Goal: Task Accomplishment & Management: Manage account settings

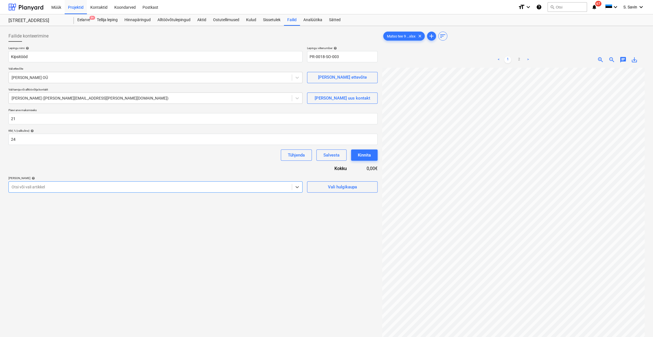
click at [195, 188] on div at bounding box center [151, 187] width 278 height 6
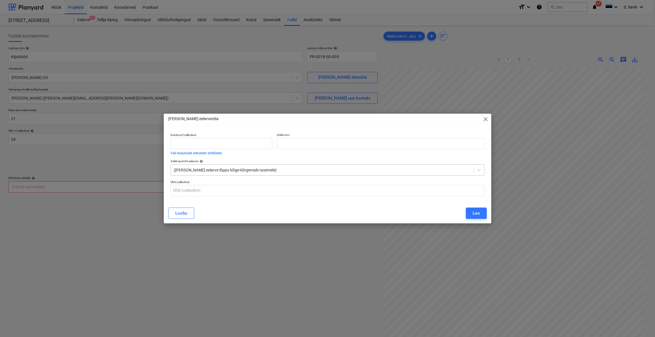
click at [224, 171] on div at bounding box center [322, 170] width 297 height 6
click at [286, 143] on input "text" at bounding box center [381, 143] width 208 height 11
type input "Avatäidete palede vormistamine"
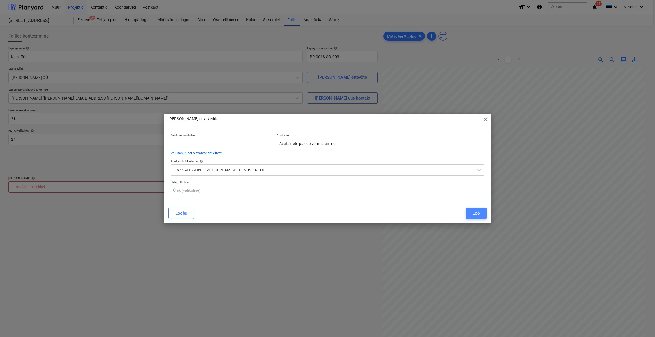
click at [483, 212] on button "Loo" at bounding box center [476, 213] width 21 height 11
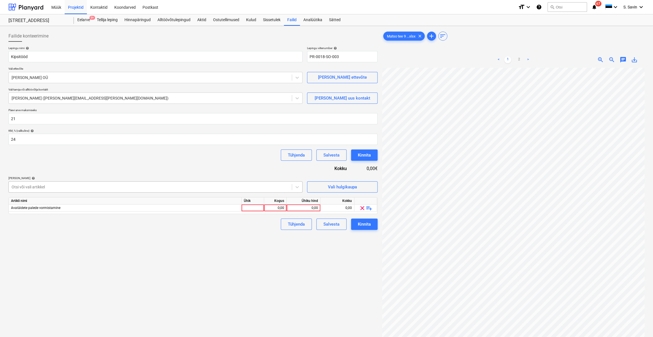
click at [226, 184] on div "Otsi või vali artikkel" at bounding box center [150, 187] width 283 height 8
click at [226, 187] on div at bounding box center [151, 187] width 278 height 6
click at [291, 188] on div "Otsi või vali artikkel" at bounding box center [150, 187] width 283 height 8
click at [250, 209] on div at bounding box center [253, 208] width 23 height 7
click at [259, 186] on div at bounding box center [151, 187] width 278 height 6
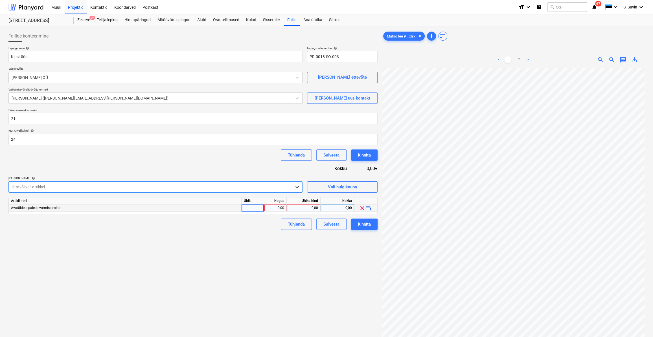
click at [294, 188] on div at bounding box center [297, 187] width 10 height 10
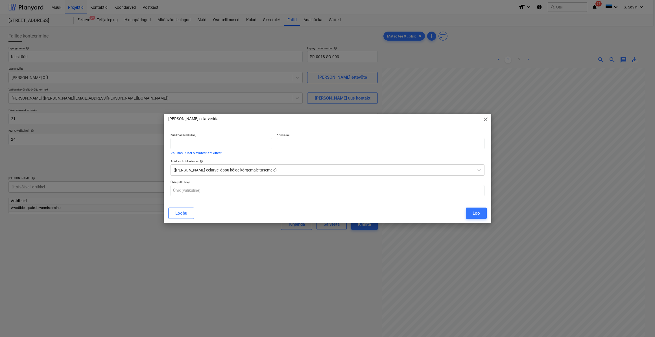
click at [484, 115] on div "Lisa eelarverida close" at bounding box center [327, 119] width 327 height 11
click at [484, 118] on span "close" at bounding box center [485, 119] width 7 height 7
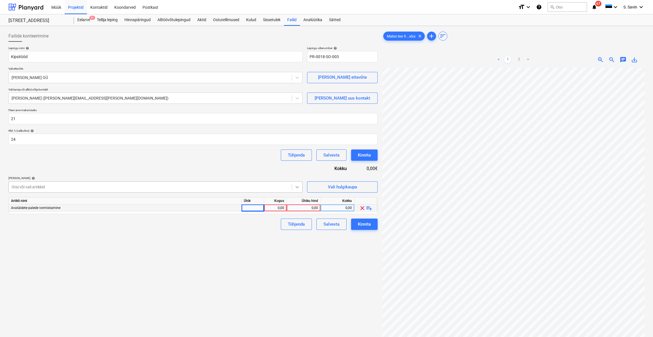
click at [298, 186] on icon at bounding box center [297, 187] width 6 height 6
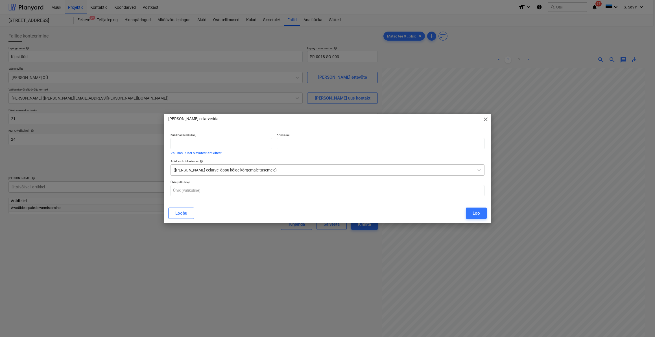
click at [285, 169] on div at bounding box center [322, 170] width 297 height 6
type input "62"
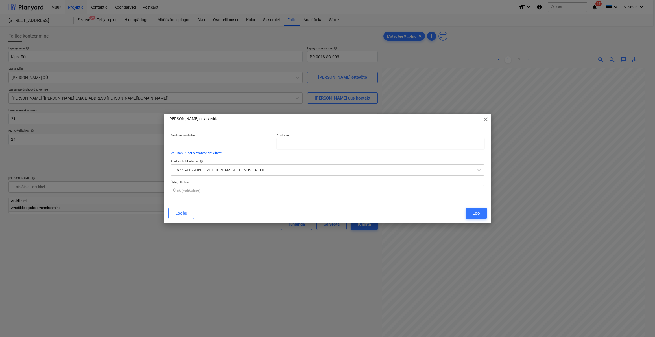
click at [294, 142] on input "text" at bounding box center [381, 143] width 208 height 11
drag, startPoint x: 325, startPoint y: 144, endPoint x: 288, endPoint y: 149, distance: 37.3
click at [288, 149] on input "Väliseina perimeetri" at bounding box center [381, 143] width 208 height 11
type input "Välisperimeetri seinte ehitus"
click at [482, 210] on button "Loo" at bounding box center [476, 213] width 21 height 11
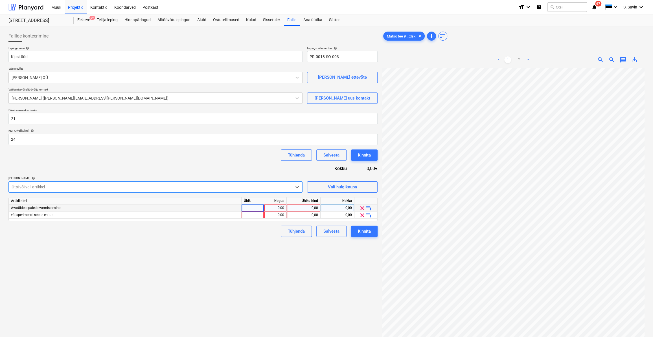
click at [258, 190] on div at bounding box center [151, 187] width 278 height 6
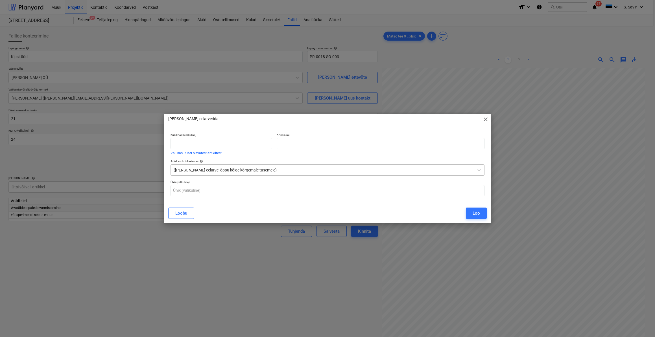
click at [210, 172] on div at bounding box center [322, 170] width 297 height 6
type input "66"
drag, startPoint x: 227, startPoint y: 214, endPoint x: 224, endPoint y: 217, distance: 4.1
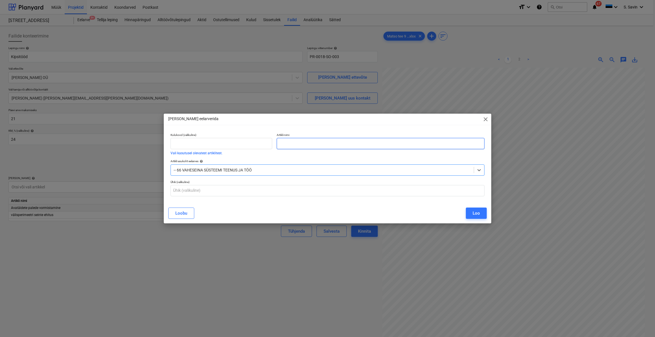
click at [283, 143] on input "text" at bounding box center [381, 143] width 208 height 11
paste input "Siseseinte ehitus metallkarkassiga 66mm"
type input "Siseseinte ehitus metallkarkassiga 66mm"
click at [472, 213] on button "Loo" at bounding box center [476, 213] width 21 height 11
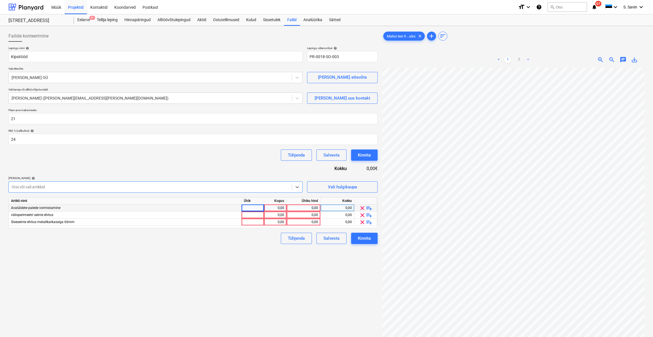
click at [111, 186] on div at bounding box center [151, 187] width 278 height 6
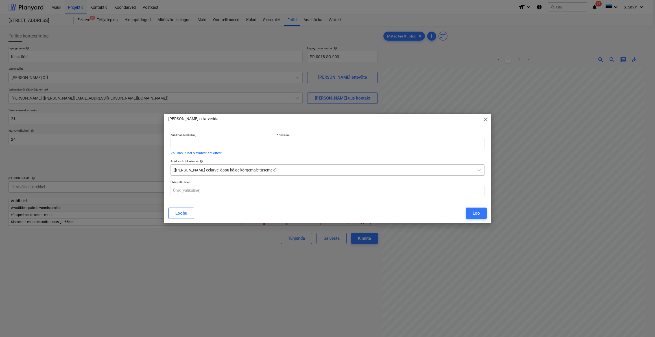
click at [182, 173] on div at bounding box center [322, 170] width 297 height 6
type input "66"
paste input "Moodulseina sulgemine 95mm"
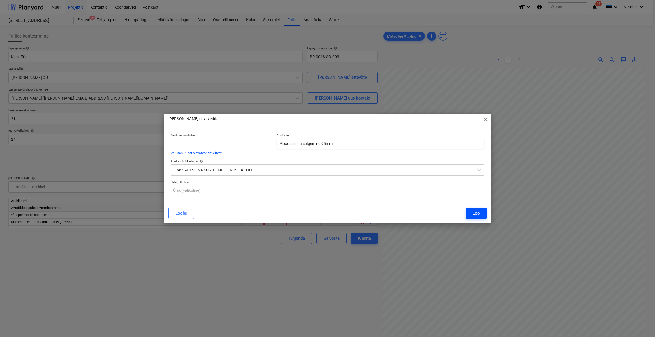
type input "Moodulseina sulgemine 95mm"
click at [471, 211] on button "Loo" at bounding box center [476, 213] width 21 height 11
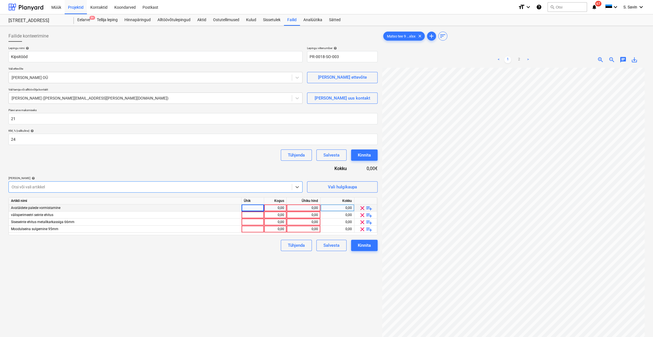
click at [32, 188] on div at bounding box center [151, 187] width 278 height 6
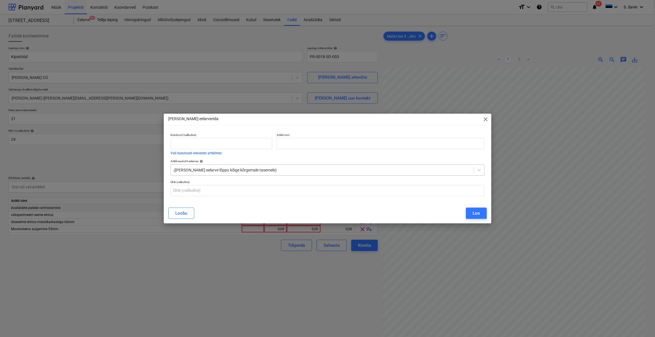
click at [204, 173] on div at bounding box center [322, 170] width 297 height 6
type input "66"
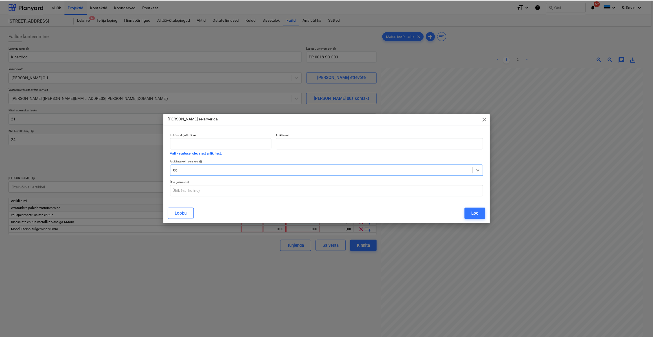
scroll to position [257, 0]
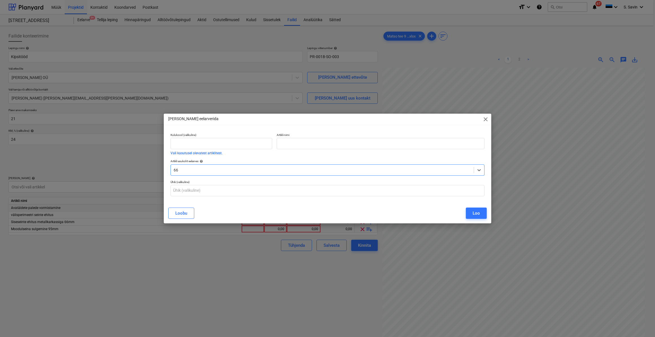
click at [291, 148] on input "text" at bounding box center [381, 143] width 208 height 11
paste input "Moodulseina sulgemine 145mm"
type input "Moodulseina sulgemine 145mm"
click at [473, 214] on div "Loo" at bounding box center [476, 213] width 7 height 7
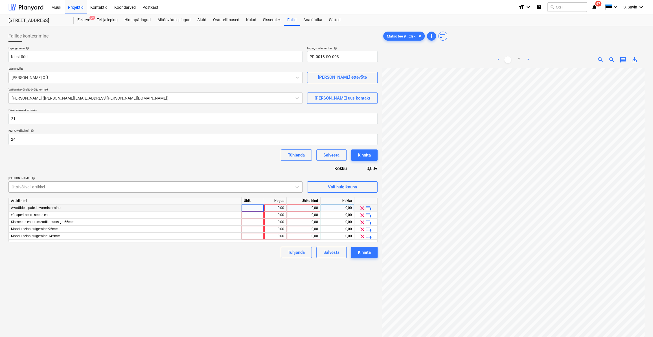
click at [70, 186] on div at bounding box center [151, 187] width 278 height 6
click at [44, 185] on div at bounding box center [151, 187] width 278 height 6
click at [43, 186] on div at bounding box center [151, 187] width 278 height 6
type input "66"
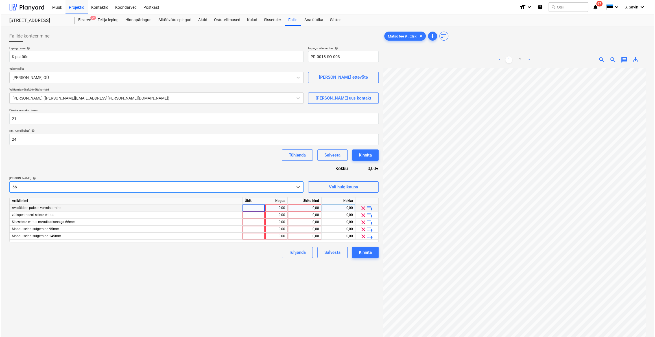
scroll to position [282, 0]
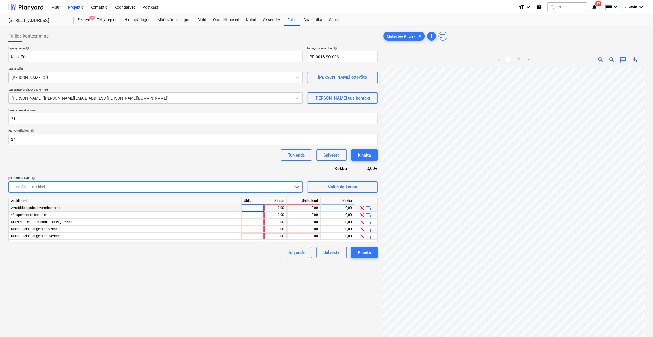
click at [159, 188] on div at bounding box center [151, 187] width 278 height 6
click at [302, 185] on div at bounding box center [297, 187] width 10 height 10
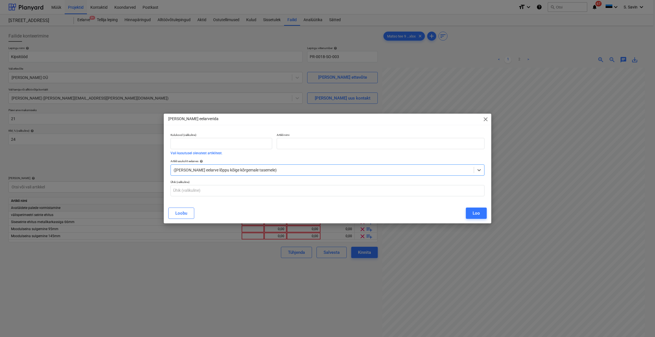
click at [234, 169] on div at bounding box center [322, 170] width 297 height 6
type input "66"
click at [290, 142] on input "text" at bounding box center [381, 143] width 208 height 11
paste input "Lükanduksega sein"
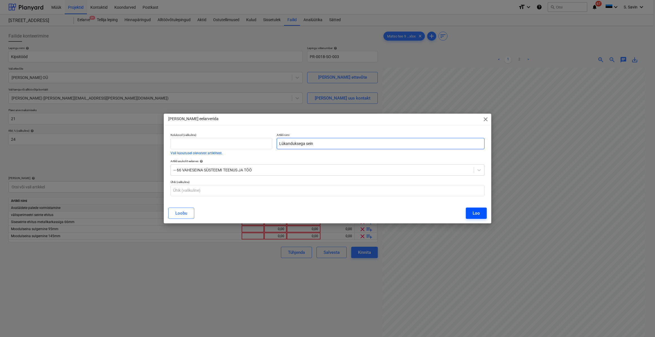
type input "Lükanduksega sein"
click at [474, 211] on div "Loo" at bounding box center [476, 213] width 7 height 7
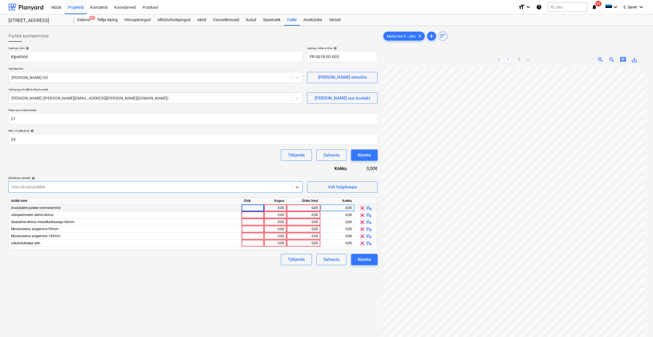
click at [63, 186] on div at bounding box center [151, 187] width 278 height 6
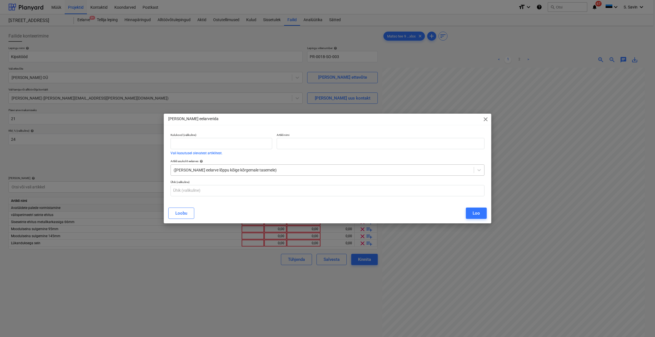
click at [186, 171] on div at bounding box center [322, 170] width 297 height 6
type input "64"
click at [322, 143] on input "text" at bounding box center [381, 143] width 208 height 11
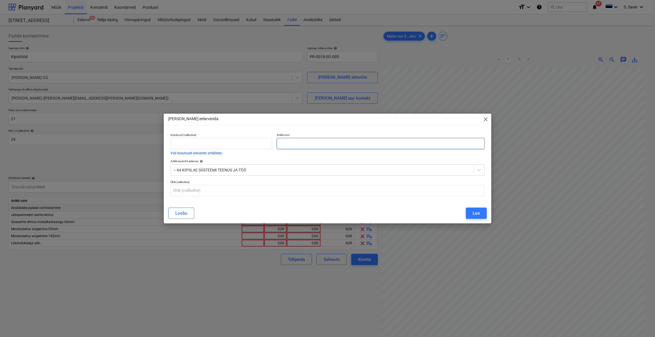
paste input "Kipslae ehitus"
type input "Kipslae ehitus"
click at [478, 213] on div "Loo" at bounding box center [476, 213] width 7 height 7
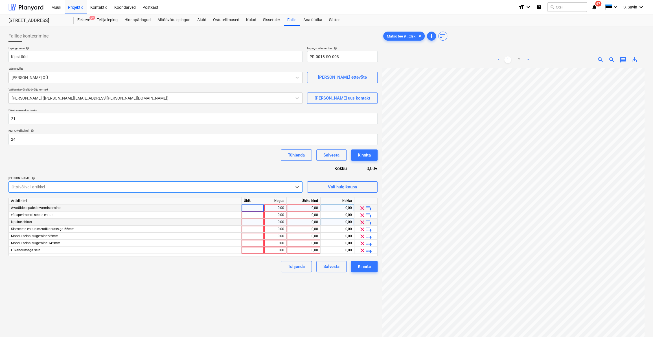
click at [79, 184] on div at bounding box center [151, 187] width 278 height 6
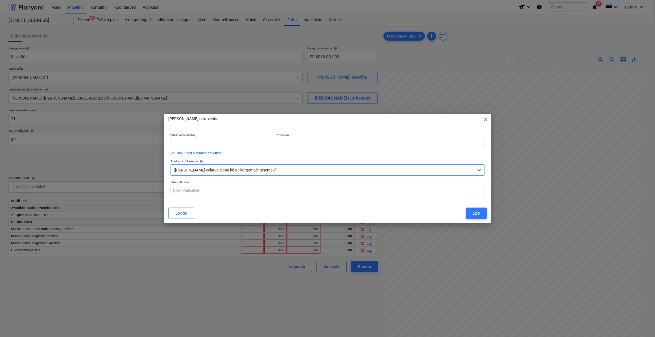
click at [247, 169] on div at bounding box center [322, 170] width 297 height 6
click at [345, 143] on input "text" at bounding box center [381, 143] width 208 height 11
paste input "Sauna seitne ehitus"
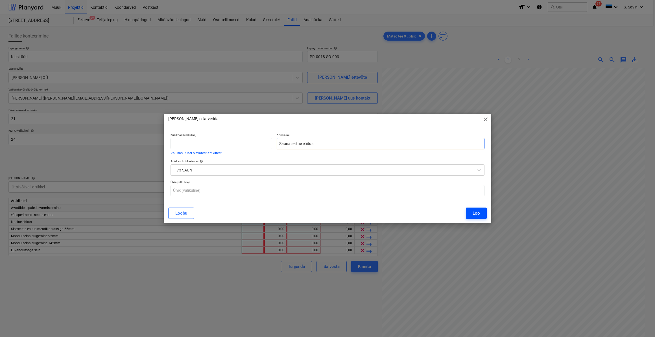
type input "Sauna seitne ehitus"
click at [479, 214] on div "Loo" at bounding box center [476, 213] width 7 height 7
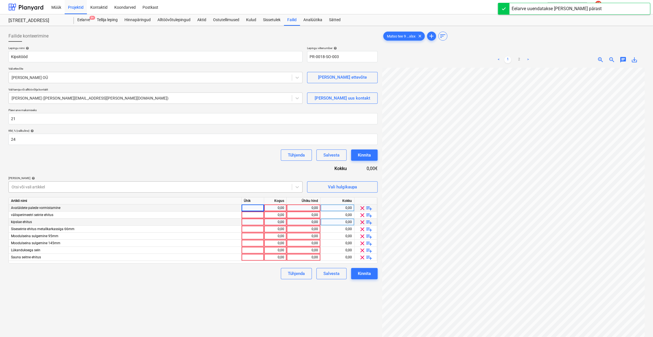
click at [50, 184] on div at bounding box center [151, 187] width 278 height 6
click at [49, 188] on div at bounding box center [151, 187] width 278 height 6
click at [104, 187] on div at bounding box center [151, 187] width 278 height 6
click at [295, 188] on icon at bounding box center [297, 187] width 6 height 6
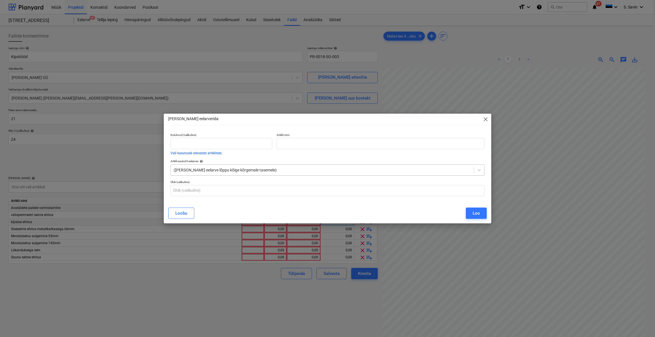
click at [217, 171] on div at bounding box center [322, 170] width 297 height 6
type input "73"
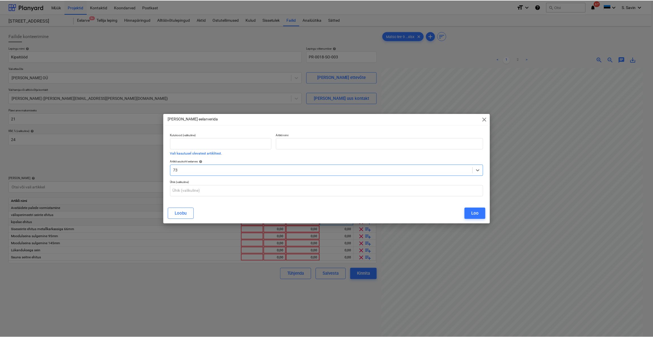
scroll to position [641, 0]
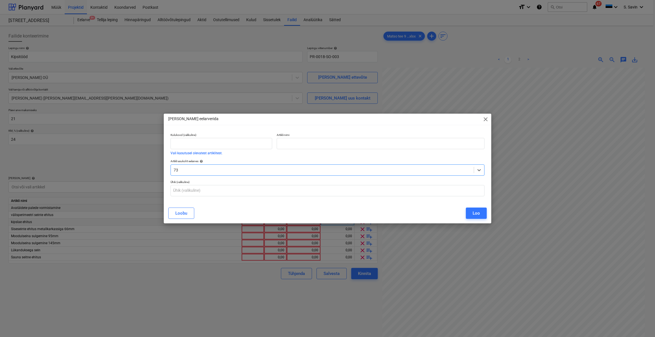
click at [296, 147] on input "text" at bounding box center [381, 143] width 208 height 11
paste input "Sauna lae ehitus"
type input "Sauna lae ehitus"
click at [473, 212] on div "Loo" at bounding box center [476, 213] width 7 height 7
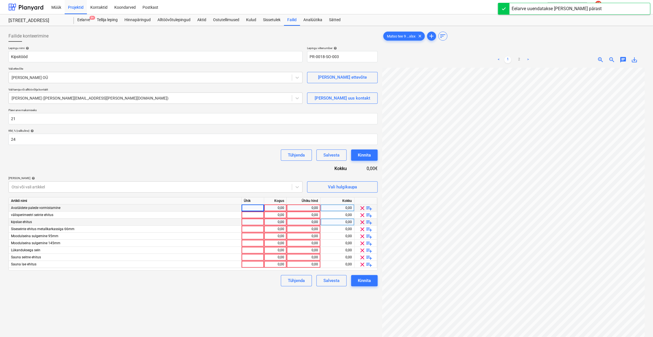
click at [245, 209] on div at bounding box center [253, 208] width 23 height 7
type input "m2"
click at [254, 214] on div at bounding box center [253, 215] width 23 height 7
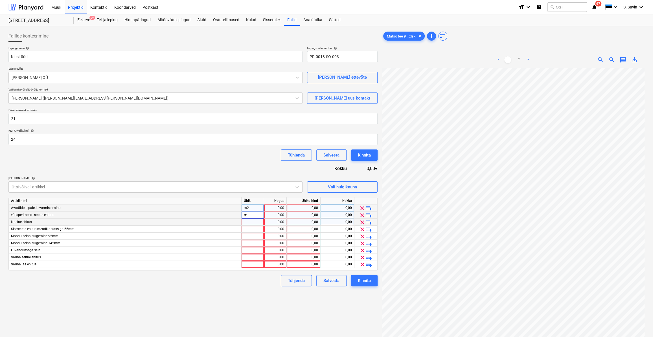
type input "m2"
click at [253, 222] on div at bounding box center [253, 222] width 23 height 7
type input "m2"
click at [250, 227] on div at bounding box center [253, 229] width 23 height 7
type input "m2"
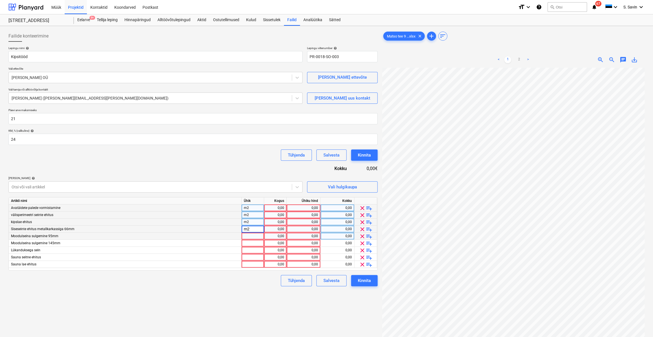
click at [249, 236] on div at bounding box center [253, 236] width 23 height 7
type input "m2"
click at [250, 242] on div at bounding box center [253, 243] width 23 height 7
type input "m2"
click at [250, 251] on div at bounding box center [253, 250] width 23 height 7
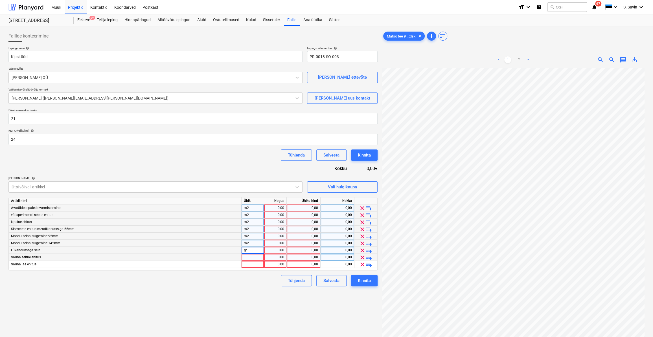
type input "m2"
click at [250, 256] on div at bounding box center [253, 257] width 23 height 7
type input "m2"
click at [249, 265] on div at bounding box center [253, 264] width 23 height 7
type input "m2"
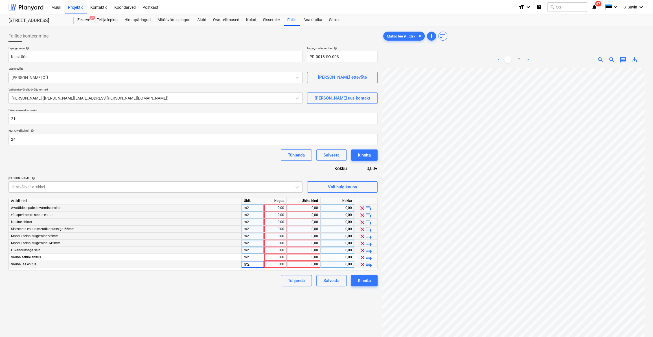
click at [245, 207] on div "m2" at bounding box center [253, 208] width 23 height 7
type input "jm"
click at [270, 207] on div "0,00" at bounding box center [276, 208] width 18 height 7
type input "110"
click at [302, 208] on div "0,00" at bounding box center [303, 208] width 29 height 7
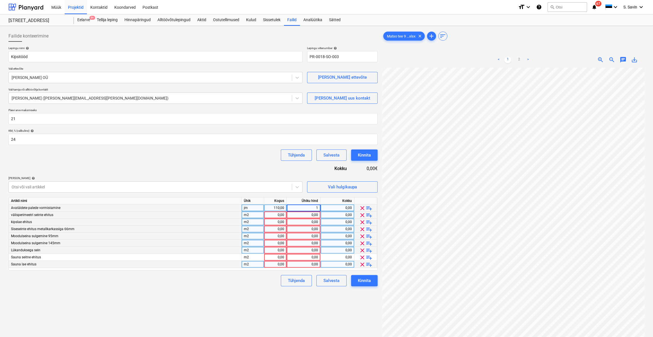
type input "12"
click at [269, 216] on div "0,00" at bounding box center [276, 215] width 18 height 7
type input "180"
click at [307, 215] on div "0,00" at bounding box center [303, 215] width 29 height 7
type input "34"
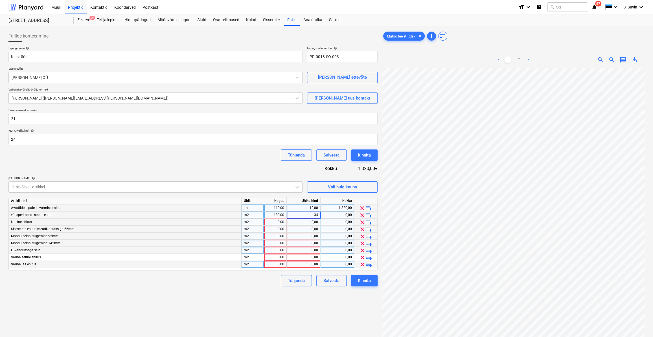
click at [277, 224] on div "0,00" at bounding box center [276, 222] width 18 height 7
type input "194,1"
click at [305, 221] on div "0,00" at bounding box center [303, 222] width 29 height 7
type input "37"
click at [277, 230] on div "0,00" at bounding box center [276, 229] width 18 height 7
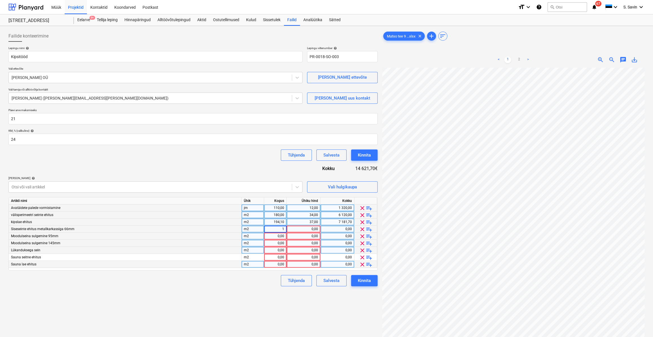
drag, startPoint x: 277, startPoint y: 230, endPoint x: 285, endPoint y: 228, distance: 8.2
click at [285, 228] on input "1" at bounding box center [275, 229] width 22 height 7
type input "142,7"
click at [289, 228] on div "0,00" at bounding box center [304, 229] width 34 height 7
type input "43"
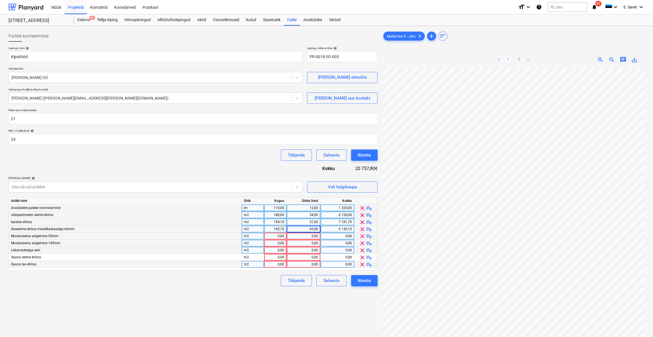
click at [278, 235] on div "0,00" at bounding box center [276, 236] width 18 height 7
type input "34,56"
click at [277, 245] on div "0,00" at bounding box center [276, 243] width 18 height 7
type input "10"
click at [302, 236] on div "0,00" at bounding box center [303, 236] width 29 height 7
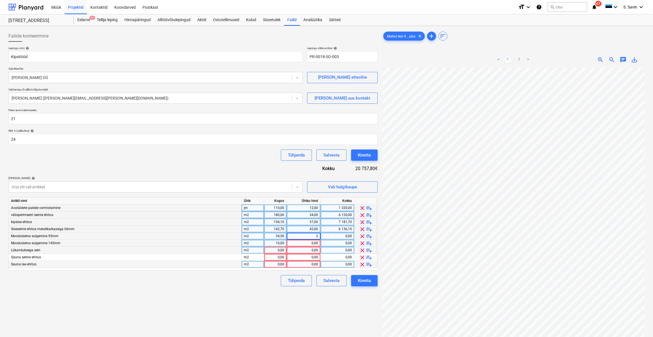
type input "25"
click at [302, 243] on div "0,00" at bounding box center [303, 243] width 29 height 7
type input "25"
click at [281, 251] on div "0,00" at bounding box center [276, 250] width 18 height 7
type input "15,36"
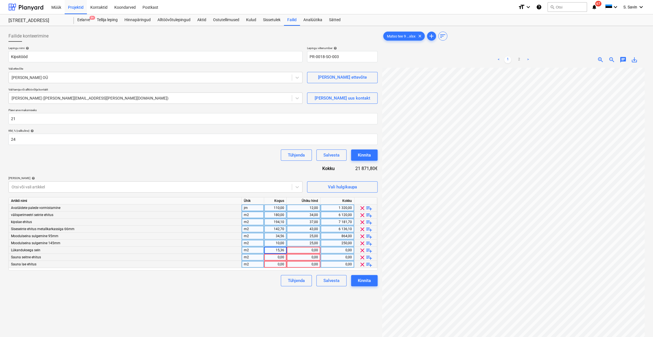
click at [279, 255] on div "0,00" at bounding box center [276, 257] width 18 height 7
type input "14,5"
click at [280, 267] on div "0,00" at bounding box center [276, 264] width 18 height 7
type input "4,9"
click at [303, 248] on div "0,00" at bounding box center [303, 250] width 29 height 7
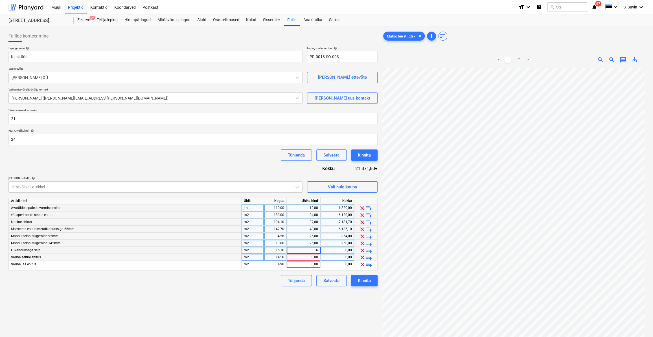
type input "65"
click at [298, 256] on div "0,00" at bounding box center [303, 257] width 29 height 7
type input "42"
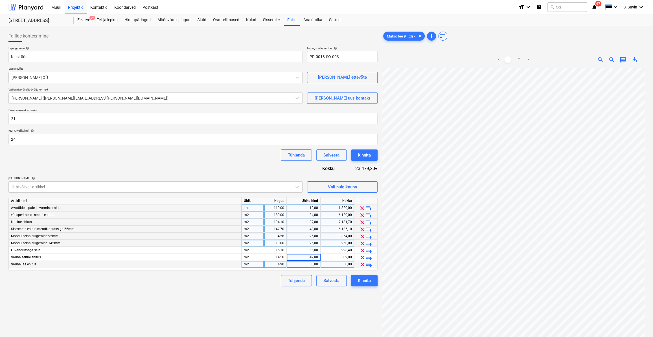
click at [298, 265] on div "0,00" at bounding box center [303, 264] width 29 height 7
type input "37"
click at [270, 285] on div "Tühjenda Salvesta Kinnita" at bounding box center [192, 280] width 369 height 11
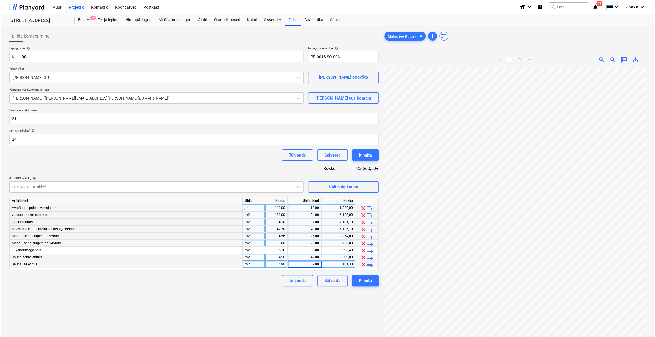
scroll to position [52, 103]
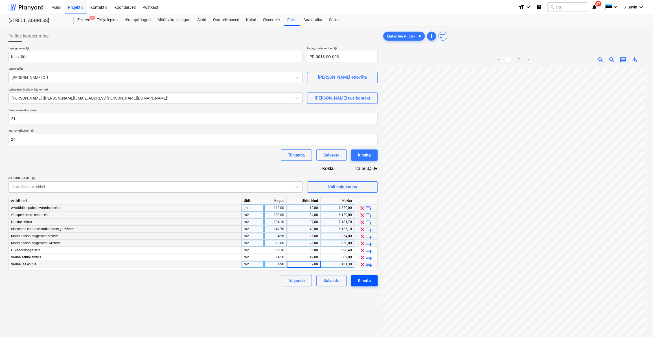
click at [360, 284] on div "Kinnita" at bounding box center [364, 280] width 13 height 7
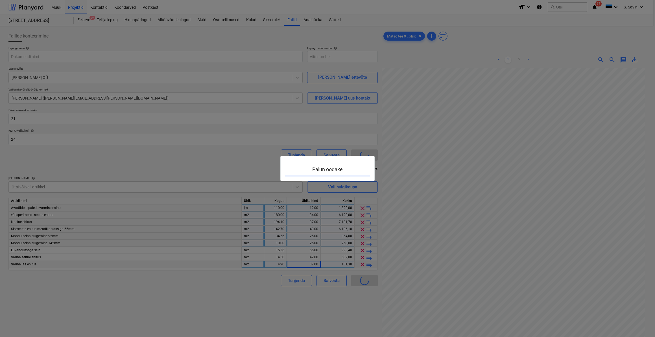
type input "PR-0018-SO-003"
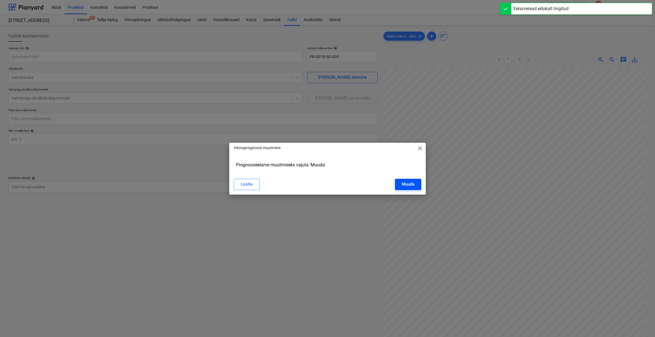
click at [399, 182] on button "Muuda" at bounding box center [408, 184] width 26 height 11
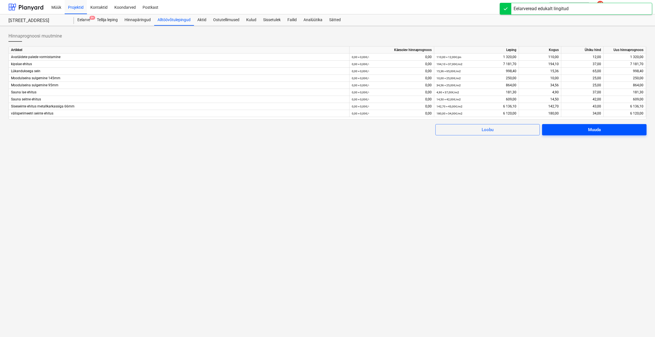
click at [583, 127] on span "Muuda" at bounding box center [594, 129] width 91 height 7
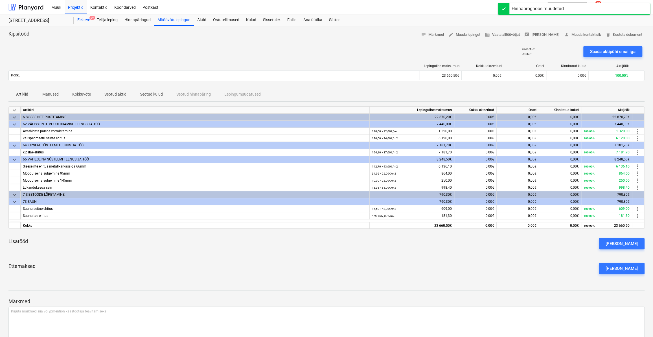
click at [91, 21] on div "Eelarve 9+" at bounding box center [83, 19] width 19 height 11
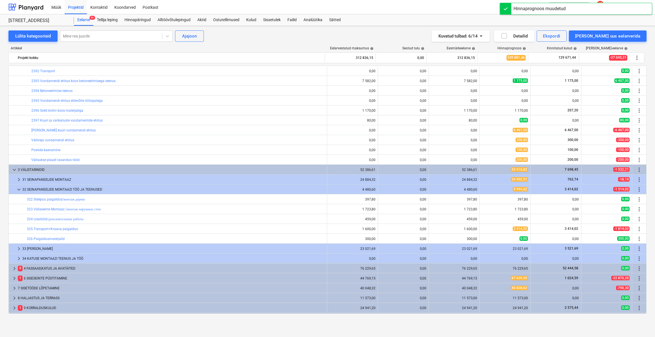
scroll to position [176, 0]
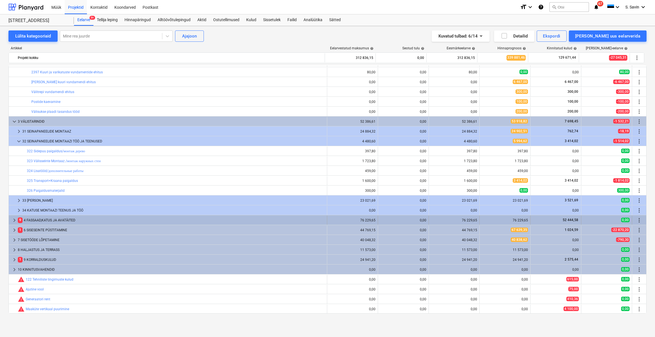
click at [13, 221] on span "keyboard_arrow_right" at bounding box center [14, 220] width 7 height 7
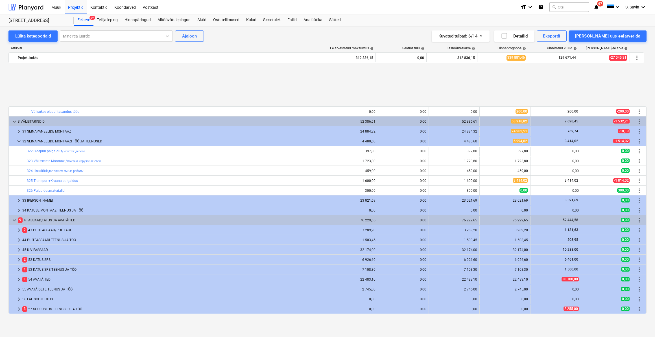
scroll to position [265, 0]
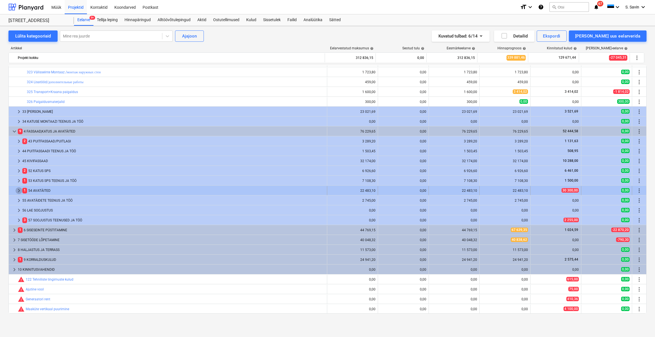
click at [17, 192] on span "keyboard_arrow_right" at bounding box center [19, 190] width 7 height 7
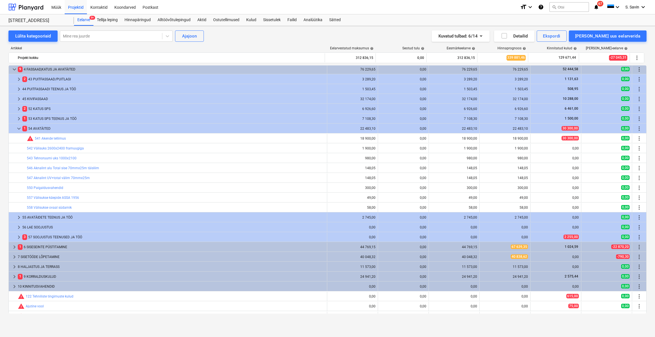
scroll to position [344, 0]
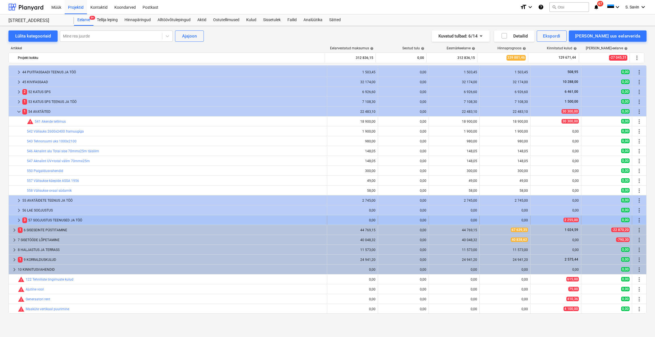
click at [18, 221] on span "keyboard_arrow_right" at bounding box center [19, 220] width 7 height 7
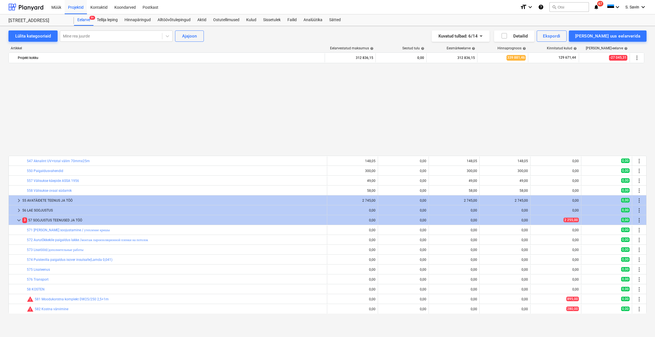
scroll to position [447, 0]
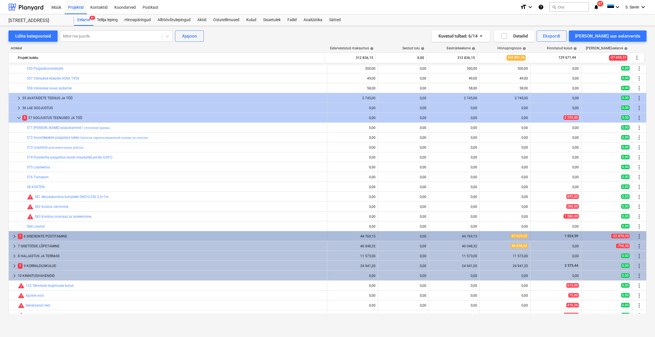
click at [14, 238] on span "keyboard_arrow_right" at bounding box center [14, 236] width 7 height 7
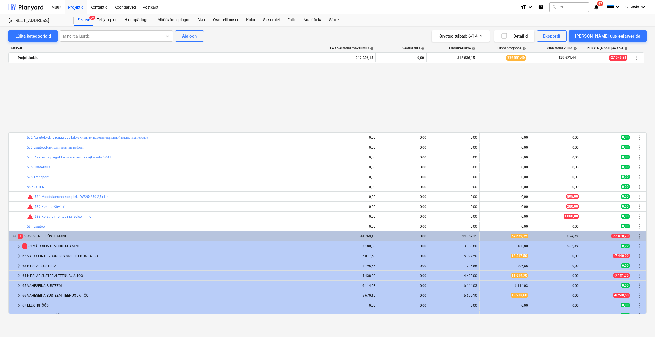
scroll to position [532, 0]
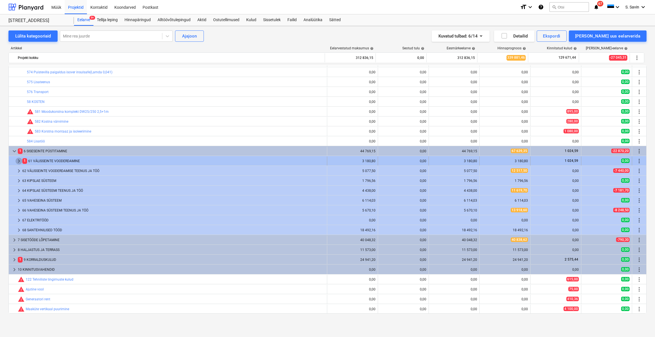
click at [21, 162] on span "keyboard_arrow_right" at bounding box center [19, 161] width 7 height 7
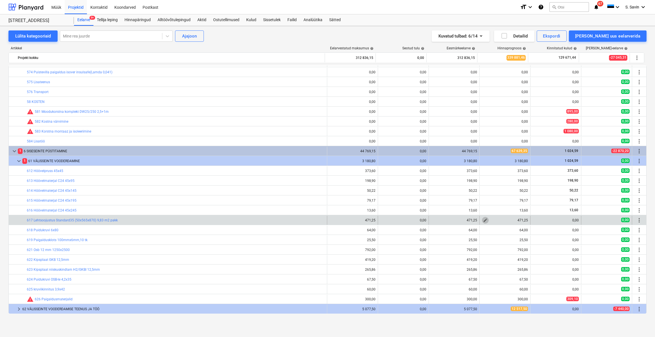
click at [483, 220] on span "edit" at bounding box center [485, 220] width 5 height 5
type textarea "x"
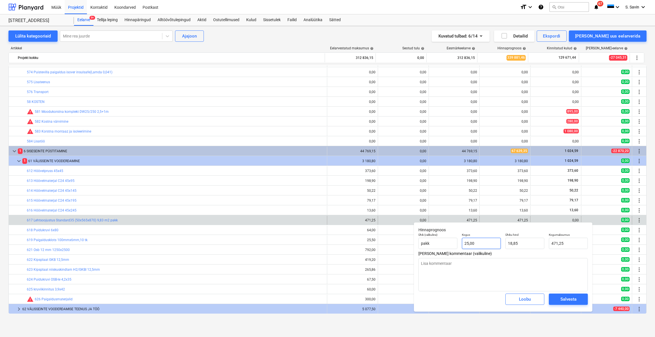
type input "25"
drag, startPoint x: 479, startPoint y: 248, endPoint x: 439, endPoint y: 251, distance: 40.2
click at [439, 251] on div "Hinnaprognoos Ühik (valikuline) pakk Kogus 25 Ühiku hind 18,85 Kogumaksumus 471…" at bounding box center [503, 266] width 178 height 89
type textarea "x"
type input "0"
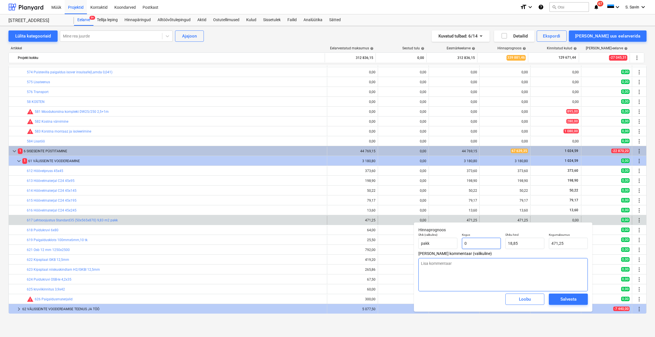
type input "0,00"
type input "0"
type textarea "x"
type input "0,00"
click at [563, 301] on div "Salvesta" at bounding box center [568, 299] width 16 height 7
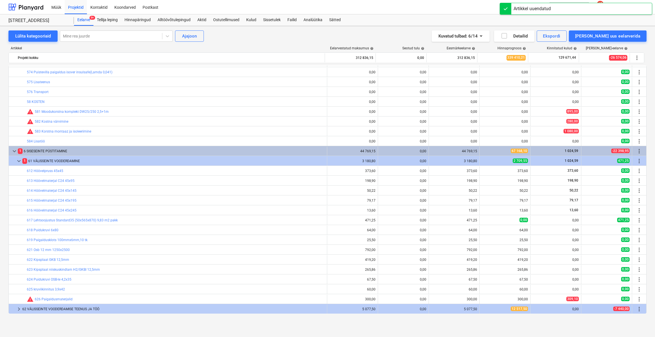
click at [484, 230] on span "edit" at bounding box center [485, 230] width 5 height 5
type textarea "x"
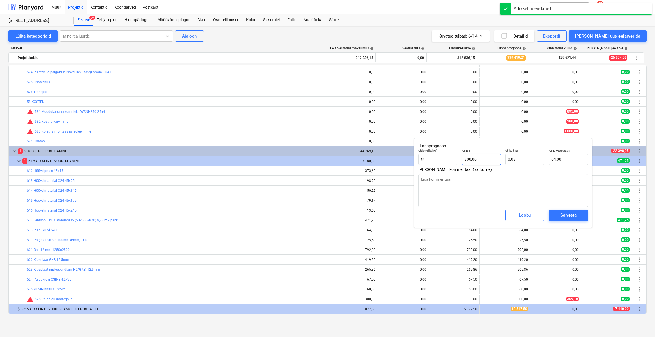
type input "800"
drag, startPoint x: 478, startPoint y: 164, endPoint x: 447, endPoint y: 165, distance: 30.8
click at [447, 165] on div "Ühik (valikuline) tk Kogus 800 Ühiku hind 0,08 Kogumaksumus 64,00" at bounding box center [503, 157] width 174 height 21
type textarea "x"
type input "0"
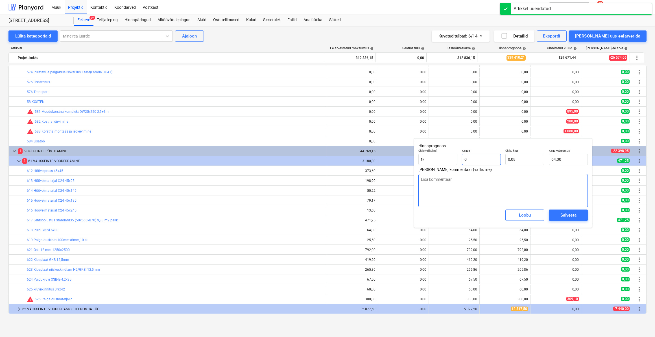
type input "0,00"
type input "0"
type textarea "x"
type input "0,00"
click at [567, 215] on div "Salvesta" at bounding box center [568, 215] width 16 height 7
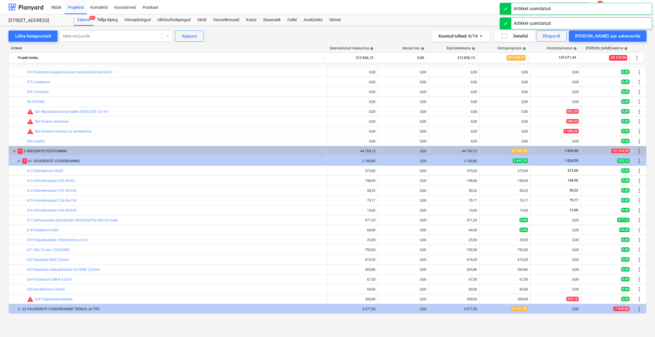
click at [483, 240] on span "edit" at bounding box center [485, 240] width 5 height 5
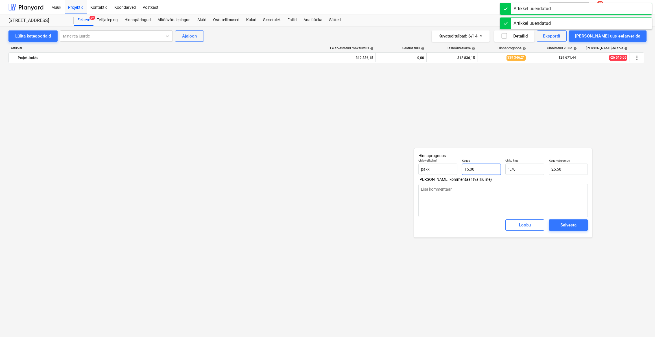
type textarea "x"
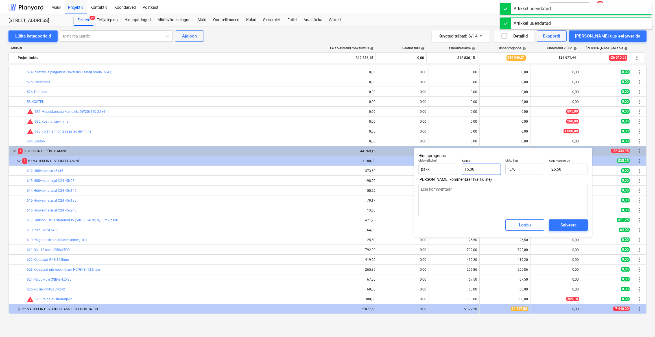
type input "15"
drag, startPoint x: 482, startPoint y: 171, endPoint x: 442, endPoint y: 175, distance: 40.6
click at [440, 174] on div "Ühik (valikuline) pakk Kogus 15 Ühiku hind 1,70 Kogumaksumus 25,50" at bounding box center [503, 167] width 174 height 21
type textarea "x"
type input "0"
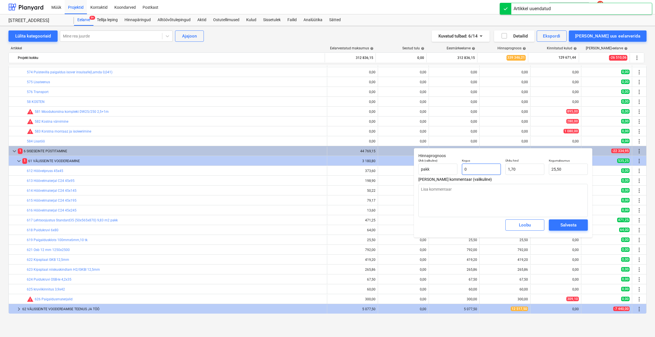
type input "0,00"
type input "0"
type textarea "x"
type input "0,00"
click at [552, 222] on button "Salvesta" at bounding box center [568, 225] width 39 height 11
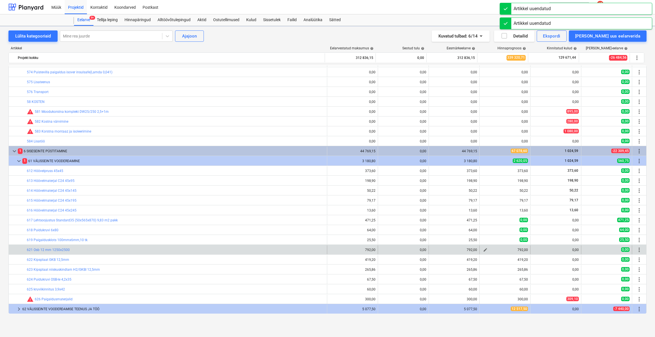
click at [484, 251] on span "edit" at bounding box center [485, 250] width 5 height 5
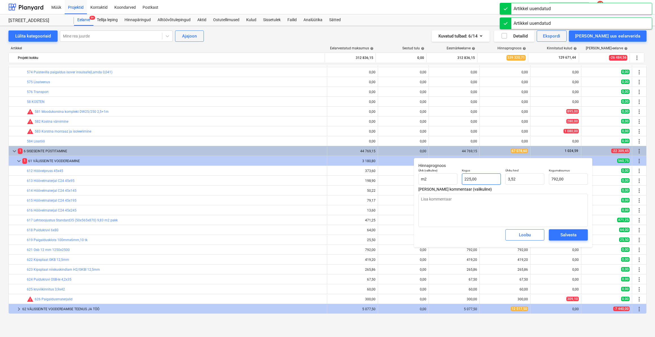
type textarea "x"
type input "225"
drag, startPoint x: 491, startPoint y: 180, endPoint x: 447, endPoint y: 187, distance: 44.0
click at [448, 186] on div "Ühik (valikuline) m2 Kogus 225 Ühiku hind 3,52 Kogumaksumus 792,00" at bounding box center [503, 177] width 174 height 21
click at [576, 235] on div "Salvesta" at bounding box center [568, 234] width 16 height 7
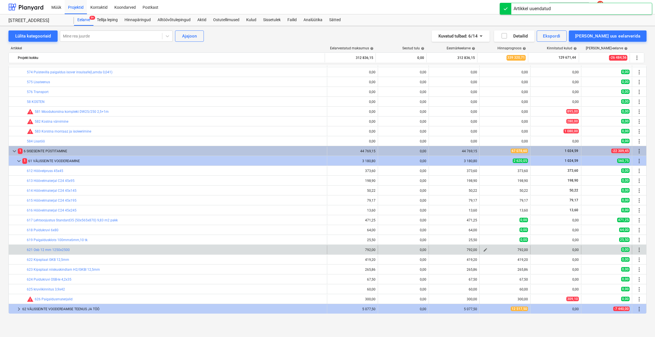
click at [483, 251] on span "edit" at bounding box center [485, 250] width 5 height 5
type textarea "x"
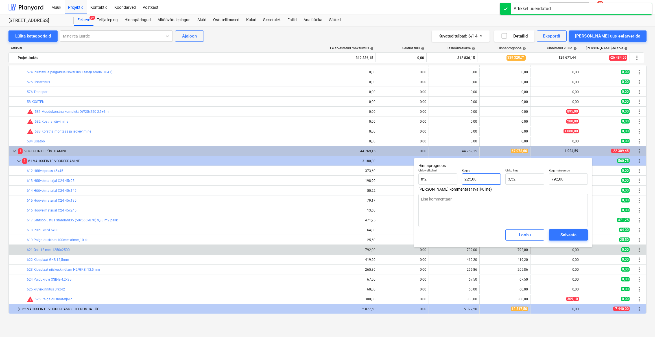
type input "225"
drag, startPoint x: 478, startPoint y: 182, endPoint x: 446, endPoint y: 184, distance: 32.0
click at [446, 184] on div "Ühik (valikuline) m2 Kogus 225 Ühiku hind 3,52 Kogumaksumus 792,00" at bounding box center [503, 177] width 174 height 21
type textarea "x"
type input "0"
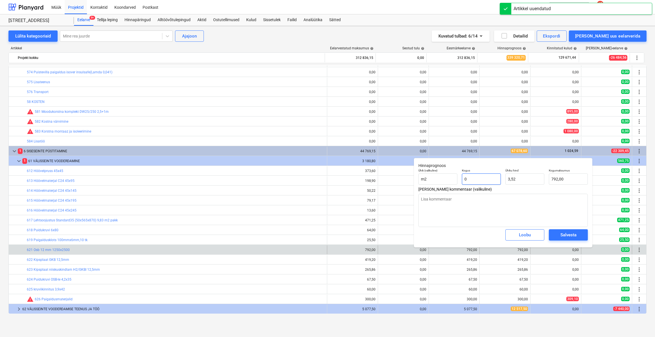
type input "0,00"
type input "0"
type textarea "x"
type input "0,00"
click at [556, 234] on span "Salvesta" at bounding box center [568, 234] width 25 height 7
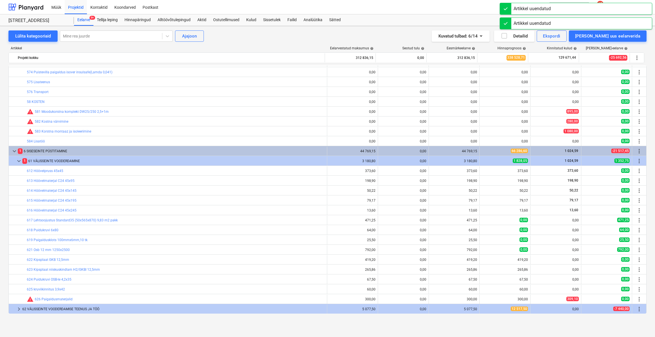
type textarea "x"
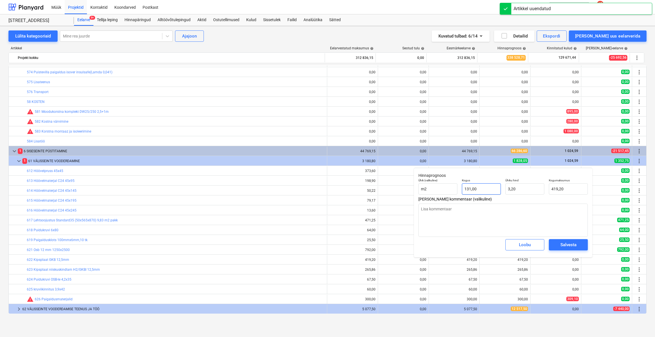
type input "131"
drag, startPoint x: 472, startPoint y: 192, endPoint x: 442, endPoint y: 193, distance: 29.9
click at [442, 193] on div "Ühik (valikuline) m2 Kogus 131 Ühiku hind 3,20 Kogumaksumus 419,20" at bounding box center [503, 186] width 174 height 21
type textarea "x"
type input "0"
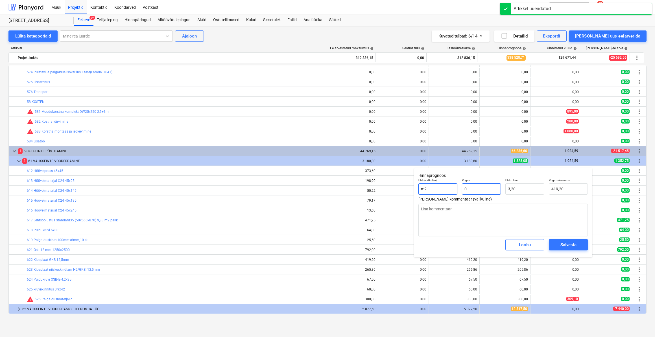
type input "0,00"
type input "0"
type textarea "x"
type input "0,00"
click at [555, 245] on button "Salvesta" at bounding box center [568, 244] width 39 height 11
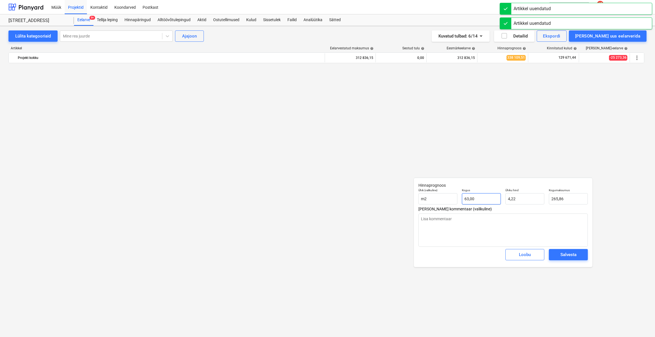
type textarea "x"
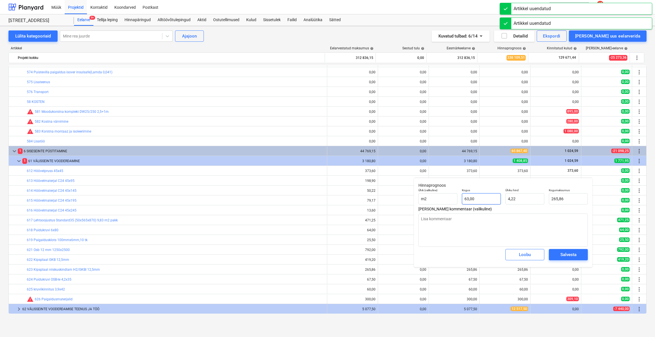
type input "63"
drag, startPoint x: 484, startPoint y: 199, endPoint x: 448, endPoint y: 209, distance: 36.8
click at [445, 207] on div "Hinnaprognoos Ühik (valikuline) m2 Kogus 63 Ühiku hind 4,22 Kogumaksumus 265,86…" at bounding box center [503, 222] width 178 height 89
type textarea "x"
type input "0"
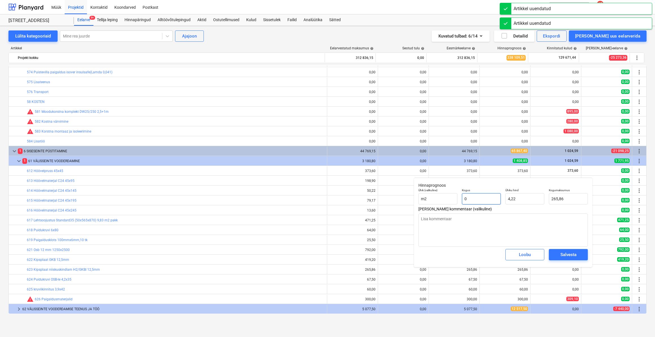
type input "0,00"
type input "0"
type textarea "x"
type input "0,00"
click at [560, 254] on div "Salvesta" at bounding box center [568, 254] width 16 height 7
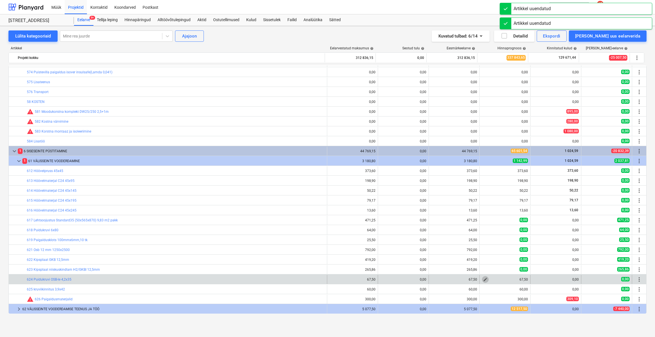
click at [483, 281] on span "edit" at bounding box center [485, 280] width 5 height 5
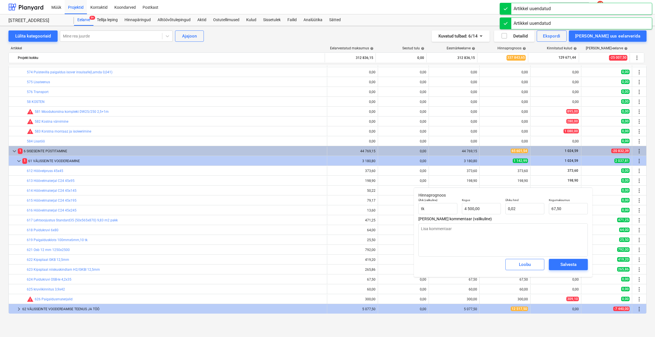
type textarea "x"
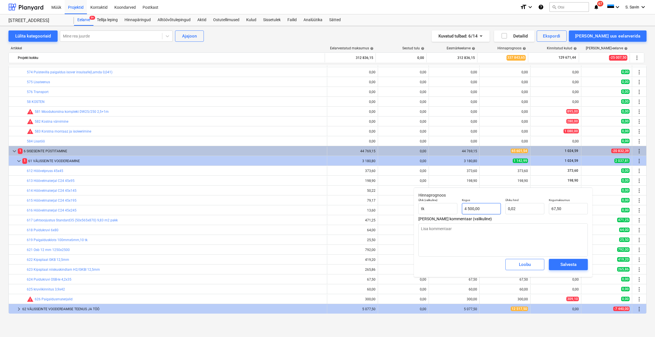
type input "4500"
drag, startPoint x: 491, startPoint y: 209, endPoint x: 451, endPoint y: 212, distance: 39.4
click at [451, 212] on div "Ühik (valikuline) tk Kogus 4500 Ühiku hind 0,02 Kogumaksumus 67,50" at bounding box center [503, 206] width 174 height 21
type textarea "x"
type input "0"
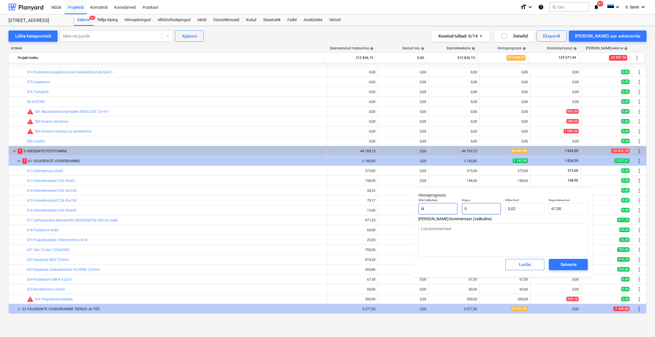
type input "0,00"
type input "0"
type textarea "x"
type input "0,00"
click at [560, 262] on div "Salvesta" at bounding box center [568, 264] width 16 height 7
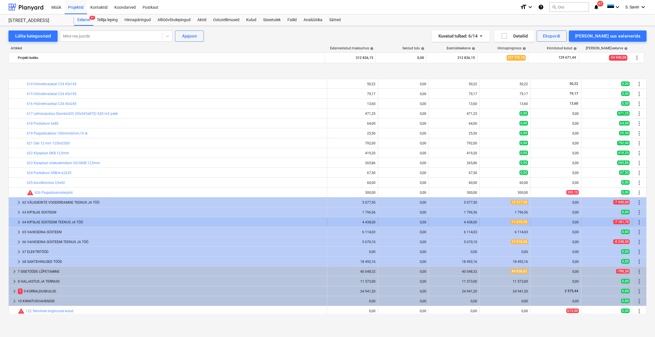
scroll to position [670, 0]
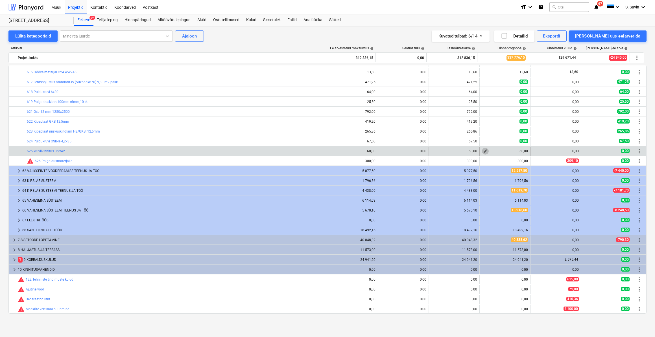
click at [484, 149] on span "edit" at bounding box center [485, 151] width 5 height 5
type textarea "x"
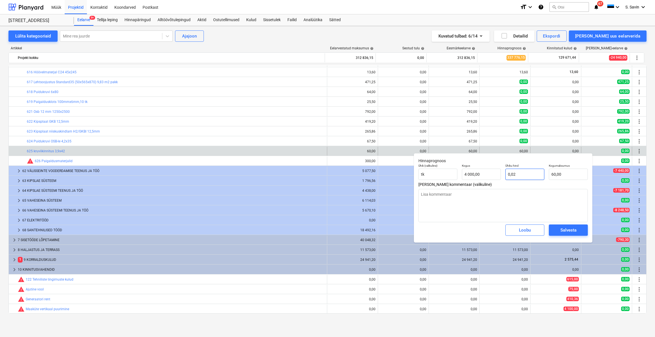
type input "0,015"
drag, startPoint x: 515, startPoint y: 174, endPoint x: 497, endPoint y: 177, distance: 18.5
click at [497, 177] on div "Ühik (valikuline) tk Kogus 4 000,00 Ühiku hind 0,015 Kogumaksumus 60,00" at bounding box center [503, 172] width 174 height 21
type textarea "x"
type input "4000"
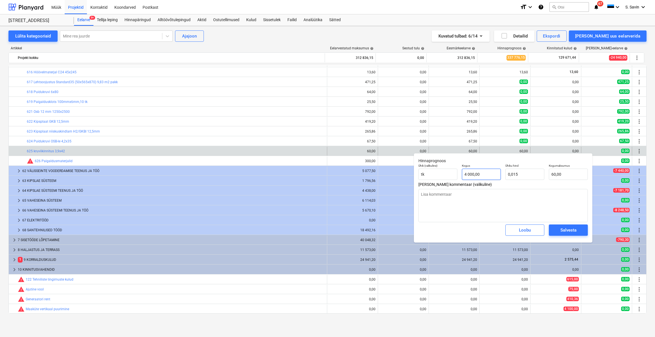
type input "0,02"
drag, startPoint x: 492, startPoint y: 176, endPoint x: 450, endPoint y: 180, distance: 41.7
click at [450, 180] on div "Ühik (valikuline) tk Kogus 4000 Ühiku hind 0,02 Kogumaksumus 60,00" at bounding box center [503, 172] width 174 height 21
type textarea "x"
type input "0"
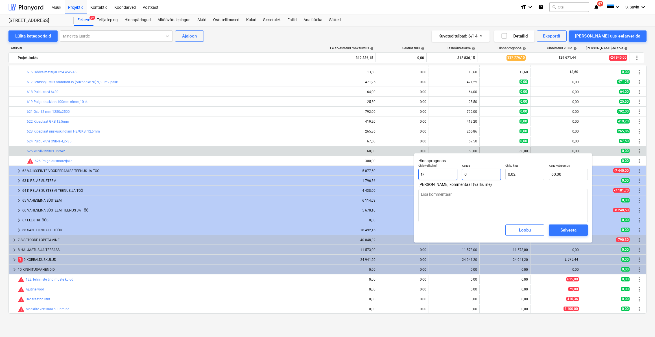
type input "0,00"
type input "0"
type textarea "x"
type input "0,00"
click at [566, 233] on div "Salvesta" at bounding box center [568, 230] width 16 height 7
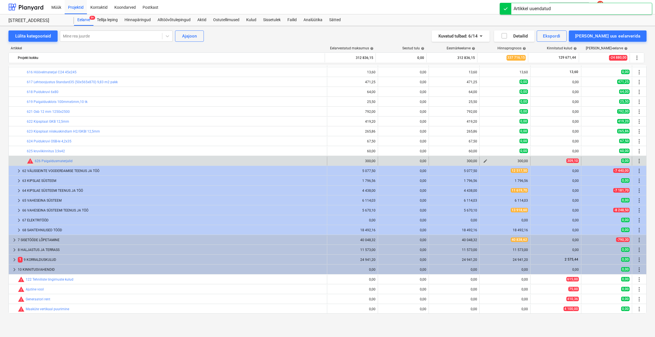
click at [483, 161] on span "edit" at bounding box center [485, 161] width 5 height 5
type textarea "x"
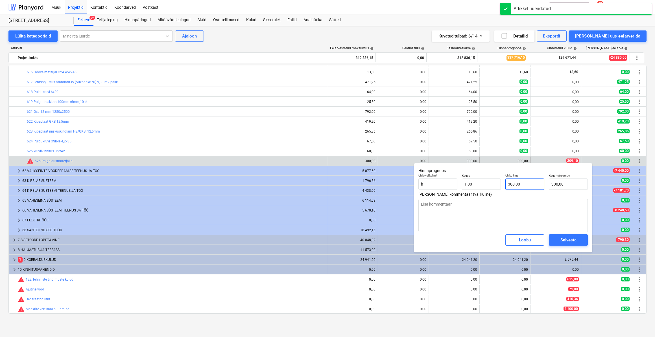
type input "300"
drag, startPoint x: 530, startPoint y: 184, endPoint x: 500, endPoint y: 187, distance: 30.1
click at [500, 187] on div "Ühik (valikuline) h Kogus 1,00 Ühiku hind 300 Kogumaksumus 300,00" at bounding box center [503, 182] width 174 height 21
type textarea "x"
type input "3"
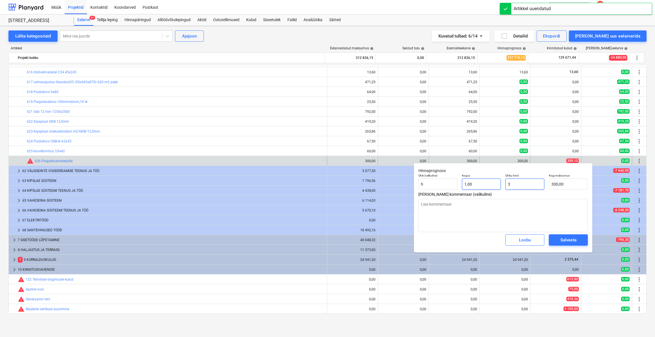
type input "3,00"
type textarea "x"
type input "30"
type input "30,00"
type textarea "x"
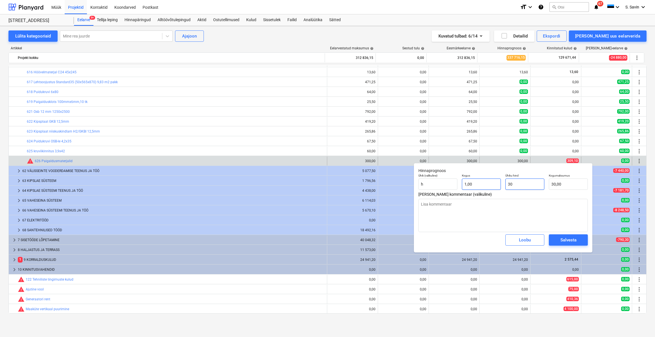
type input "309"
type input "309,00"
type textarea "x"
type input "309,"
type textarea "x"
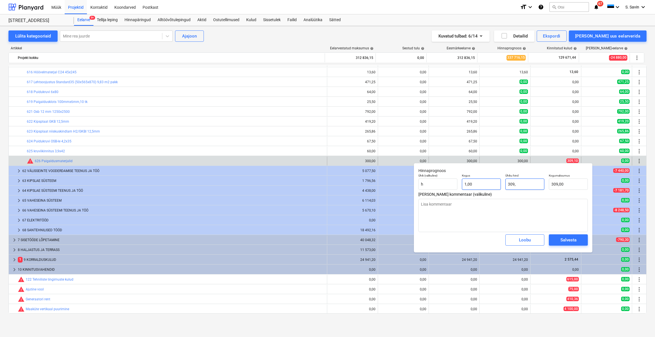
type input "309,1"
type input "309,10"
type input "309,1"
type textarea "x"
type input "309,10"
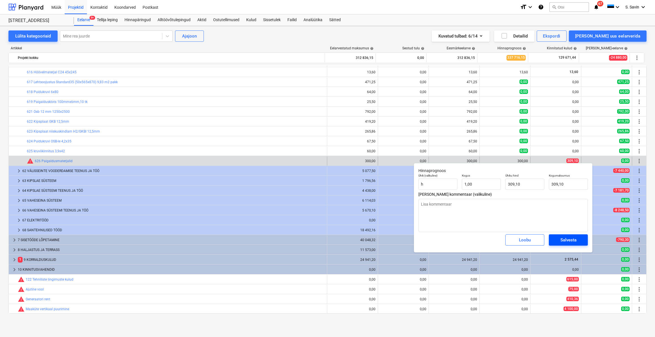
click at [567, 243] on div "Salvesta" at bounding box center [568, 240] width 16 height 7
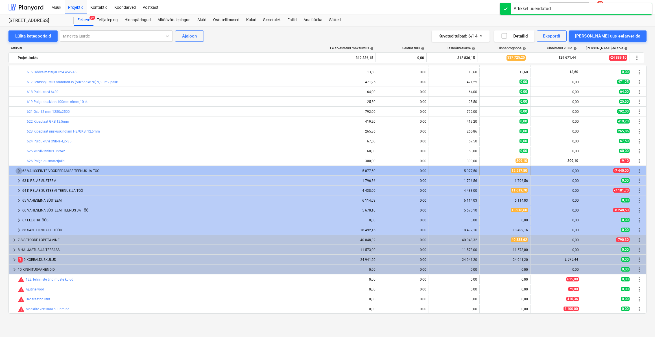
click at [21, 170] on span "keyboard_arrow_right" at bounding box center [19, 171] width 7 height 7
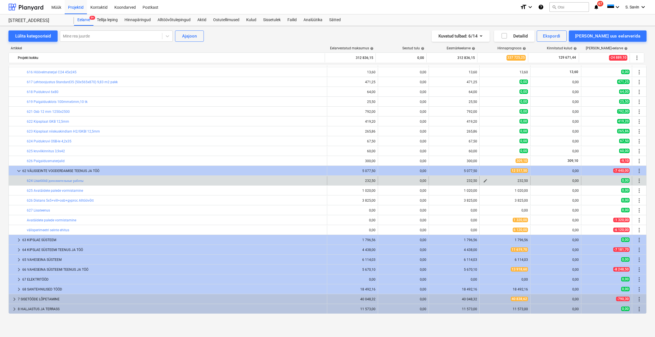
click at [484, 181] on span "edit" at bounding box center [485, 181] width 5 height 5
type textarea "x"
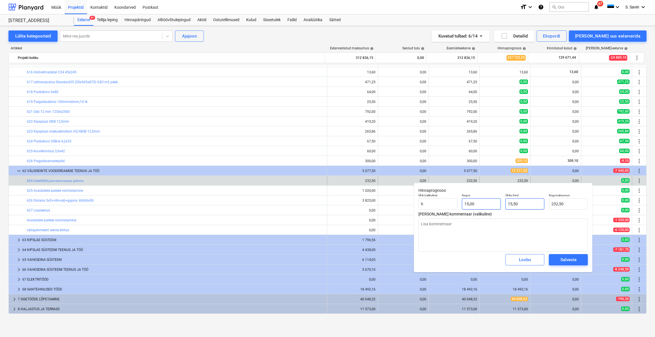
type input "15,5"
drag, startPoint x: 530, startPoint y: 204, endPoint x: 491, endPoint y: 205, distance: 39.0
click at [491, 205] on div "Ühik (valikuline) h Kogus 15,00 Ühiku hind 15,5 Kogumaksumus 232,50" at bounding box center [503, 201] width 174 height 21
type textarea "x"
type input "0"
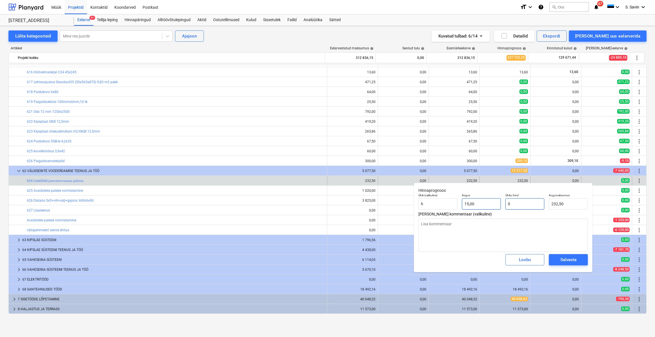
type input "0,00"
type input "0"
type textarea "x"
type input "15"
type input "0,00"
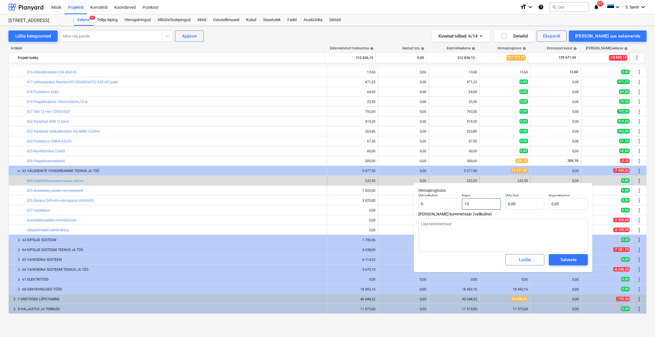
drag, startPoint x: 489, startPoint y: 206, endPoint x: 463, endPoint y: 207, distance: 26.0
click at [463, 207] on input "15" at bounding box center [481, 203] width 39 height 11
type textarea "x"
type input "0"
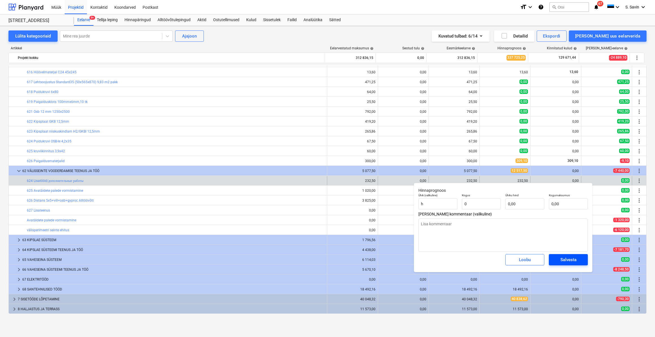
type textarea "x"
type input "0,00"
click at [565, 259] on div "Salvesta" at bounding box center [568, 259] width 16 height 7
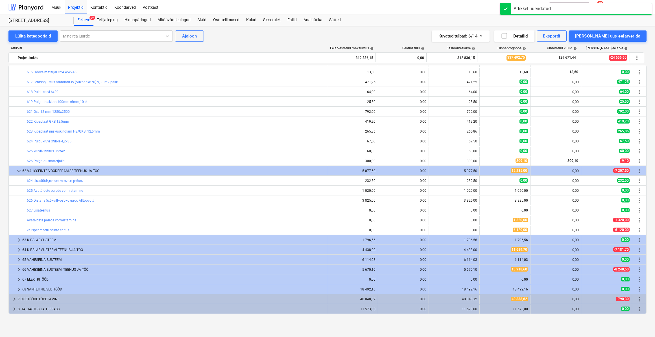
click at [482, 193] on button "edit" at bounding box center [485, 190] width 7 height 7
type textarea "x"
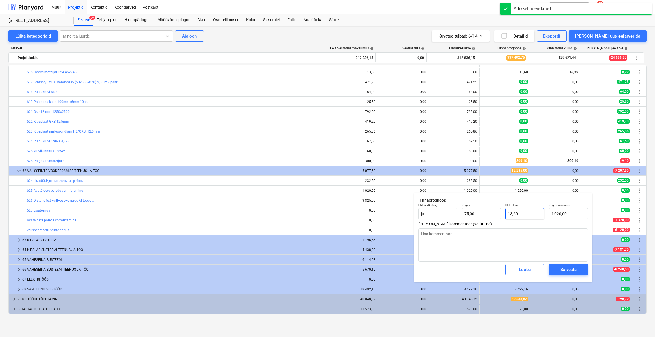
type input "13,6"
drag, startPoint x: 521, startPoint y: 213, endPoint x: 497, endPoint y: 215, distance: 24.9
click at [497, 215] on div "Ühik (valikuline) jm Kogus 75,00 Ühiku hind 13,6 Kogumaksumus 1 020,00" at bounding box center [503, 211] width 174 height 21
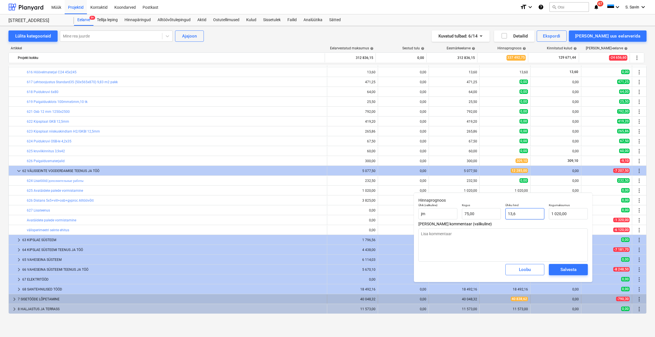
type textarea "x"
type input "0"
type input "0,00"
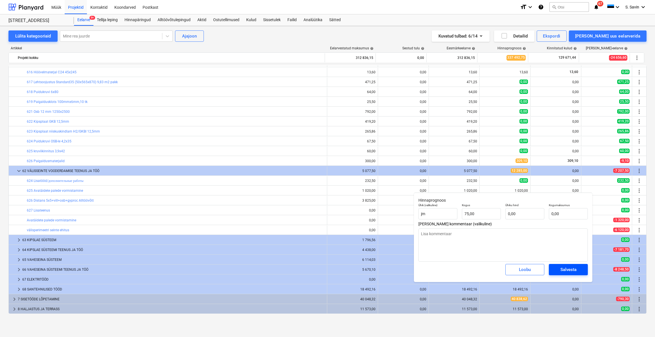
click at [566, 272] on div "Salvesta" at bounding box center [568, 269] width 16 height 7
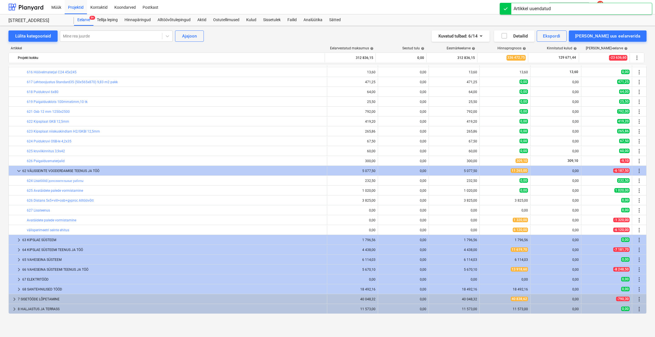
click at [483, 200] on span "edit" at bounding box center [485, 200] width 5 height 5
type textarea "x"
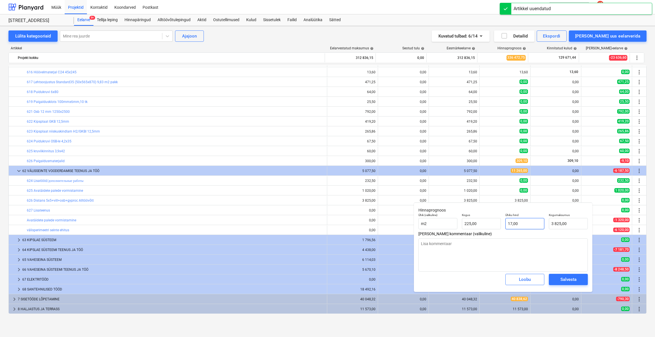
type input "17"
drag, startPoint x: 533, startPoint y: 226, endPoint x: 485, endPoint y: 230, distance: 47.6
click at [485, 230] on div "Ühik (valikuline) m2 Kogus 225,00 Ühiku hind 17 Kogumaksumus 3 825,00" at bounding box center [503, 221] width 174 height 21
type textarea "x"
type input "0"
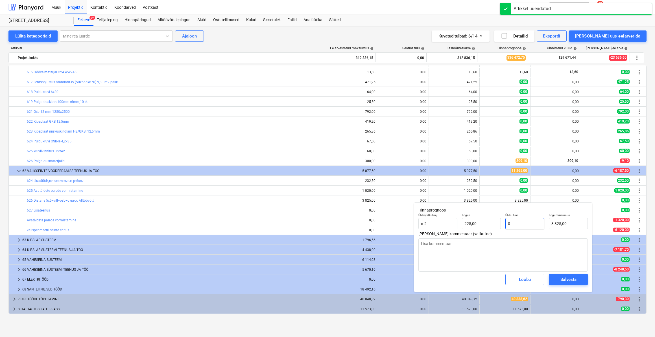
type input "0,00"
type input "0"
type textarea "x"
type input "0,00"
click at [557, 278] on span "Salvesta" at bounding box center [568, 279] width 25 height 7
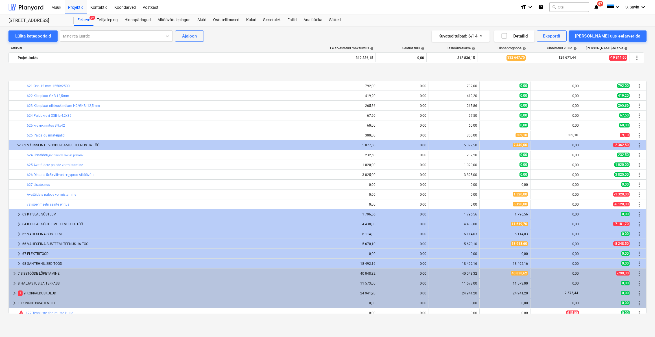
scroll to position [730, 0]
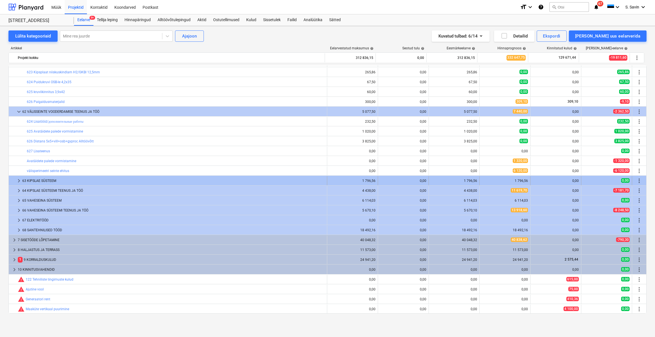
click at [18, 181] on span "keyboard_arrow_right" at bounding box center [19, 181] width 7 height 7
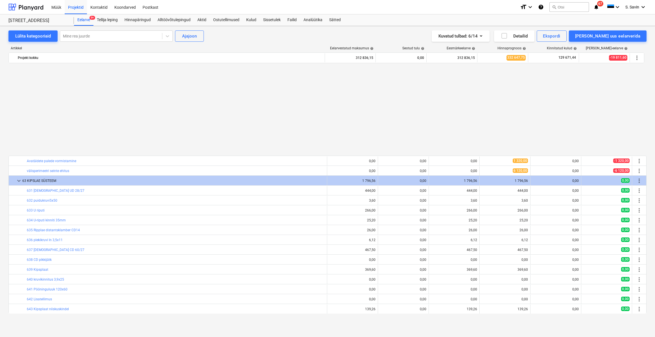
scroll to position [833, 0]
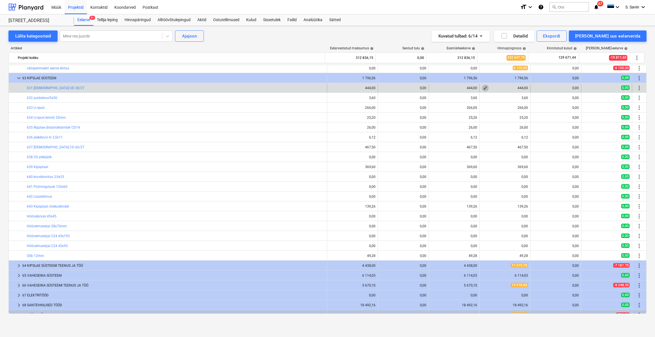
click at [485, 89] on span "edit" at bounding box center [485, 88] width 5 height 5
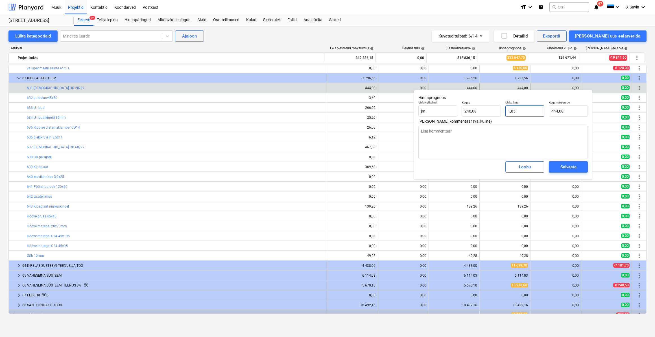
drag, startPoint x: 521, startPoint y: 114, endPoint x: 496, endPoint y: 119, distance: 25.3
click at [496, 119] on div "Hinnaprognoos Ühik (valikuline) jm Kogus 240,00 Ühiku hind 1,85 Kogumaksumus 44…" at bounding box center [503, 134] width 178 height 89
type textarea "x"
type input "0"
type input "0,00"
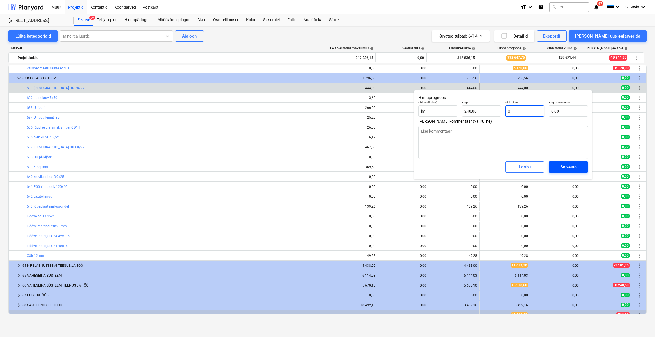
type input "0"
type textarea "x"
type input "0,00"
click at [573, 172] on button "Salvesta" at bounding box center [568, 166] width 39 height 11
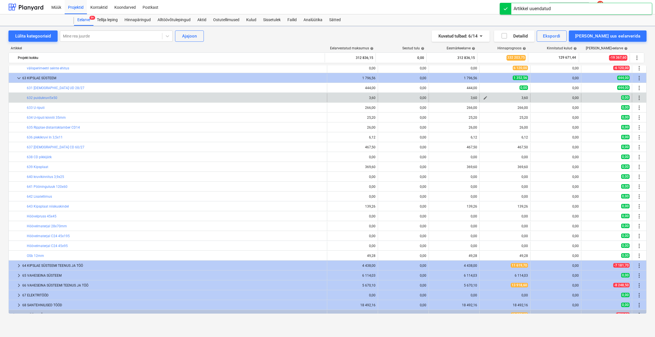
click at [486, 98] on button "edit" at bounding box center [485, 98] width 7 height 7
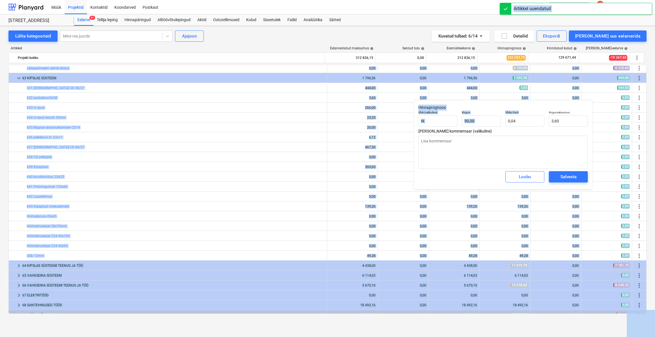
drag, startPoint x: 520, startPoint y: 126, endPoint x: 507, endPoint y: 128, distance: 12.6
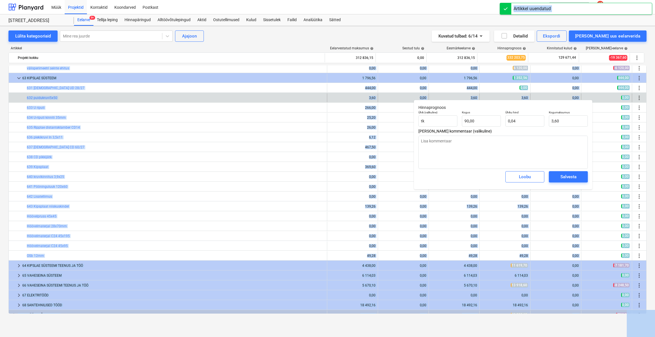
drag, startPoint x: 507, startPoint y: 128, endPoint x: 494, endPoint y: 97, distance: 34.7
click at [494, 97] on div "3,60" at bounding box center [505, 98] width 46 height 4
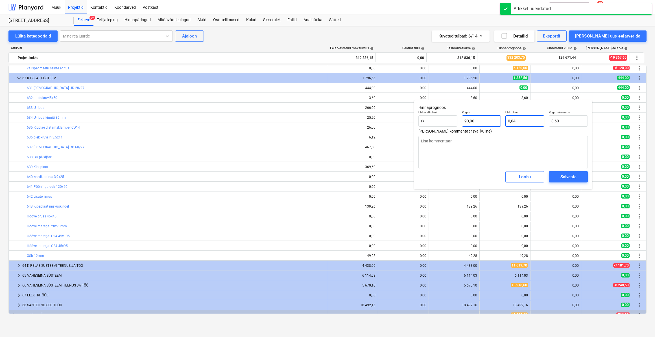
drag, startPoint x: 517, startPoint y: 121, endPoint x: 493, endPoint y: 126, distance: 23.9
click at [493, 126] on div "Ühik (valikuline) tk Kogus 90,00 Ühiku hind 0,04 Kogumaksumus 3,60" at bounding box center [503, 118] width 174 height 21
type textarea "x"
type input "0"
type input "0,00"
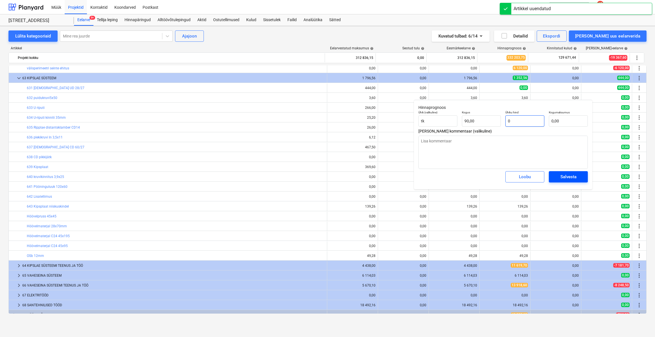
type input "0"
type textarea "x"
type input "0,00"
click at [567, 177] on div "Salvesta" at bounding box center [568, 176] width 16 height 7
type textarea "x"
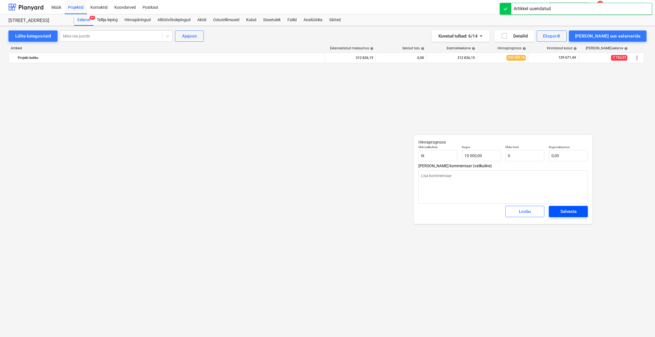
scroll to position [1050, 0]
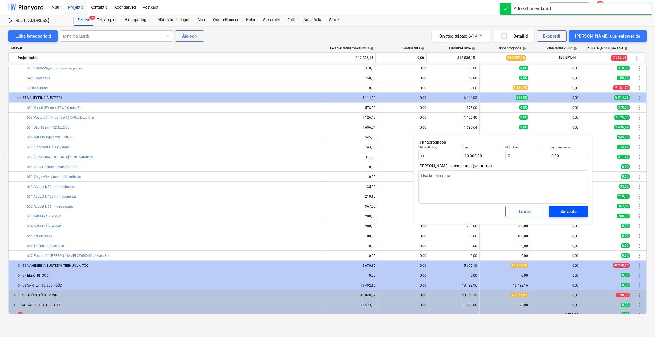
type input "0"
type textarea "x"
type input "0,00"
click at [569, 212] on div "Salvesta" at bounding box center [568, 211] width 16 height 7
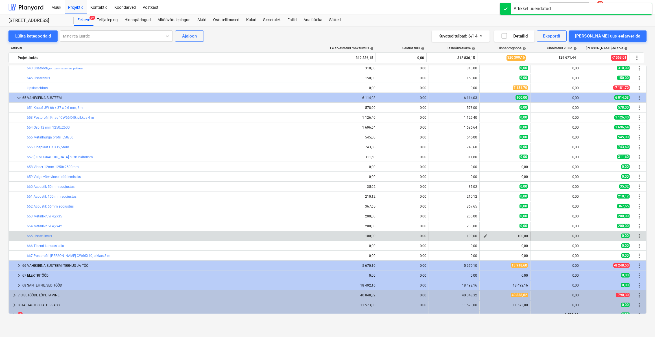
click at [482, 236] on button "edit" at bounding box center [485, 236] width 7 height 7
type textarea "x"
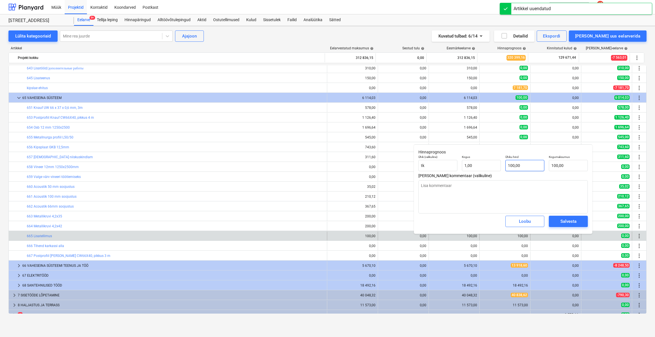
type input "100"
drag, startPoint x: 518, startPoint y: 168, endPoint x: 497, endPoint y: 173, distance: 21.6
click at [497, 173] on div "Ühik (valikuline) [PERSON_NAME] 1,00 Ühiku hind 100 Kogumaksumus 100,00" at bounding box center [503, 163] width 174 height 21
type textarea "x"
type input "0"
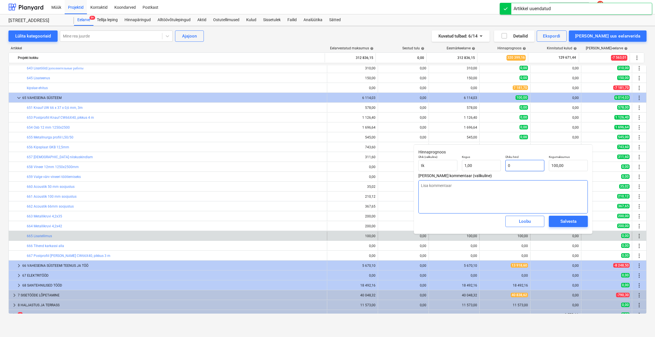
type input "0,00"
click at [558, 223] on span "Salvesta" at bounding box center [568, 221] width 25 height 7
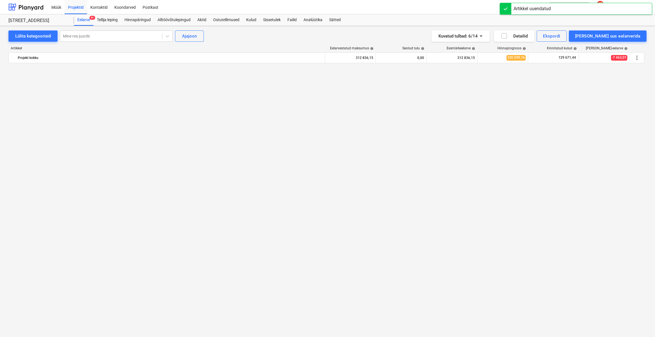
scroll to position [1105, 0]
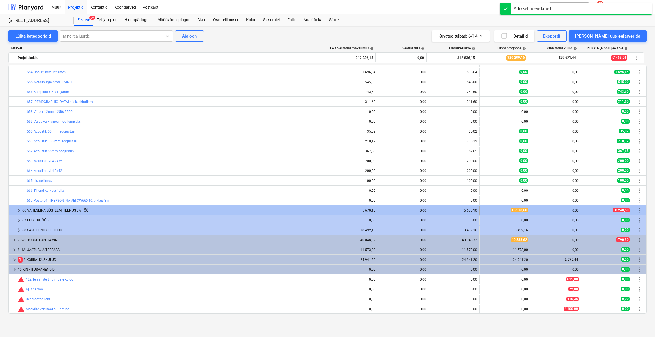
click at [18, 209] on span "keyboard_arrow_right" at bounding box center [19, 210] width 7 height 7
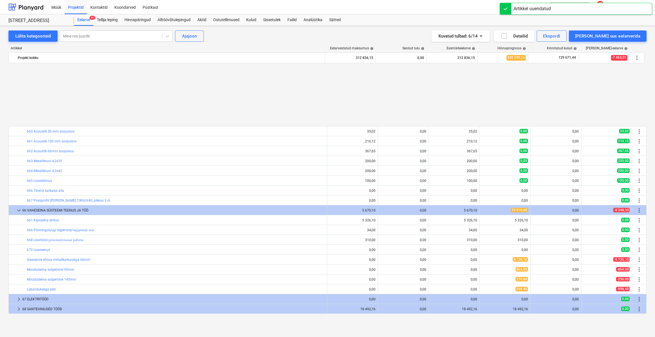
scroll to position [1184, 0]
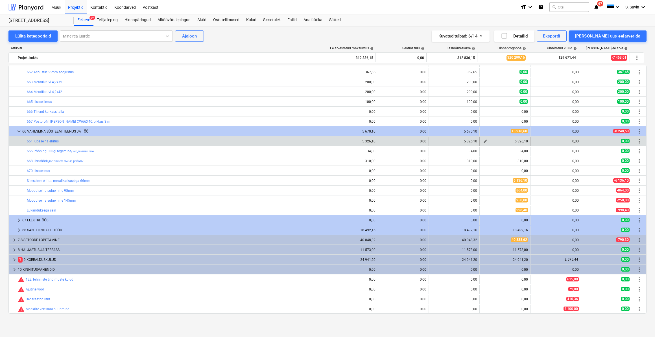
click at [483, 140] on span "edit" at bounding box center [485, 141] width 5 height 5
type textarea "x"
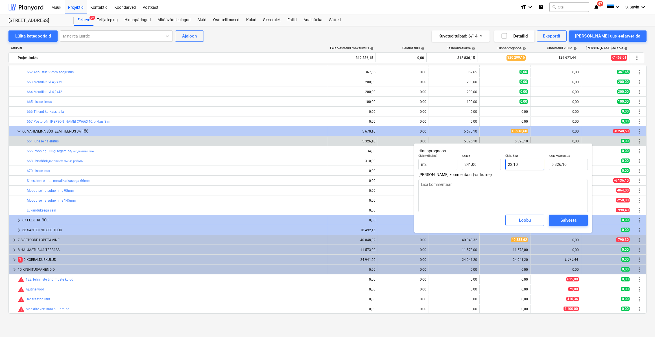
type input "22,1"
drag, startPoint x: 526, startPoint y: 167, endPoint x: 482, endPoint y: 175, distance: 45.1
click at [482, 175] on div "Hinnaprognoos Ühik (valikuline) m2 Kogus 241,00 Ühiku hind 22,1 Kogumaksumus 5 …" at bounding box center [503, 187] width 178 height 89
type textarea "x"
type input "0"
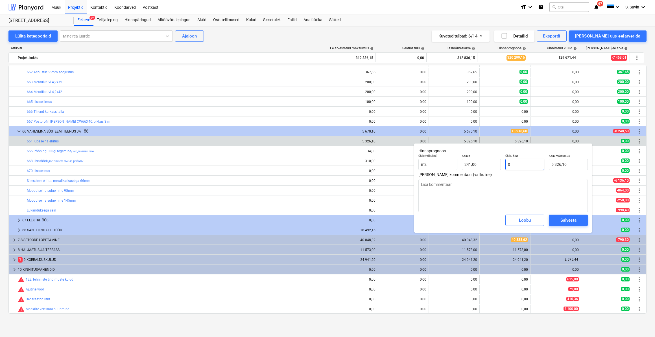
type input "0,00"
type input "0"
type textarea "x"
type input "0,00"
click at [571, 223] on div "Salvesta" at bounding box center [568, 220] width 16 height 7
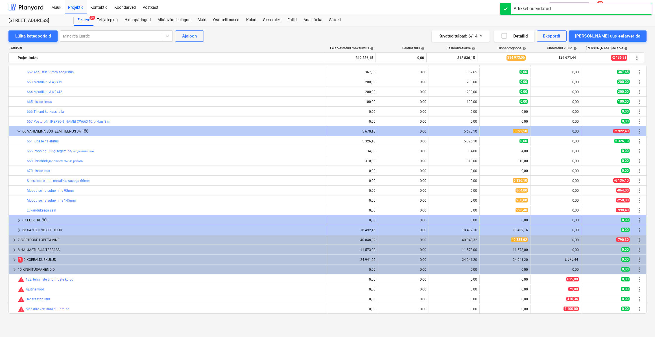
click at [483, 152] on span "edit" at bounding box center [485, 151] width 5 height 5
type textarea "x"
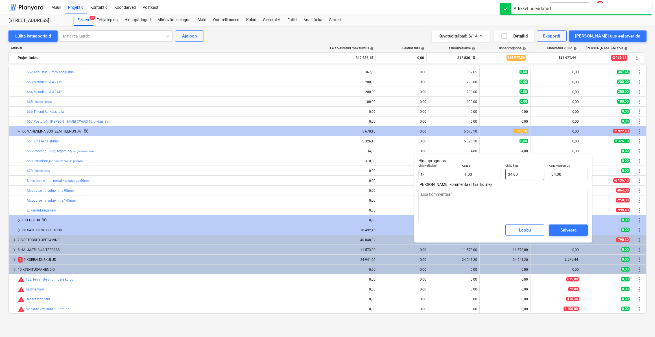
type input "34"
drag, startPoint x: 525, startPoint y: 178, endPoint x: 482, endPoint y: 180, distance: 43.3
click at [482, 180] on div "Ühik (valikuline) [PERSON_NAME] 1,00 Ühiku hind 34 Kogumaksumus 34,00" at bounding box center [503, 172] width 174 height 21
type textarea "x"
type input "0"
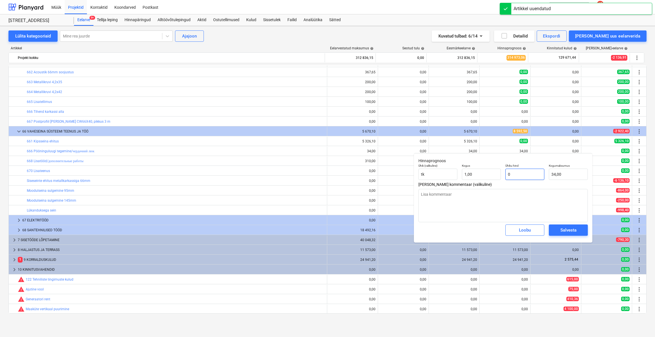
type input "0,00"
type input "0"
type textarea "x"
type input "0,00"
click at [563, 233] on div "Salvesta" at bounding box center [568, 230] width 16 height 7
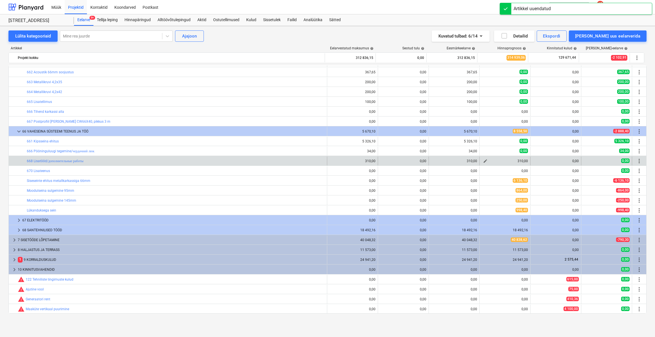
click at [484, 162] on span "edit" at bounding box center [485, 161] width 5 height 5
type textarea "x"
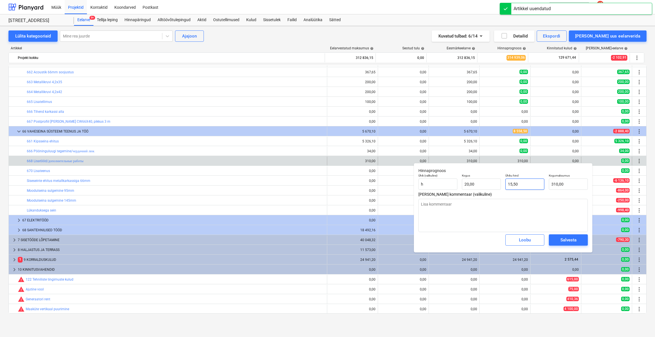
type input "15,5"
drag, startPoint x: 531, startPoint y: 190, endPoint x: 501, endPoint y: 198, distance: 31.6
click at [501, 198] on div "Hinnaprognoos Ühik (valikuline) h Kogus 20,00 Ühiku hind 15,5 Kogumaksumus 310,…" at bounding box center [503, 207] width 178 height 89
type textarea "x"
type input "0"
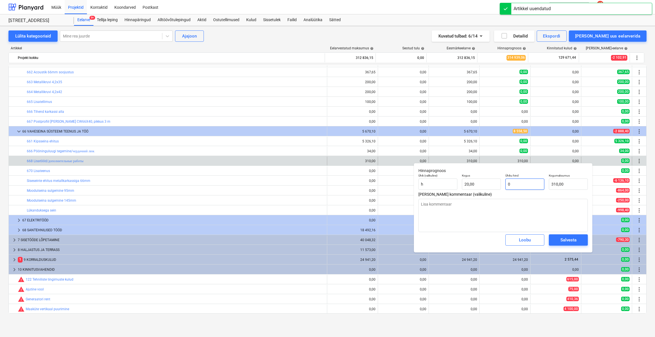
type input "0,00"
type input "0"
type textarea "x"
type input "0,00"
click at [567, 243] on div "Salvesta" at bounding box center [568, 240] width 16 height 7
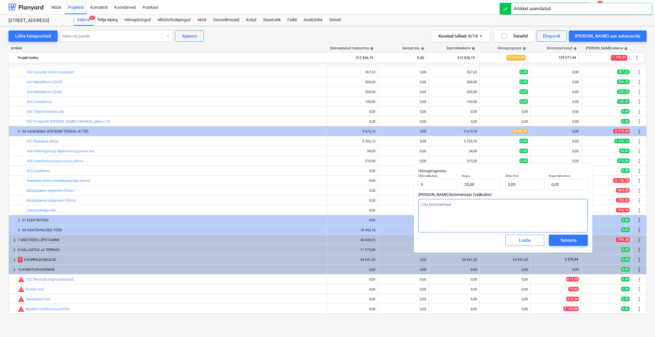
type textarea "x"
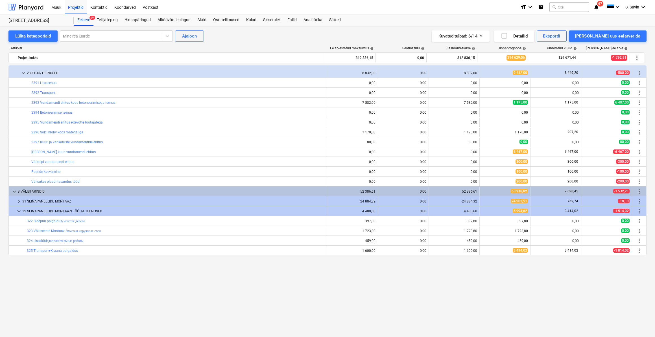
scroll to position [0, 0]
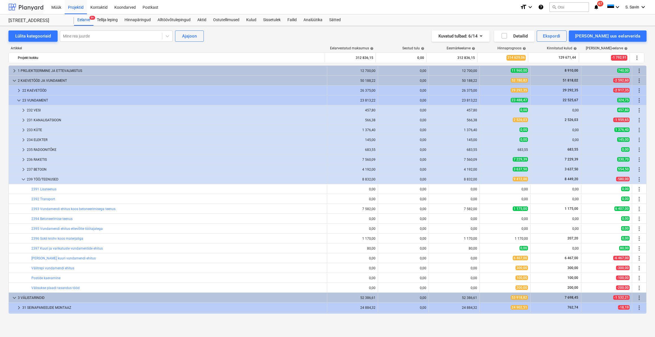
click at [36, 9] on div at bounding box center [25, 7] width 35 height 14
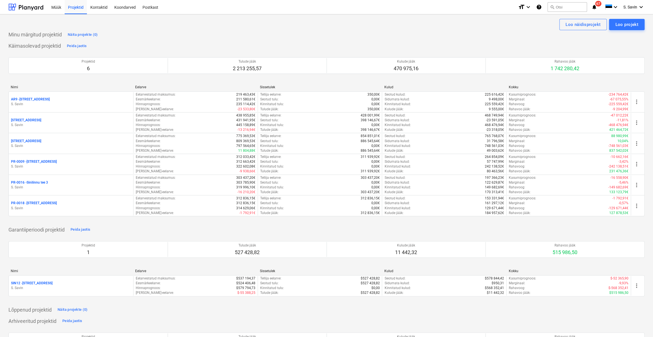
click at [73, 182] on div "PR-0016 - Sinilinnu tee 3" at bounding box center [71, 182] width 120 height 5
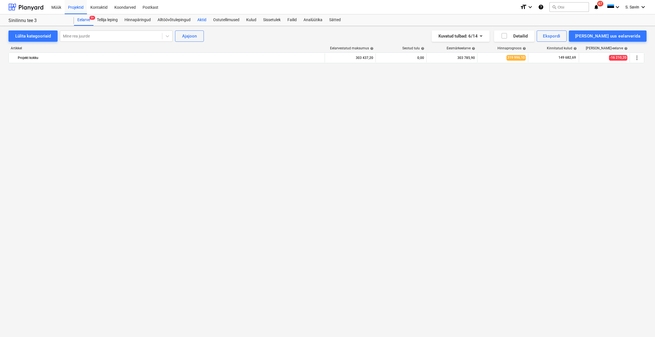
scroll to position [1676, 0]
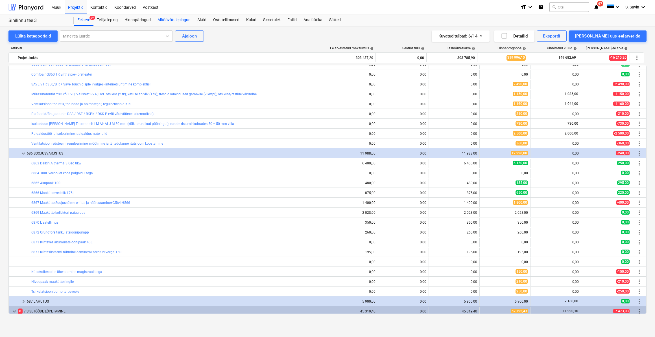
click at [177, 20] on div "Alltöövõtulepingud" at bounding box center [174, 19] width 40 height 11
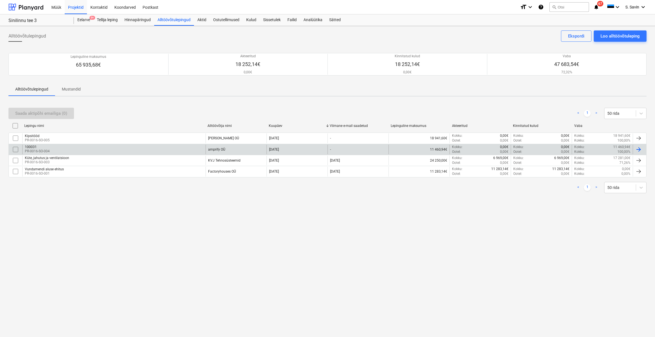
click at [68, 148] on div "100031 PR-0016-SO-004" at bounding box center [113, 150] width 183 height 10
click at [41, 149] on p "PR-0016-SO-004" at bounding box center [37, 151] width 25 height 5
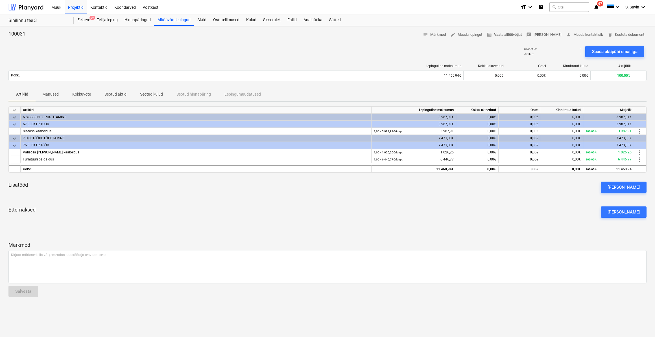
click at [56, 91] on p "Manused" at bounding box center [50, 94] width 16 height 6
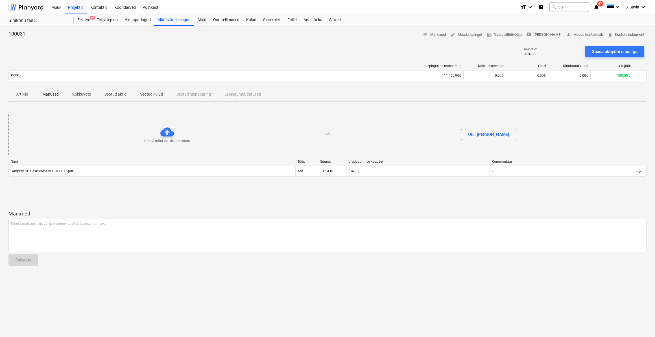
click at [84, 94] on p "Kokkuvõte" at bounding box center [81, 94] width 19 height 6
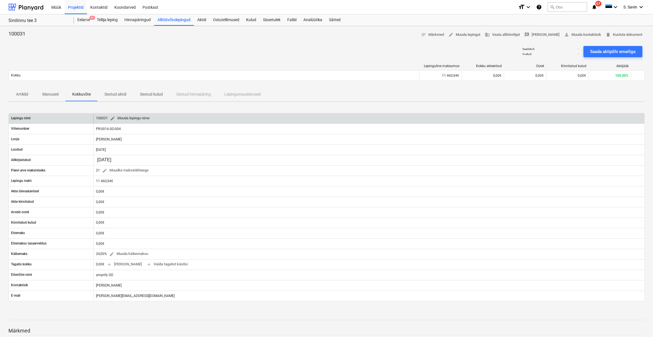
click at [135, 120] on span "edit Muuda lepingu nime" at bounding box center [130, 118] width 40 height 6
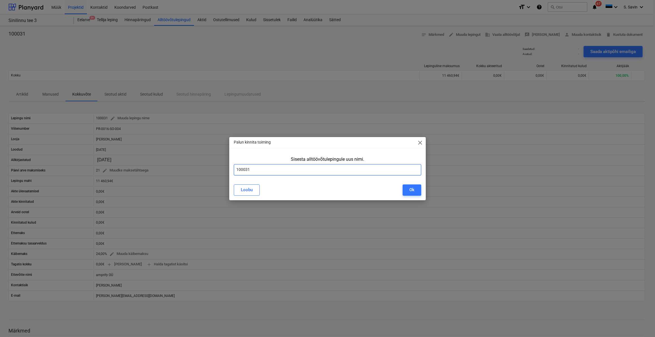
drag, startPoint x: 250, startPoint y: 170, endPoint x: 217, endPoint y: 177, distance: 33.7
click at [217, 177] on div "Palun kinnita toiming close Sisesta alltöövõtulepingule uus nimi. 100031 Loobu …" at bounding box center [327, 168] width 655 height 337
type input "Elektritööd"
click at [414, 192] on div "Ok" at bounding box center [411, 189] width 5 height 7
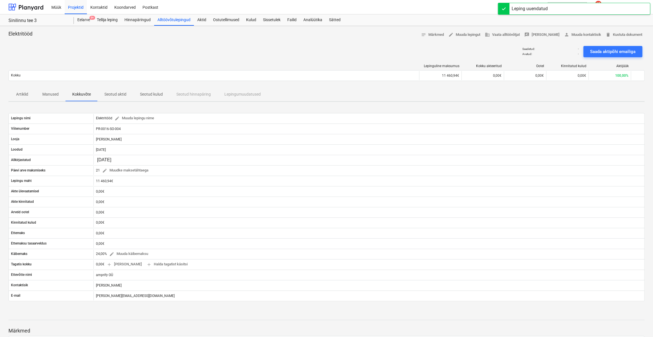
click at [21, 95] on p "Artiklid" at bounding box center [22, 94] width 14 height 6
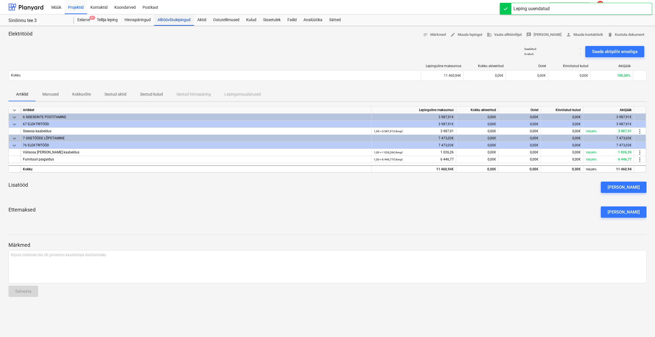
click at [171, 20] on div "Alltöövõtulepingud" at bounding box center [174, 19] width 40 height 11
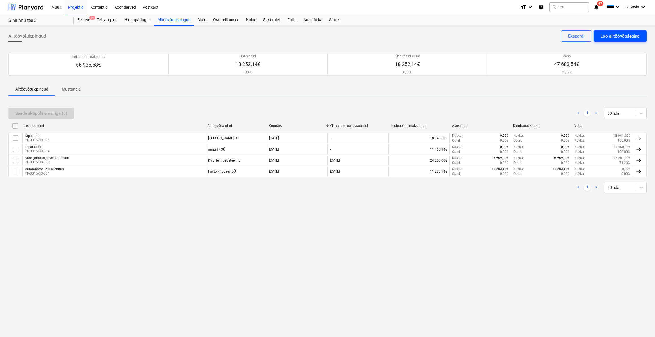
click at [609, 35] on div "Loo alltöövõtuleping" at bounding box center [619, 35] width 39 height 7
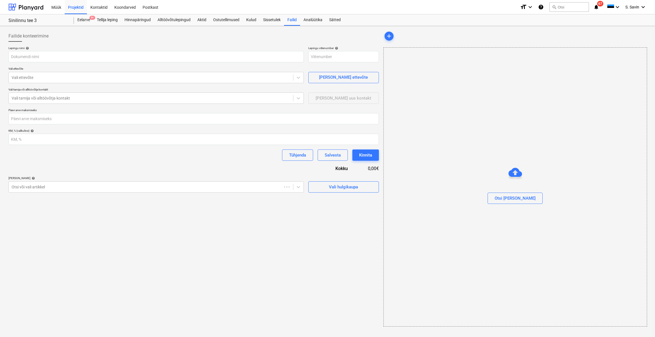
type input "PR-0016-SO-006"
click at [40, 57] on input "text" at bounding box center [155, 56] width 295 height 11
type input "Santehnilised tööd"
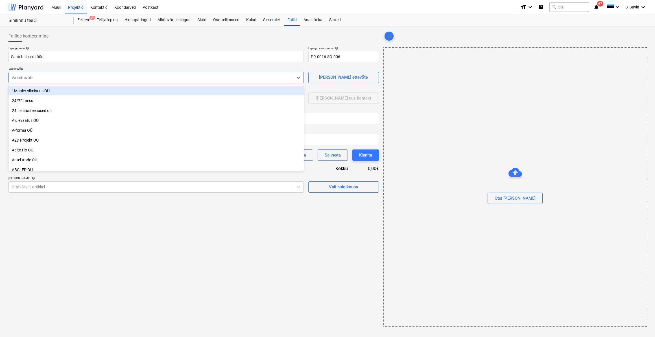
click at [76, 80] on div at bounding box center [151, 78] width 279 height 6
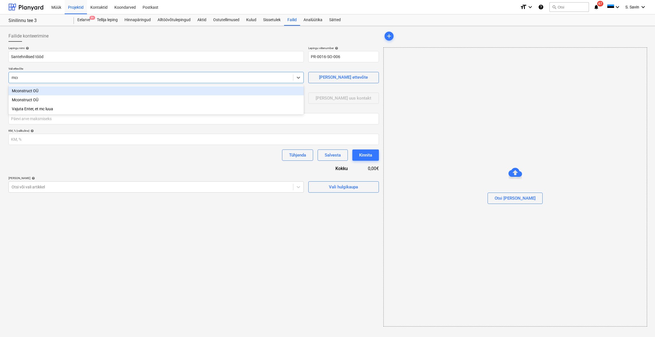
type input "mcon"
click at [50, 92] on div "Mconstruct OÜ" at bounding box center [155, 90] width 295 height 9
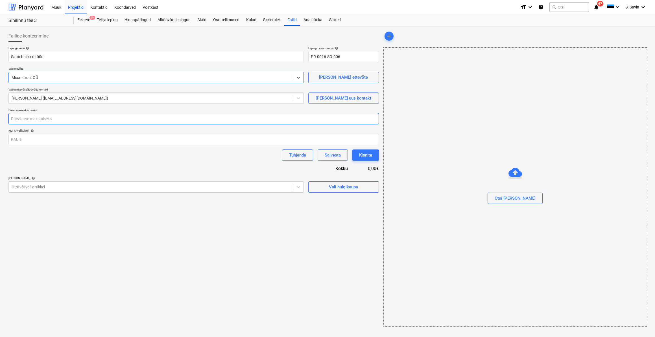
click at [44, 121] on input "number" at bounding box center [193, 118] width 370 height 11
type input "21"
click at [36, 137] on input "number" at bounding box center [193, 139] width 370 height 11
type input "24"
click at [49, 169] on div "Lepingu nimi help [PERSON_NAME] tööd Lepingu viitenumber help PR-0016-SO-006 Va…" at bounding box center [193, 119] width 370 height 147
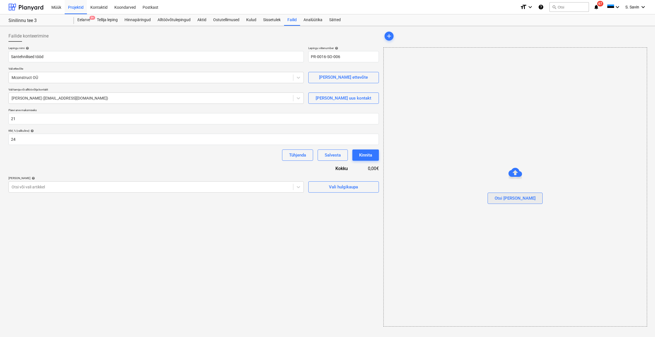
click at [518, 198] on div "Otsi [PERSON_NAME]" at bounding box center [515, 198] width 41 height 7
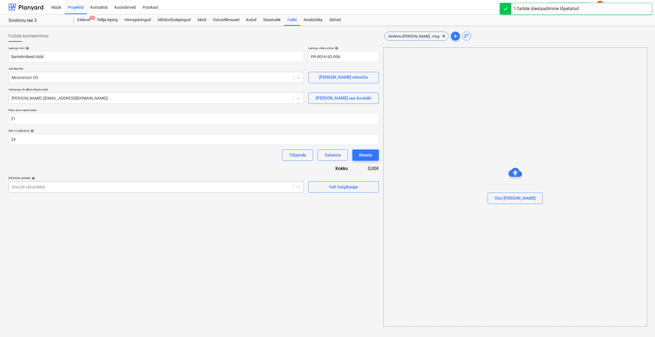
click at [270, 188] on div at bounding box center [151, 187] width 279 height 6
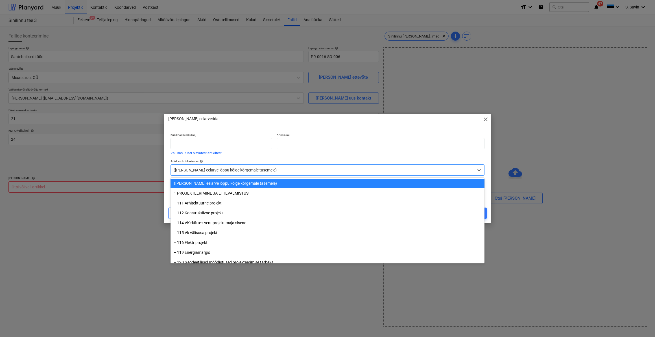
click at [220, 169] on div at bounding box center [322, 170] width 297 height 6
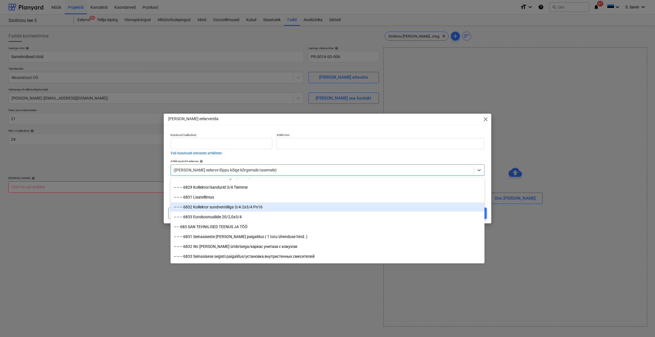
scroll to position [4748, 0]
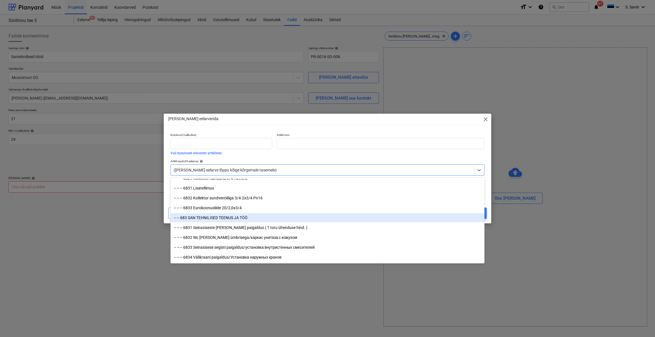
click at [217, 219] on div "-- -- 683 SAN TEHNILISED TEENUS JA TÖÖ" at bounding box center [328, 217] width 314 height 9
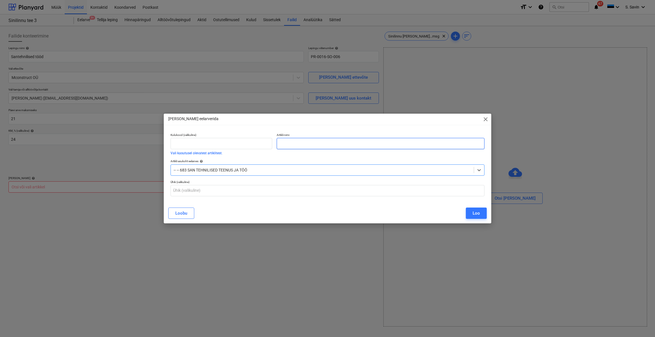
click at [288, 142] on input "text" at bounding box center [381, 143] width 208 height 11
type input "Furnituuri paigaldus"
click at [477, 214] on div "Loo" at bounding box center [476, 213] width 7 height 7
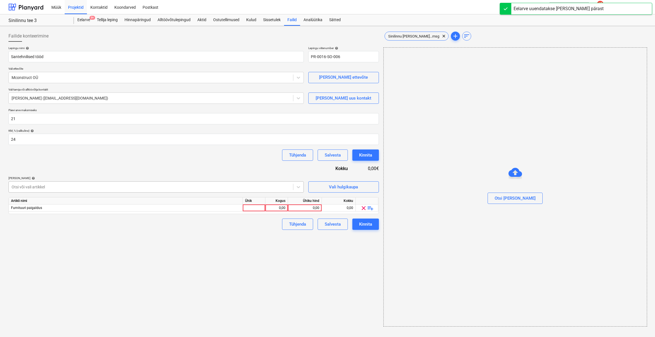
click at [100, 187] on div at bounding box center [151, 187] width 279 height 6
click at [100, 190] on div "Otsi või vali artikkel" at bounding box center [151, 187] width 284 height 8
click at [102, 188] on div at bounding box center [151, 187] width 279 height 6
click at [101, 189] on div at bounding box center [151, 187] width 279 height 6
click at [297, 186] on icon at bounding box center [298, 187] width 3 height 2
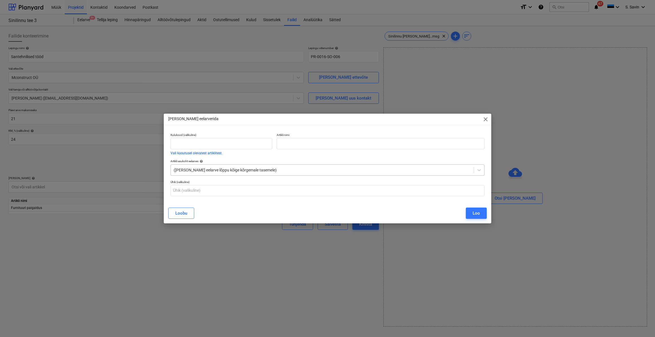
click at [253, 169] on div at bounding box center [322, 170] width 297 height 6
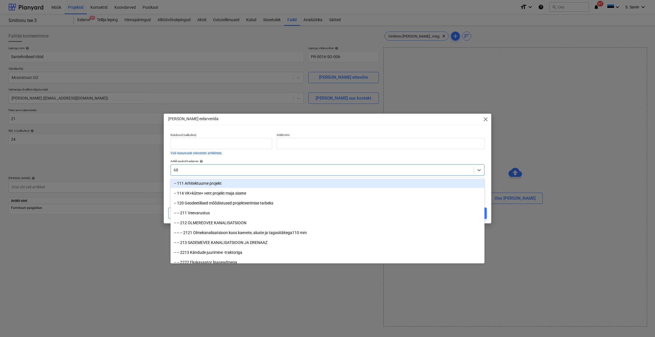
type input "683"
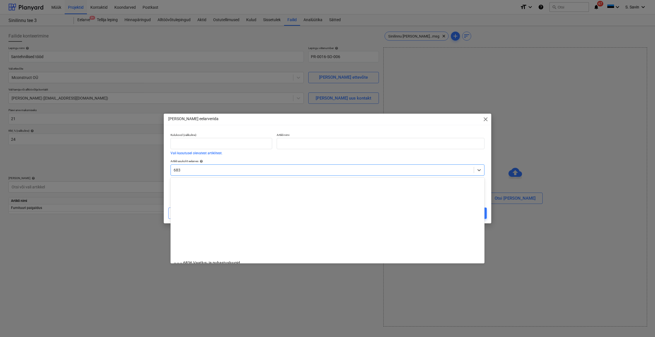
scroll to position [128, 0]
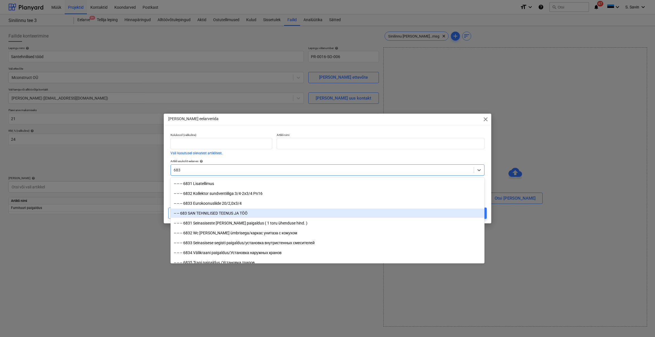
click at [214, 215] on div "-- -- 683 SAN TEHNILISED TEENUS JA TÖÖ" at bounding box center [328, 213] width 314 height 9
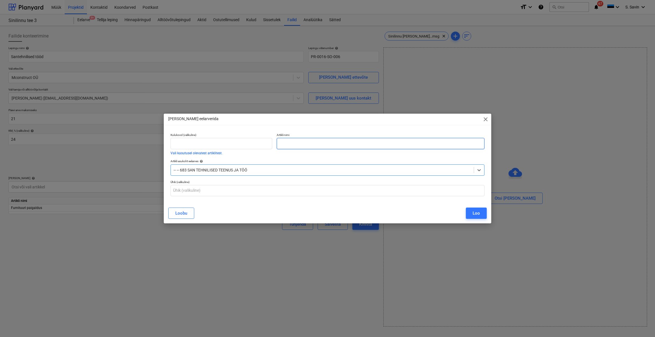
click at [288, 147] on input "text" at bounding box center [381, 143] width 208 height 11
click at [288, 146] on input "Seina sisesed kanalisatsiooni ja veetorustik" at bounding box center [381, 143] width 208 height 11
type input "Seina sisene kanalisatsiooni ja veetorustik"
click at [480, 214] on div "Loo" at bounding box center [476, 213] width 7 height 7
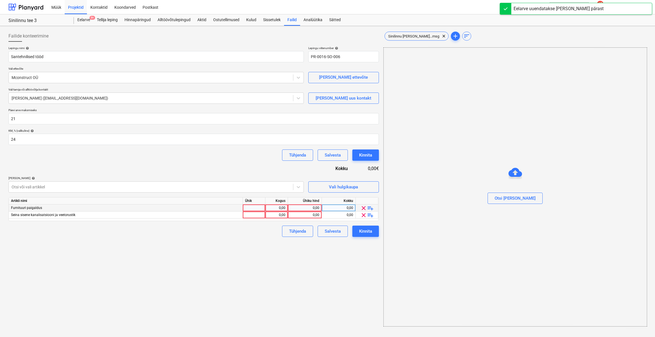
click at [245, 207] on div at bounding box center [254, 208] width 23 height 7
type input "kmpl."
click at [246, 217] on div at bounding box center [254, 215] width 23 height 7
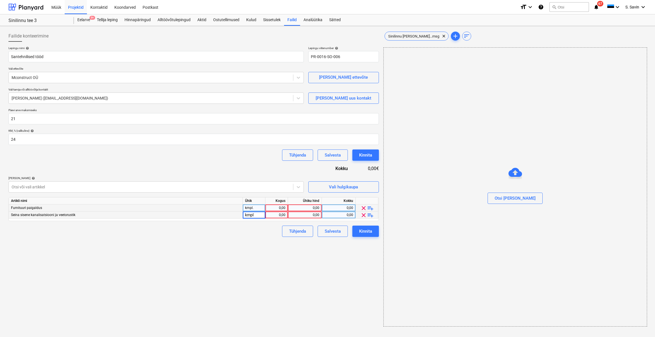
type input "kmpl."
click at [272, 208] on div "0,00" at bounding box center [277, 208] width 18 height 7
click at [279, 215] on div "0,00" at bounding box center [277, 215] width 18 height 7
click at [298, 209] on div "0,00" at bounding box center [304, 208] width 29 height 7
click at [313, 215] on div "0,00" at bounding box center [304, 215] width 29 height 7
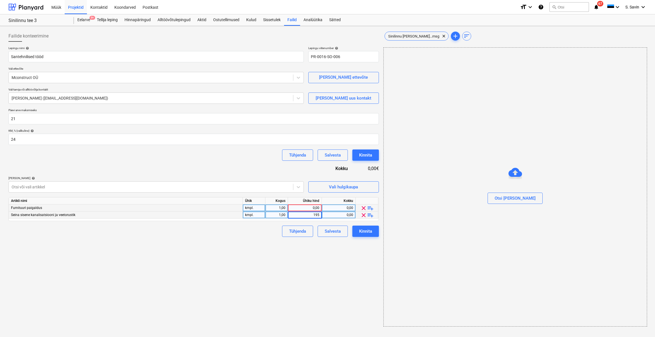
type input "1950"
click at [316, 208] on div "0,00" at bounding box center [304, 208] width 29 height 7
type input "650"
click at [280, 263] on div "Failide konteerimine Lepingu nimi help Santehnilised tööd Lepingu viitenumber h…" at bounding box center [193, 178] width 375 height 301
click at [358, 233] on button "Kinnita" at bounding box center [365, 231] width 27 height 11
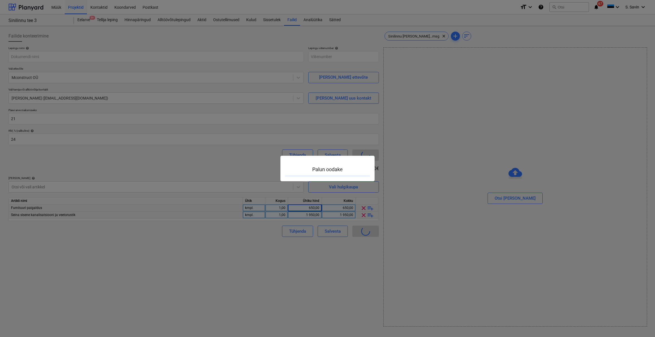
type input "PR-0016-SO-006"
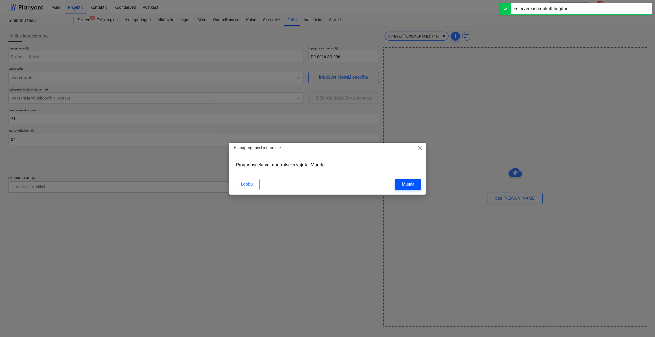
click at [399, 185] on button "Muuda" at bounding box center [408, 184] width 26 height 11
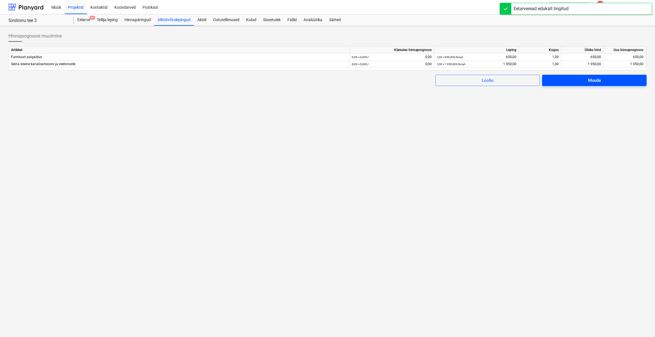
click at [573, 78] on span "Muuda" at bounding box center [594, 80] width 91 height 7
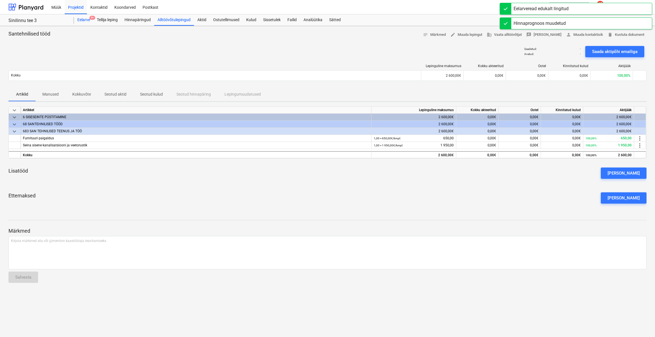
click at [81, 18] on div "Eelarve 9+" at bounding box center [83, 19] width 19 height 11
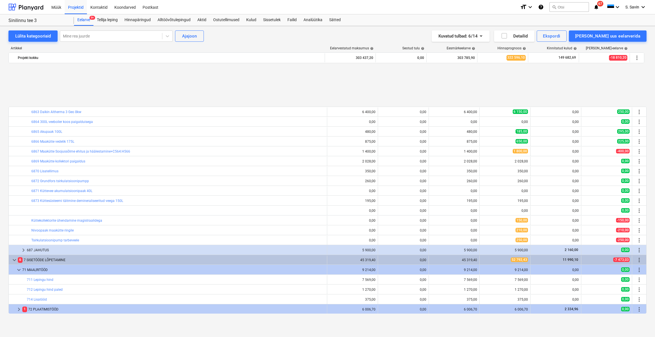
scroll to position [1804, 0]
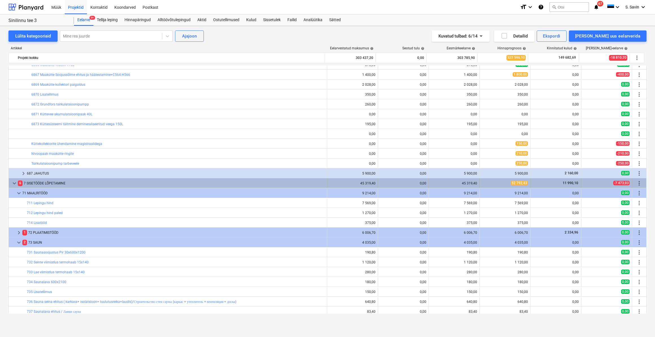
click at [14, 183] on span "keyboard_arrow_down" at bounding box center [14, 183] width 7 height 7
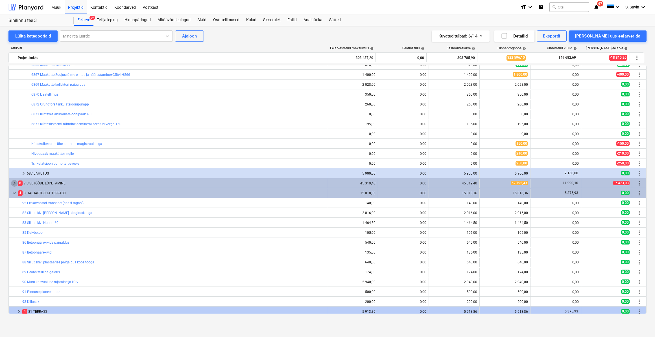
click at [14, 183] on span "keyboard_arrow_right" at bounding box center [14, 183] width 7 height 7
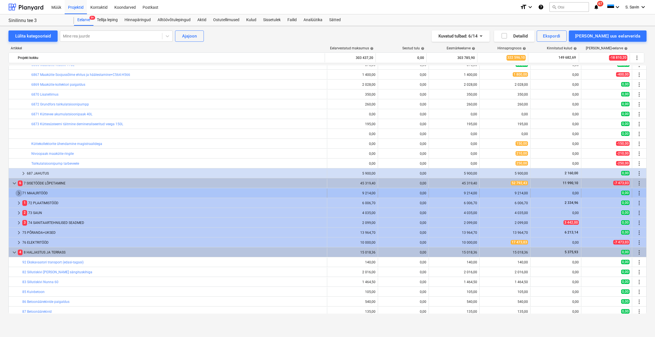
click at [17, 194] on span "keyboard_arrow_right" at bounding box center [19, 193] width 7 height 7
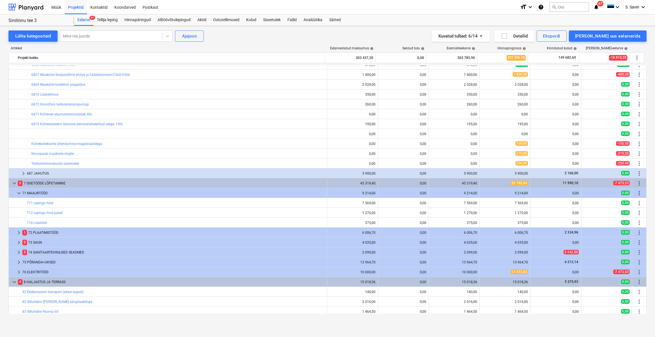
click at [17, 194] on span "keyboard_arrow_down" at bounding box center [19, 193] width 7 height 7
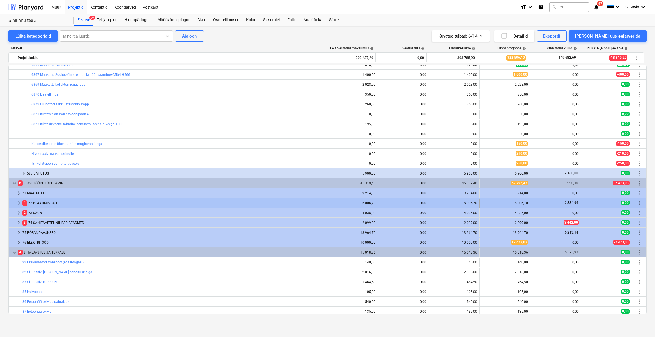
click at [17, 203] on span "keyboard_arrow_right" at bounding box center [19, 203] width 7 height 7
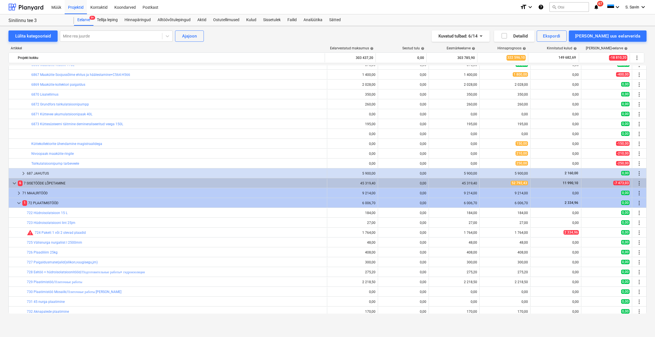
click at [17, 203] on span "keyboard_arrow_down" at bounding box center [19, 203] width 7 height 7
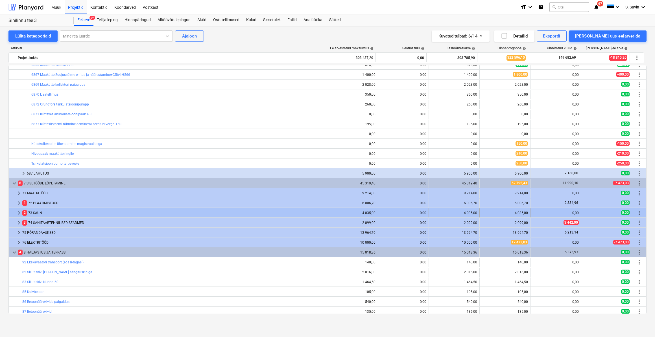
click at [17, 211] on span "keyboard_arrow_right" at bounding box center [19, 213] width 7 height 7
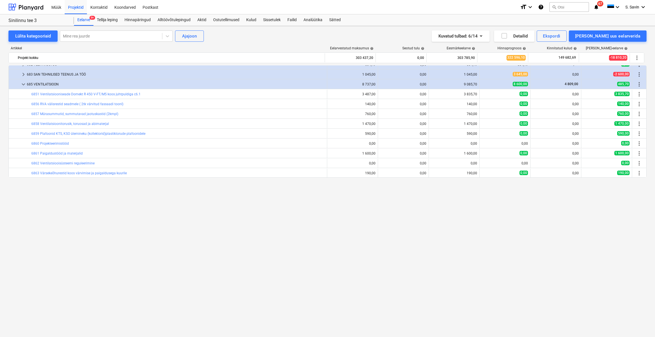
scroll to position [1394, 0]
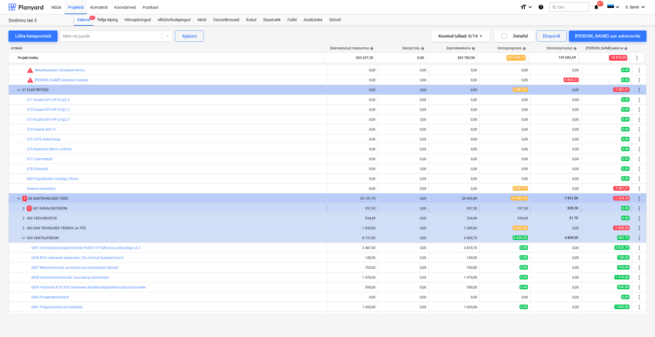
click at [20, 207] on span "keyboard_arrow_right" at bounding box center [23, 208] width 7 height 7
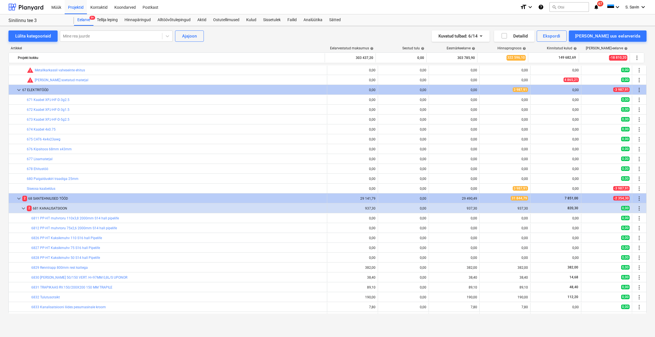
click at [20, 207] on span "keyboard_arrow_down" at bounding box center [23, 208] width 7 height 7
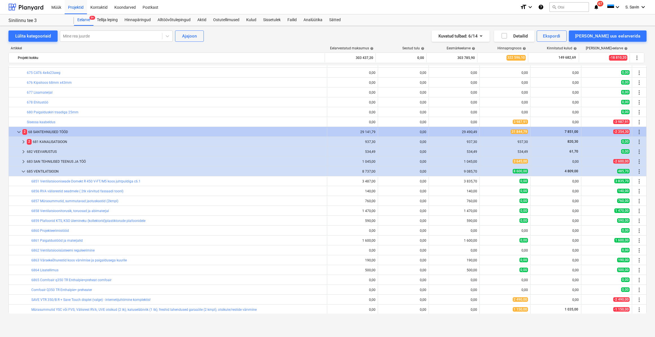
scroll to position [1445, 0]
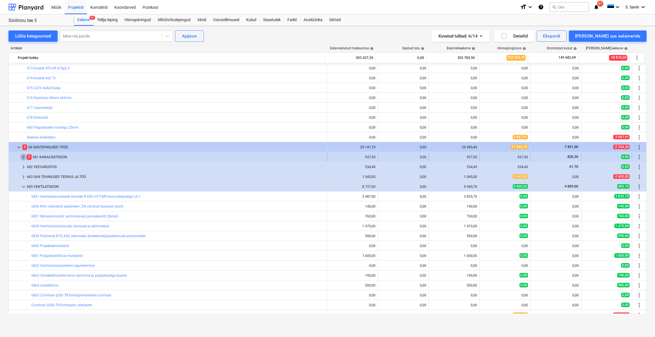
click at [22, 157] on span "keyboard_arrow_right" at bounding box center [23, 157] width 7 height 7
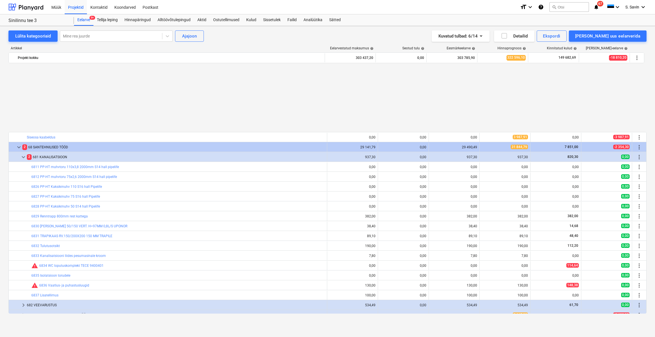
scroll to position [1522, 0]
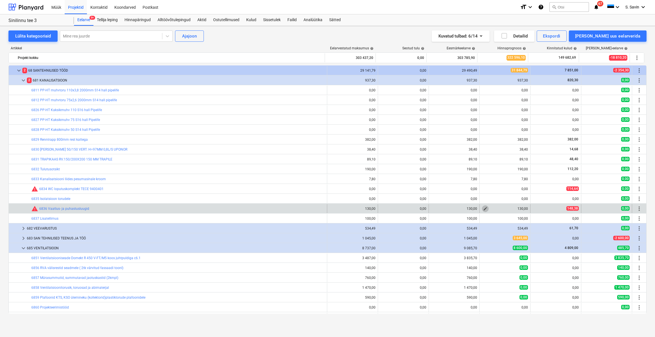
click at [482, 207] on button "edit" at bounding box center [485, 209] width 7 height 7
type textarea "x"
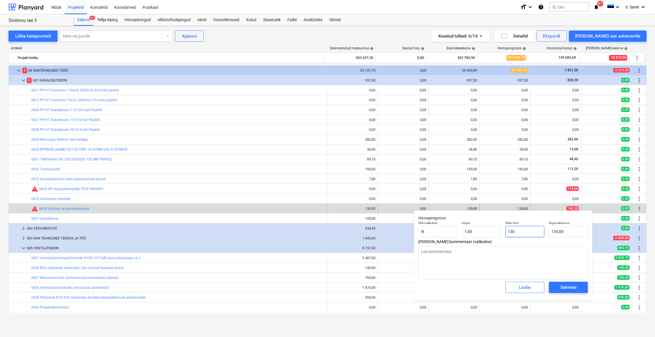
click at [518, 232] on input "130" at bounding box center [524, 231] width 39 height 11
type input "1301"
type textarea "x"
type input "1 301,00"
drag, startPoint x: 523, startPoint y: 231, endPoint x: 501, endPoint y: 233, distance: 21.2
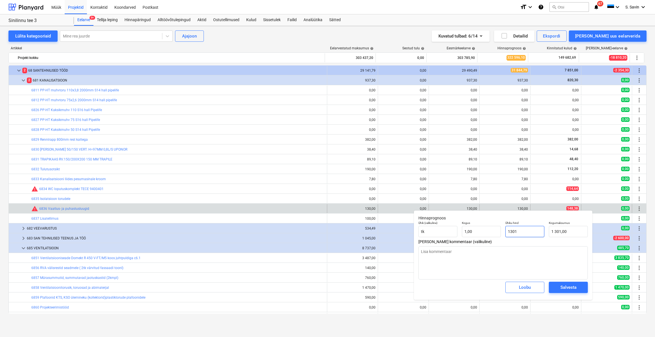
click at [501, 233] on div "Ühik (valikuline) [PERSON_NAME] 1,00 Ühiku hind 1301 Kogumaksumus 1 301,00" at bounding box center [503, 229] width 174 height 21
type textarea "x"
type input "1"
type input "1,00"
type textarea "x"
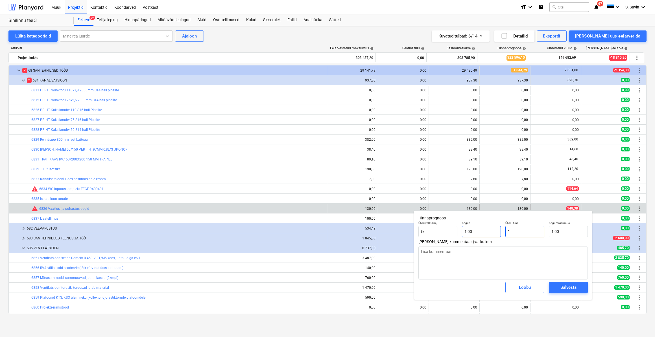
type input "14"
type input "14,00"
type textarea "x"
type input "148"
type input "148,00"
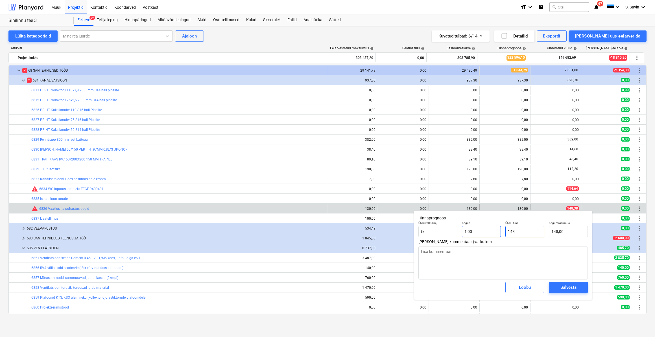
type textarea "x"
type input "148,"
type textarea "x"
type input "148,3"
type input "148,30"
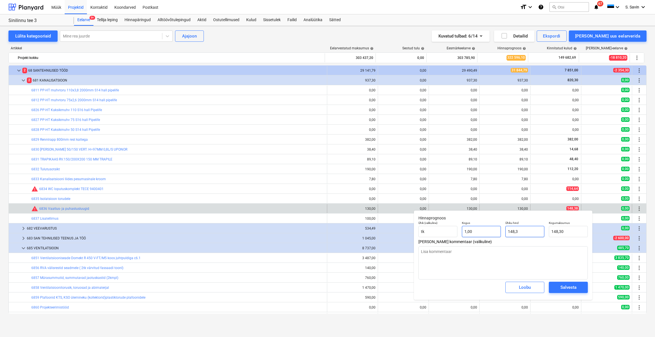
type textarea "x"
type input "148,38"
click at [580, 285] on span "Salvesta" at bounding box center [568, 287] width 25 height 7
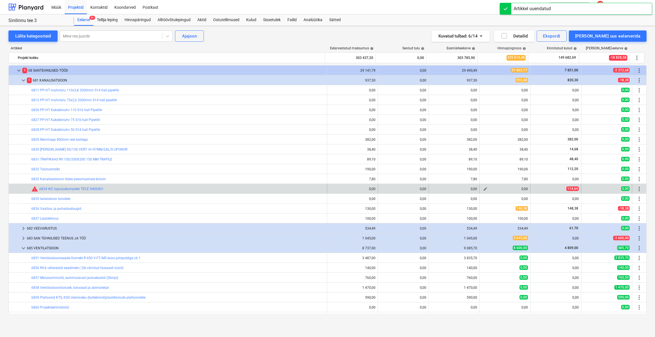
click at [484, 189] on span "edit" at bounding box center [485, 189] width 5 height 5
type textarea "x"
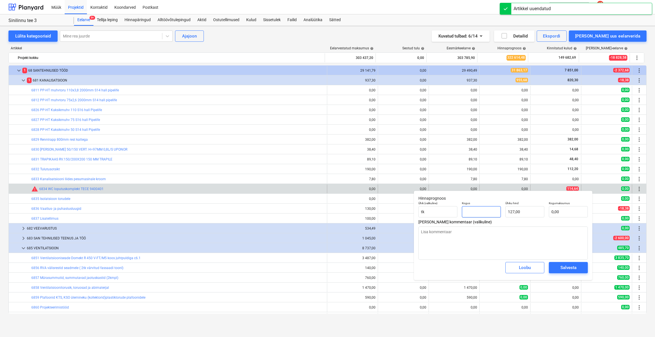
click at [492, 214] on input "text" at bounding box center [481, 211] width 39 height 11
type textarea "x"
type input "1"
type input "127,00"
type input "1"
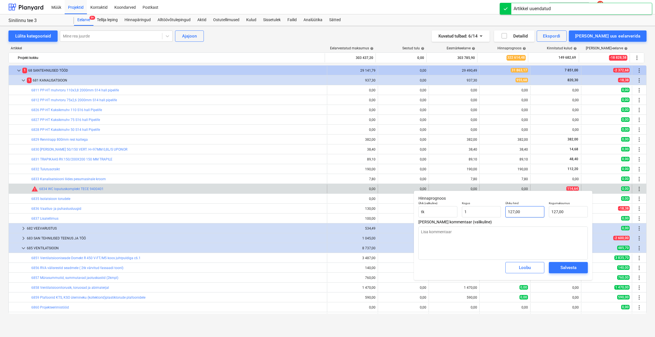
type textarea "x"
type input "1,00"
type input "127"
drag, startPoint x: 524, startPoint y: 211, endPoint x: 500, endPoint y: 218, distance: 24.4
click at [500, 218] on div "Ühik (valikuline) [PERSON_NAME] 1,00 Ühiku hind 127 Kogumaksumus 127,00" at bounding box center [503, 209] width 174 height 21
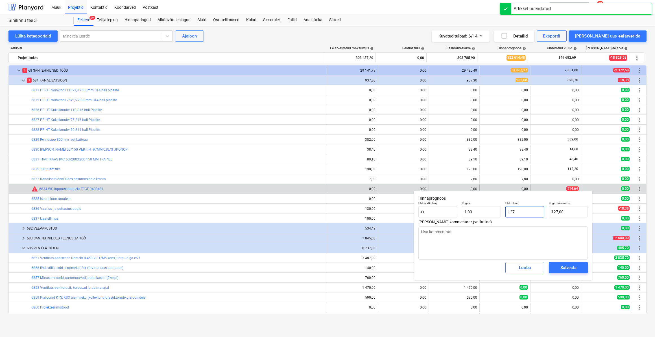
type textarea "x"
type input "1"
type input "1,00"
type textarea "x"
type input "11"
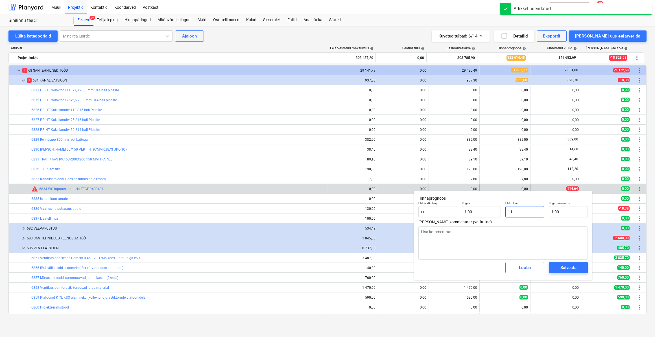
type input "11,00"
type textarea "x"
type input "114"
type input "114,00"
type textarea "x"
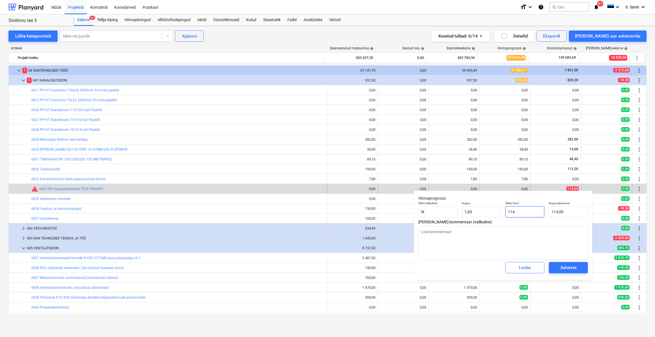
type input "114,"
type textarea "x"
type input "114,6"
type input "114,60"
type textarea "x"
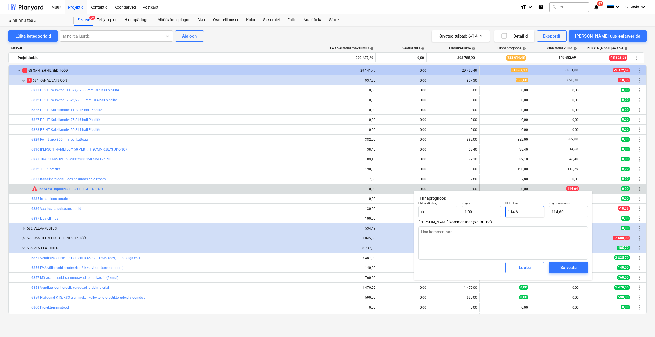
type input "114,64"
click at [568, 269] on div "Salvesta" at bounding box center [568, 267] width 16 height 7
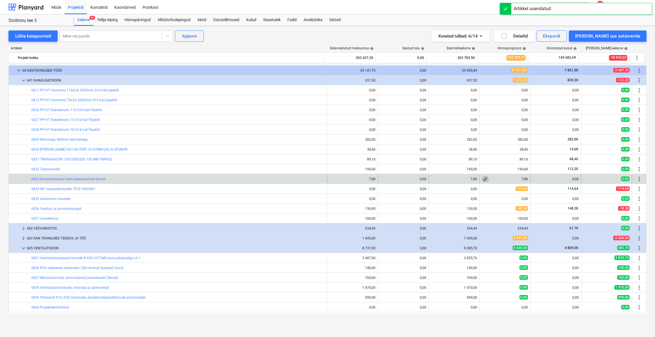
click at [485, 178] on span "edit" at bounding box center [485, 179] width 5 height 5
type textarea "x"
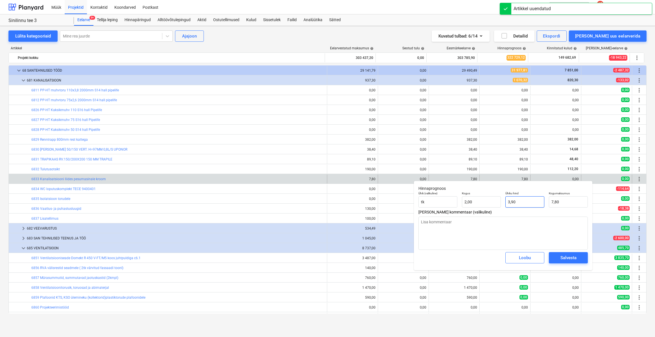
type input "3,9"
drag, startPoint x: 518, startPoint y: 200, endPoint x: 481, endPoint y: 208, distance: 37.7
click at [481, 208] on div "Ühik (valikuline) [PERSON_NAME] 2,00 Ühiku hind 3,9 Kogumaksumus 7,80" at bounding box center [503, 199] width 174 height 21
type textarea "x"
type input "0"
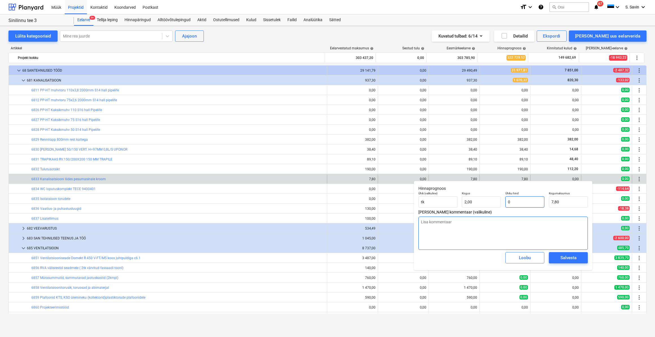
type input "0,00"
type input "0"
type textarea "x"
type input "0,00"
click at [567, 260] on div "Salvesta" at bounding box center [568, 257] width 16 height 7
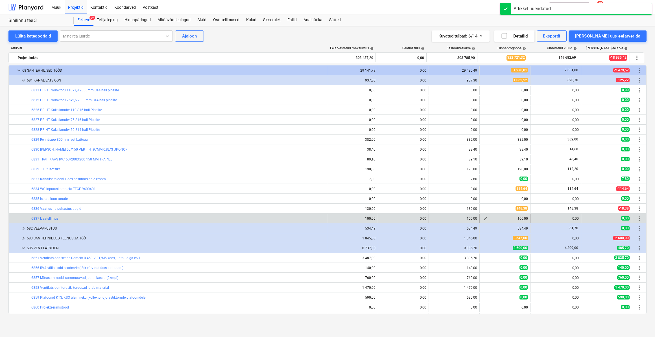
click at [484, 220] on span "edit" at bounding box center [485, 219] width 5 height 5
type textarea "x"
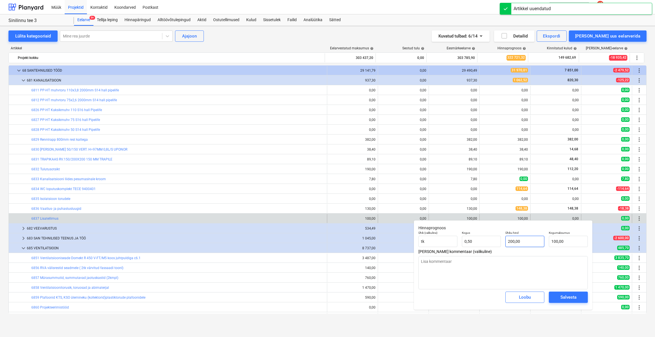
type input "200"
drag, startPoint x: 532, startPoint y: 243, endPoint x: 495, endPoint y: 253, distance: 37.5
click at [482, 249] on div "Ühik (valikuline) [PERSON_NAME] 0,50 Ühiku hind 200 Kogumaksumus 100,00" at bounding box center [503, 239] width 174 height 21
type textarea "x"
type input "0"
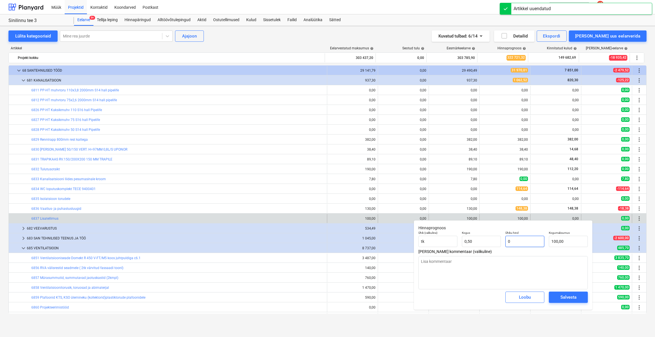
type input "0,00"
type input "0"
type textarea "x"
type input "0,00"
click at [569, 296] on div "Salvesta" at bounding box center [568, 297] width 16 height 7
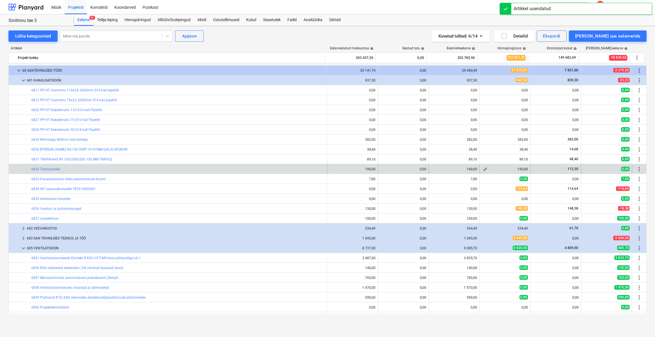
click at [485, 170] on span "edit" at bounding box center [485, 169] width 5 height 5
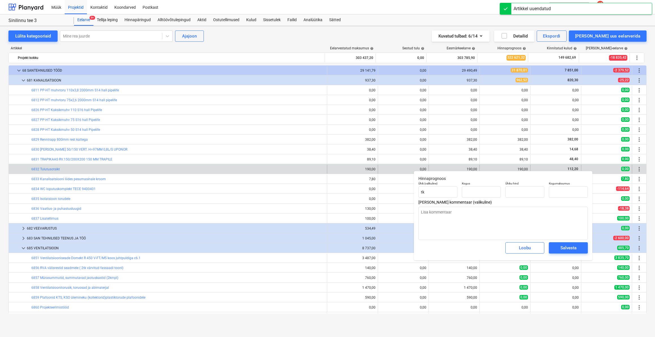
type textarea "x"
type input "1,00"
type input "190,00"
type input "190"
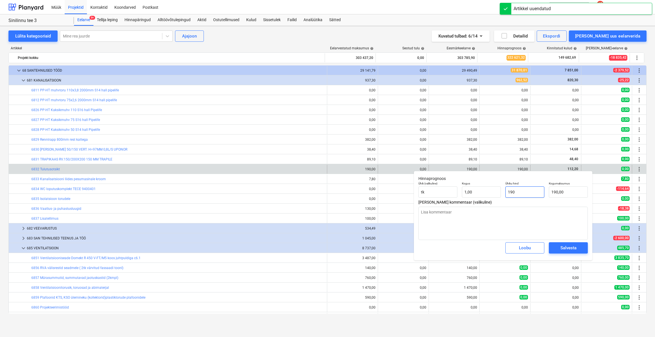
drag, startPoint x: 524, startPoint y: 190, endPoint x: 500, endPoint y: 199, distance: 25.3
click at [500, 199] on div "Ühik (valikuline) [PERSON_NAME] 1,00 Ühiku hind 190 Kogumaksumus 190,00" at bounding box center [503, 190] width 174 height 21
type textarea "x"
type input "1"
type input "1,00"
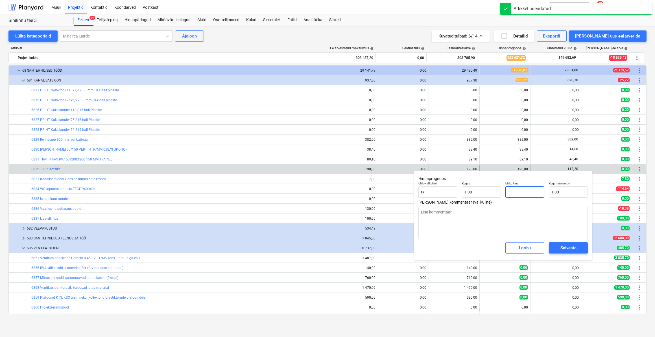
type textarea "x"
type input "11"
type input "11,00"
type textarea "x"
type input "112"
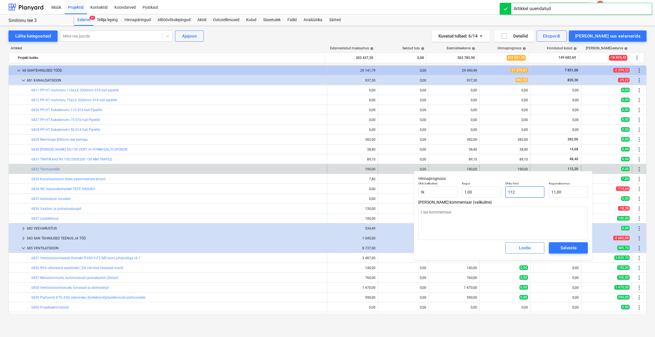
type input "112,00"
type textarea "x"
type input "112,"
type textarea "x"
type input "112,2"
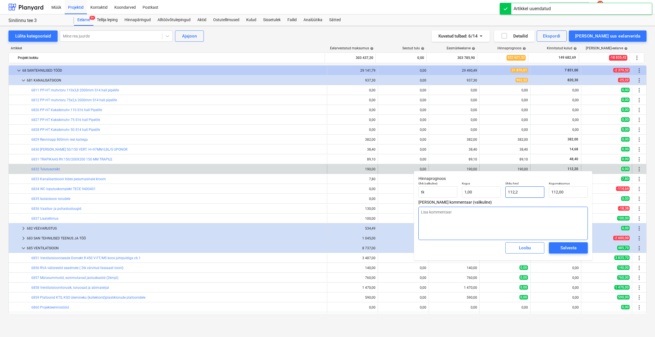
type input "112,20"
type input "112,2"
type textarea "x"
type input "112,20"
click at [568, 246] on div "Salvesta" at bounding box center [568, 247] width 16 height 7
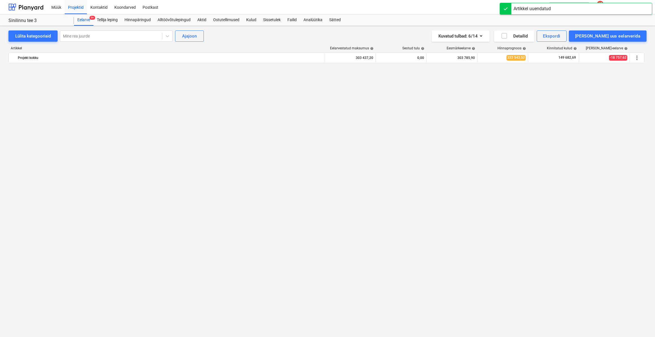
type textarea "x"
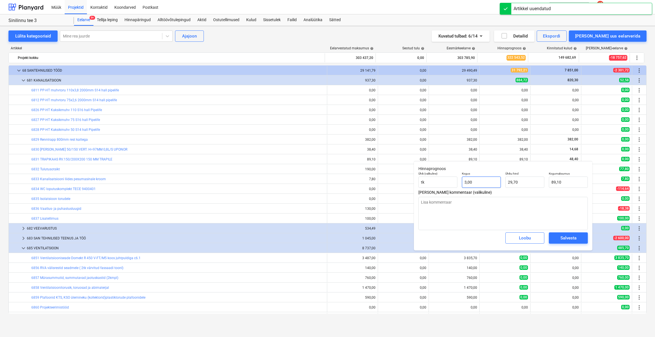
type input "3"
drag, startPoint x: 487, startPoint y: 185, endPoint x: 455, endPoint y: 187, distance: 32.0
click at [455, 187] on div "Ühik (valikuline) [PERSON_NAME] 3 Ühiku hind 29,70 Kogumaksumus 89,10" at bounding box center [503, 180] width 174 height 21
type textarea "x"
type input "1"
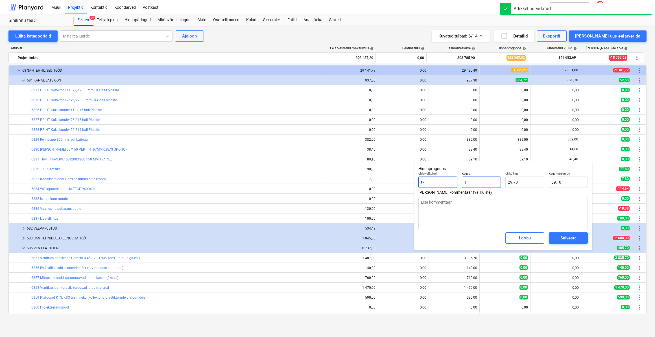
type input "29,70"
type input "1"
type textarea "x"
type input "1,00"
type input "29,7"
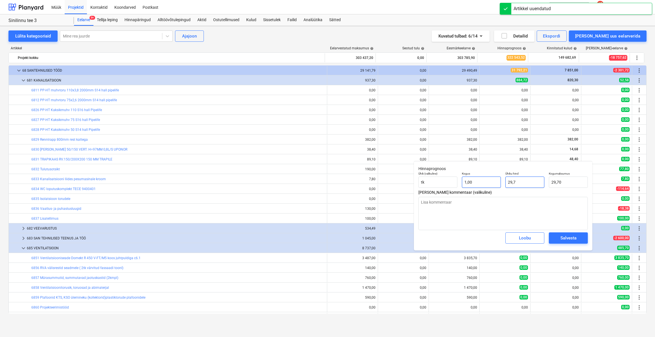
drag, startPoint x: 516, startPoint y: 182, endPoint x: 495, endPoint y: 186, distance: 21.3
click at [495, 186] on div "Ühik (valikuline) [PERSON_NAME] 1,00 Ühiku hind 29,7 Kogumaksumus 29,70" at bounding box center [503, 180] width 174 height 21
type textarea "x"
type input "4"
type input "4,00"
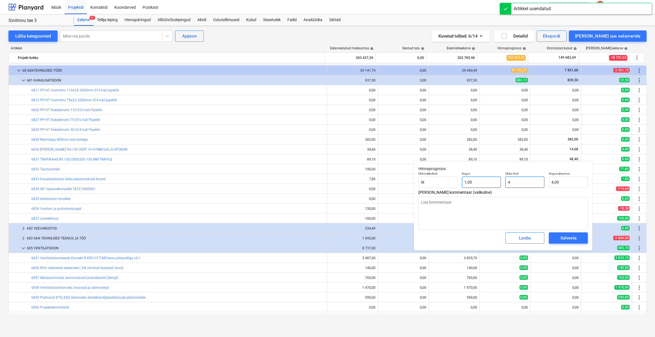
type textarea "x"
type input "48"
type input "48,00"
type textarea "x"
type input "48,"
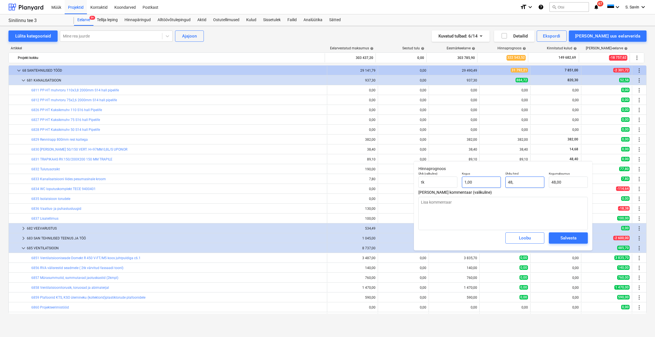
type textarea "x"
type input "48,4"
type input "48,40"
type input "48,4"
type textarea "x"
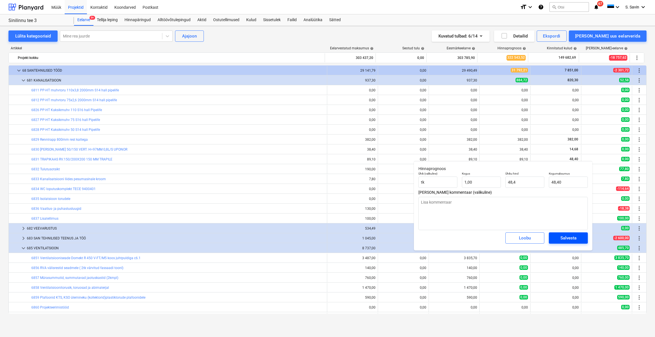
type input "48,40"
click at [567, 243] on button "Salvesta" at bounding box center [568, 238] width 39 height 11
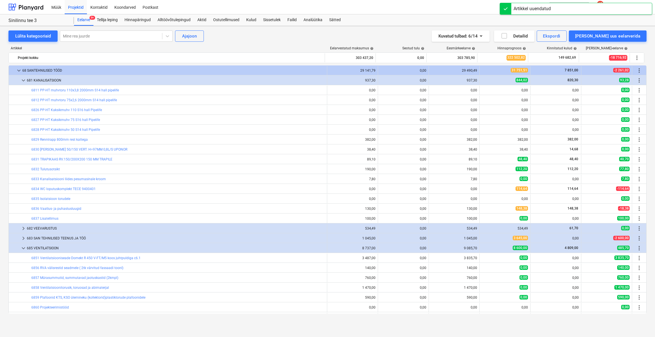
click at [486, 151] on div "edit" at bounding box center [485, 149] width 7 height 7
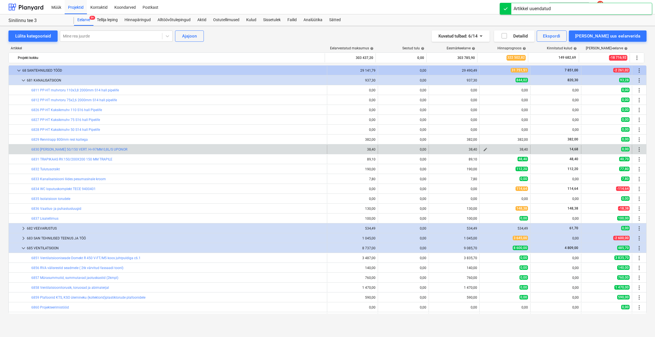
click at [483, 150] on span "edit" at bounding box center [485, 149] width 5 height 5
type textarea "x"
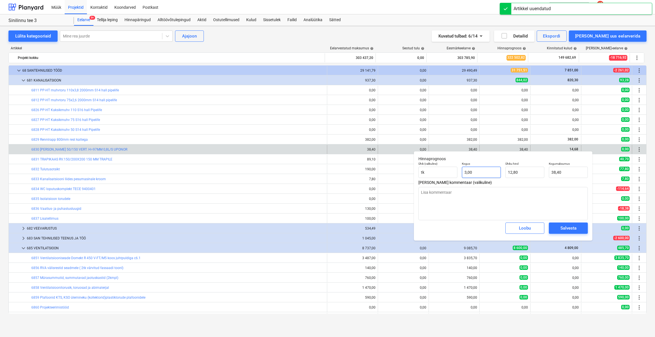
type input "3"
drag, startPoint x: 461, startPoint y: 178, endPoint x: 458, endPoint y: 180, distance: 3.3
click at [458, 180] on div "Ühik (valikuline) [PERSON_NAME] 3 Ühiku hind 12,80 Kogumaksumus 38,40" at bounding box center [503, 170] width 174 height 21
type textarea "x"
type input "ˇ1"
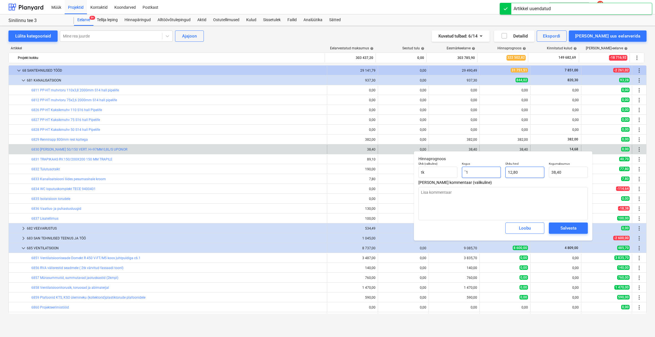
type input "0,00"
drag, startPoint x: 466, startPoint y: 177, endPoint x: 453, endPoint y: 178, distance: 12.5
click at [453, 178] on div "Ühik (valikuline) [PERSON_NAME] ˇ1 Ühiku hind 12,80 Kogumaksumus 0,00" at bounding box center [503, 170] width 174 height 21
type textarea "x"
type input "1"
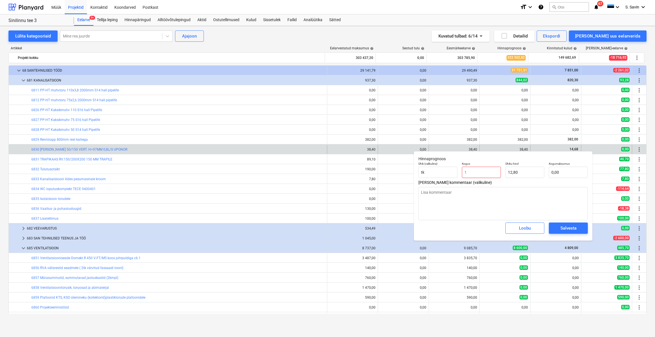
type input "12,80"
type input "1"
type textarea "x"
type input "1,00"
type input "12,8"
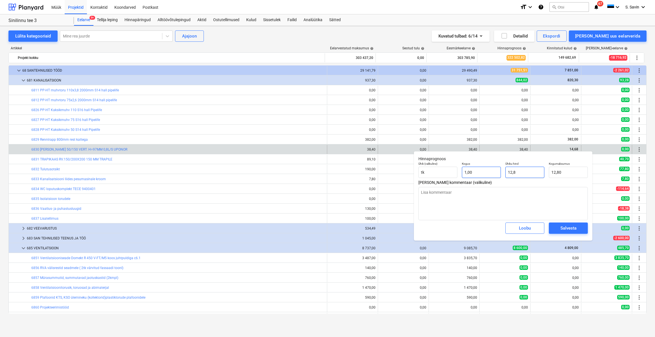
drag, startPoint x: 519, startPoint y: 174, endPoint x: 495, endPoint y: 177, distance: 24.7
click at [495, 177] on div "Ühik (valikuline) [PERSON_NAME] 1,00 Ühiku hind 12,8 Kogumaksumus 12,80" at bounding box center [503, 170] width 174 height 21
type textarea "x"
type input "1"
type input "1,00"
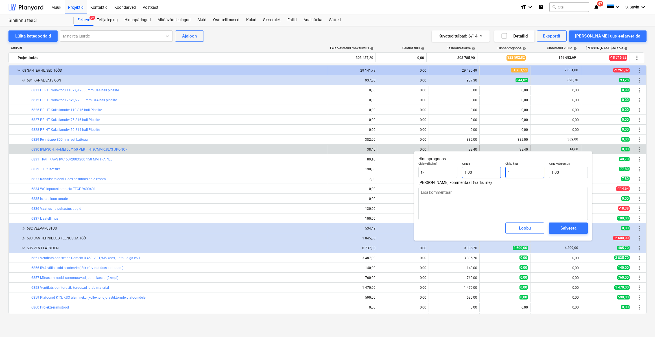
type textarea "x"
type input "14"
type input "14,00"
type textarea "x"
type input "14,"
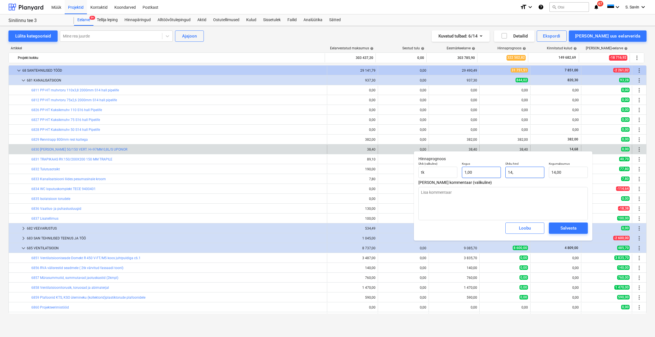
type textarea "x"
type input "14,6"
type input "14,60"
type textarea "x"
type input "14,68"
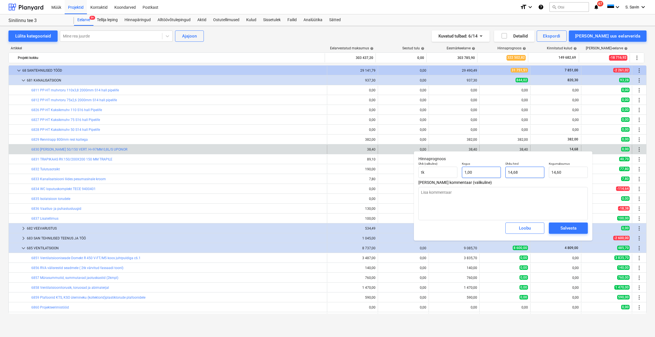
type input "14,68"
click at [577, 230] on span "Salvesta" at bounding box center [568, 228] width 25 height 7
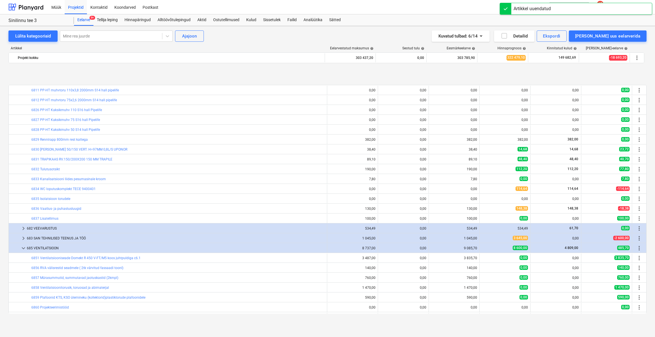
scroll to position [1599, 0]
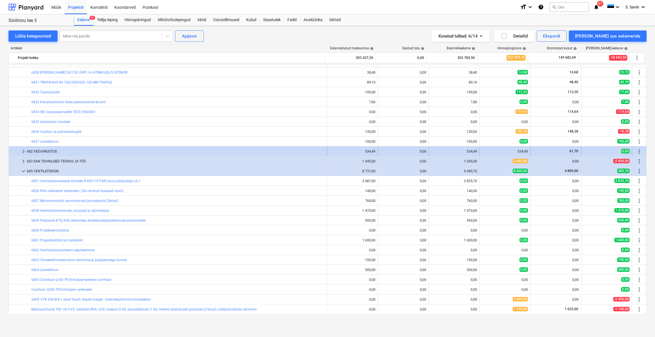
click at [18, 152] on div at bounding box center [15, 151] width 9 height 9
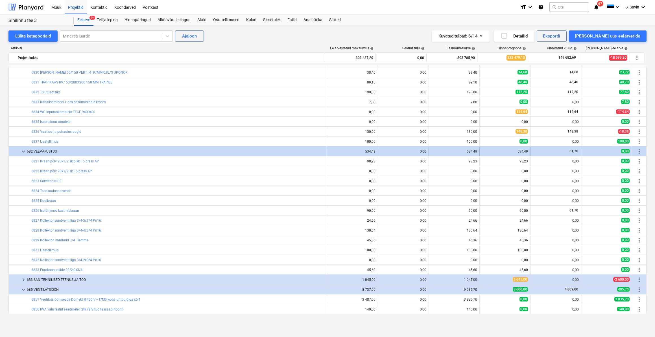
click at [21, 152] on span "keyboard_arrow_down" at bounding box center [23, 151] width 7 height 7
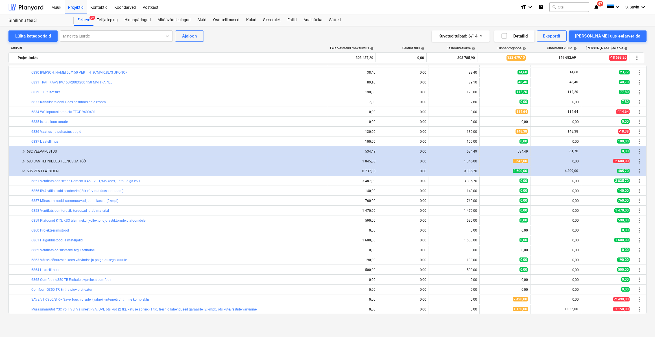
click at [21, 152] on span "keyboard_arrow_right" at bounding box center [23, 151] width 7 height 7
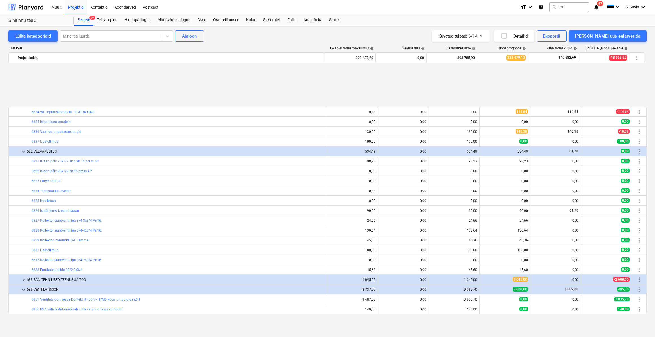
scroll to position [1650, 0]
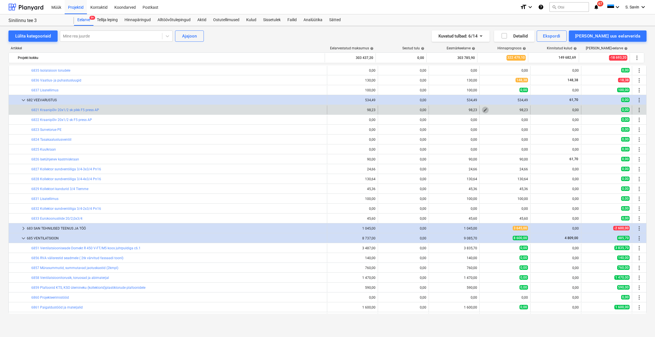
click at [483, 112] on span "edit" at bounding box center [485, 110] width 5 height 5
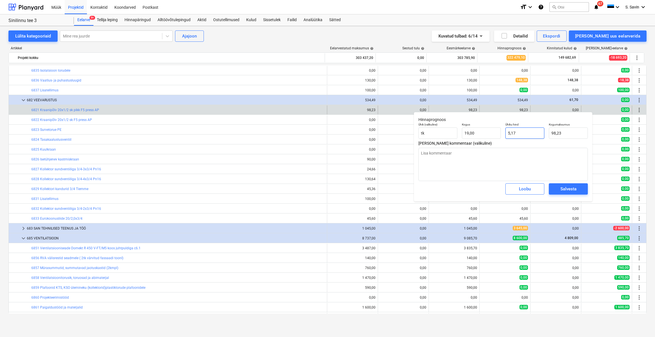
drag, startPoint x: 522, startPoint y: 136, endPoint x: 482, endPoint y: 141, distance: 40.6
click at [482, 141] on div "Ühik (valikuline) [PERSON_NAME] 19,00 Ühiku hind 5,17 Kogumaksumus 98,23" at bounding box center [503, 131] width 174 height 21
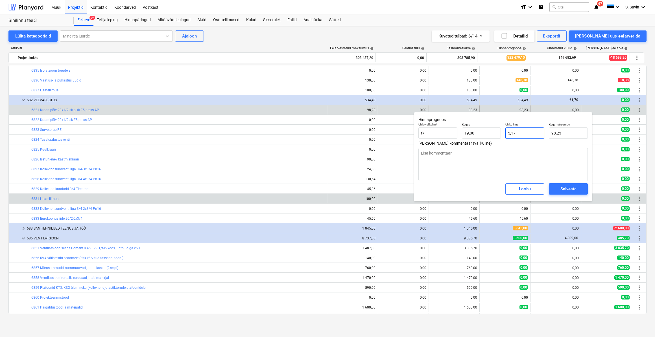
type textarea "x"
type input "0"
type input "0,00"
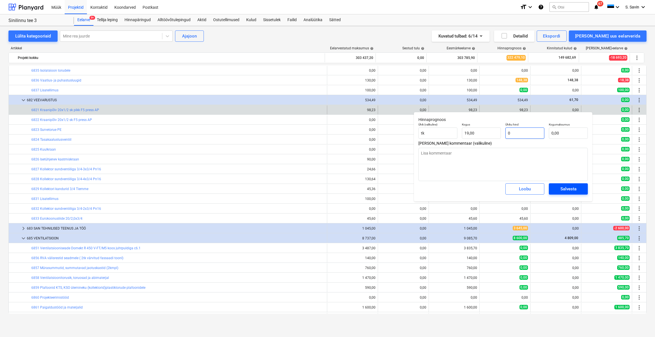
type input "0"
type textarea "x"
type input "0,00"
drag, startPoint x: 570, startPoint y: 191, endPoint x: 565, endPoint y: 192, distance: 4.3
click at [569, 191] on div "Salvesta" at bounding box center [568, 188] width 16 height 7
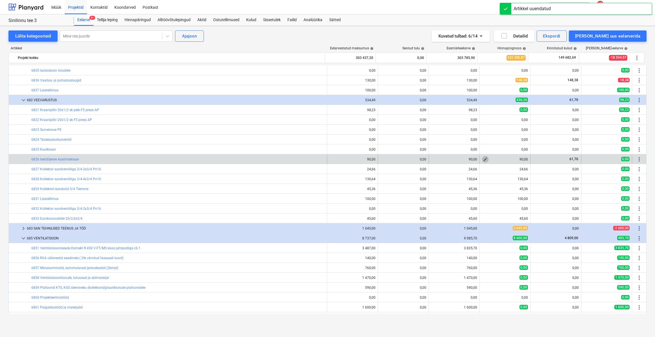
click at [483, 160] on span "edit" at bounding box center [485, 159] width 5 height 5
type textarea "x"
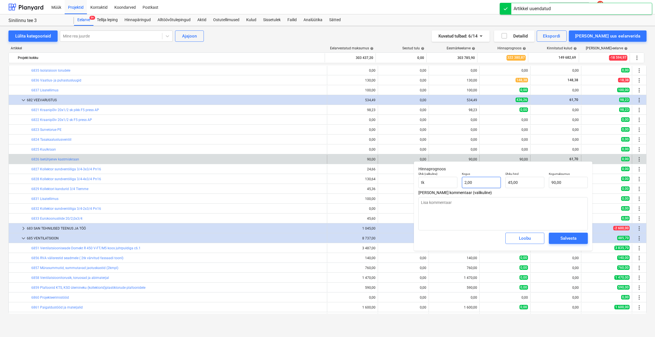
type input "2"
drag, startPoint x: 481, startPoint y: 187, endPoint x: 440, endPoint y: 187, distance: 40.9
click at [440, 187] on div "Ühik (valikuline) [PERSON_NAME] 2 Ühiku hind 45,00 Kogumaksumus 90,00" at bounding box center [503, 180] width 174 height 21
type textarea "x"
type input "1"
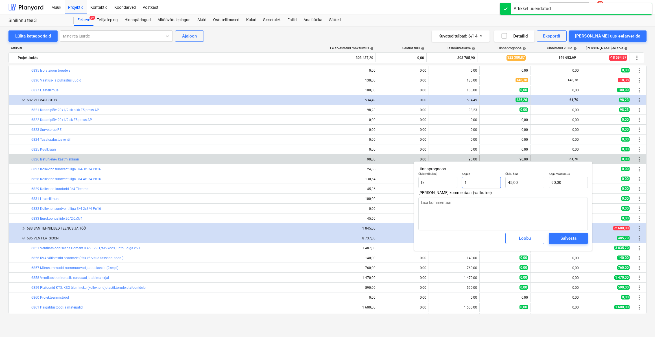
type input "45,00"
type input "1"
type textarea "x"
drag, startPoint x: 528, startPoint y: 184, endPoint x: 482, endPoint y: 188, distance: 45.6
click at [482, 188] on div "Ühik (valikuline) [PERSON_NAME] 1,00 Ühiku hind 45 Kogumaksumus 45,00" at bounding box center [503, 180] width 174 height 21
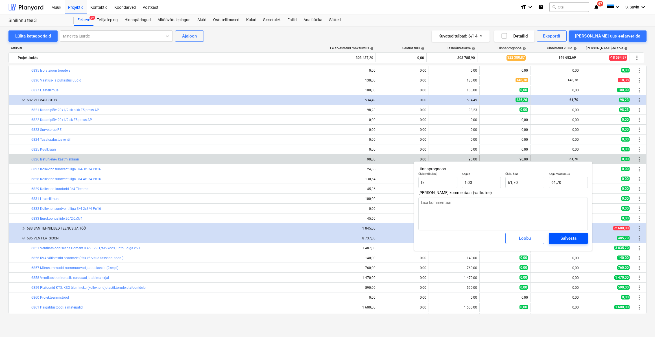
click at [563, 236] on div "Salvesta" at bounding box center [568, 238] width 16 height 7
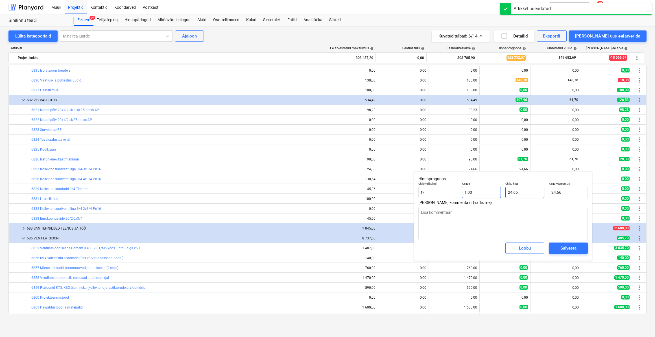
drag, startPoint x: 508, startPoint y: 193, endPoint x: 497, endPoint y: 198, distance: 11.9
click at [506, 195] on input "24,66" at bounding box center [524, 192] width 39 height 11
click at [570, 247] on div "Salvesta" at bounding box center [568, 248] width 16 height 7
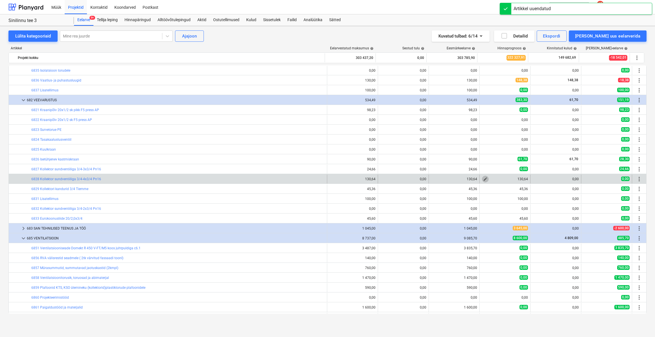
click at [484, 180] on span "edit" at bounding box center [485, 179] width 5 height 5
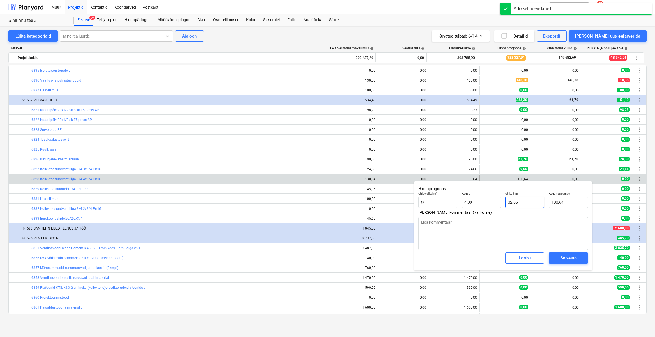
drag, startPoint x: 513, startPoint y: 204, endPoint x: 510, endPoint y: 205, distance: 3.0
click at [510, 205] on input "32,66" at bounding box center [524, 202] width 39 height 11
drag, startPoint x: 529, startPoint y: 205, endPoint x: 503, endPoint y: 204, distance: 26.5
click at [504, 204] on div "Ühiku hind 32,66" at bounding box center [524, 200] width 43 height 21
click at [570, 259] on div "Salvesta" at bounding box center [568, 258] width 16 height 7
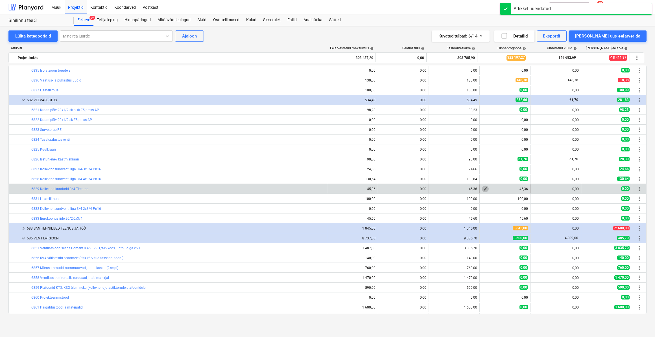
click at [483, 187] on span "edit" at bounding box center [485, 189] width 5 height 5
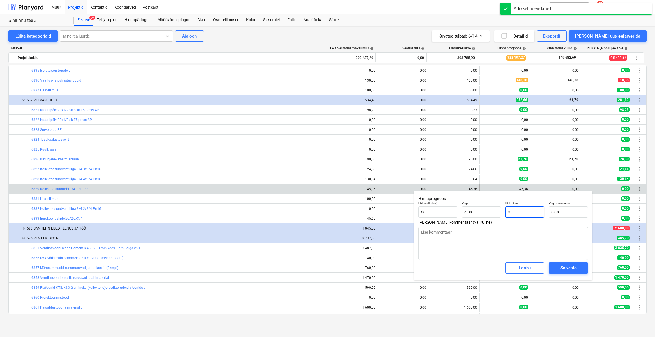
drag, startPoint x: 517, startPoint y: 209, endPoint x: 502, endPoint y: 209, distance: 15.2
click at [502, 209] on div "Ühik (valikuline) [PERSON_NAME] 4,00 Ühiku hind 0 Kogumaksumus 0,00" at bounding box center [503, 210] width 174 height 21
click at [566, 267] on div "Salvesta" at bounding box center [568, 268] width 16 height 7
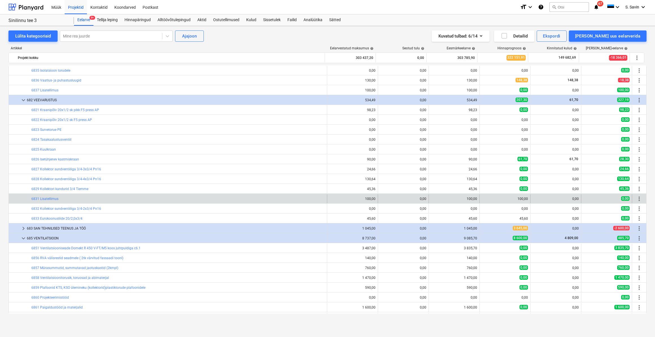
drag, startPoint x: 484, startPoint y: 203, endPoint x: 543, endPoint y: 194, distance: 59.8
click at [543, 194] on div "bar_chart 6831 Lisatellimus 100,00 0,00 100,00 edit 100,00 0,00 0,00 more_vert" at bounding box center [327, 199] width 637 height 10
drag, startPoint x: 530, startPoint y: 202, endPoint x: 517, endPoint y: 202, distance: 12.7
drag, startPoint x: 517, startPoint y: 202, endPoint x: 503, endPoint y: 199, distance: 14.5
click at [503, 199] on div "100,00" at bounding box center [505, 199] width 46 height 4
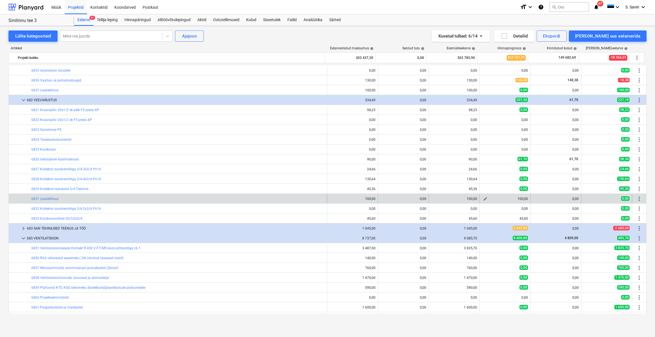
click at [486, 198] on button "edit" at bounding box center [485, 199] width 7 height 7
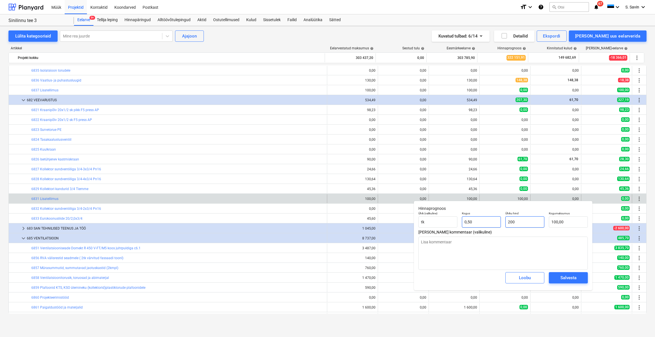
drag, startPoint x: 525, startPoint y: 222, endPoint x: 490, endPoint y: 225, distance: 35.4
click at [490, 225] on div "Ühik (valikuline) [PERSON_NAME] 0,50 Ühiku hind 200 Kogumaksumus 100,00" at bounding box center [503, 219] width 174 height 21
click at [565, 276] on div "Salvesta" at bounding box center [568, 277] width 16 height 7
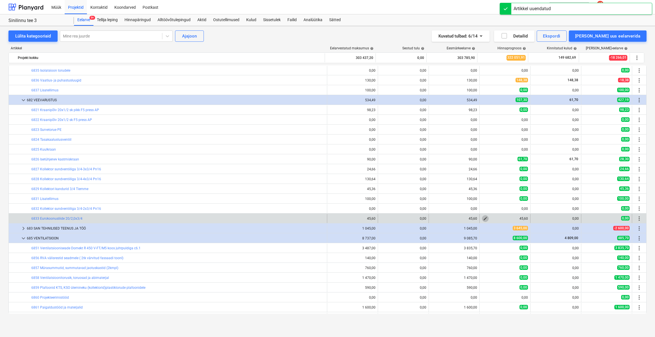
click at [483, 219] on span "edit" at bounding box center [485, 219] width 5 height 5
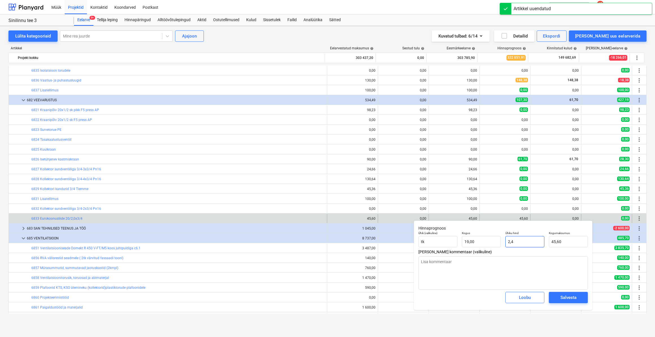
drag, startPoint x: 520, startPoint y: 244, endPoint x: 485, endPoint y: 248, distance: 34.7
click at [486, 248] on div "Ühik (valikuline) [PERSON_NAME] 19,00 Ühiku hind 2,4 Kogumaksumus 45,60" at bounding box center [503, 239] width 174 height 21
click at [562, 295] on div "Salvesta" at bounding box center [568, 297] width 16 height 7
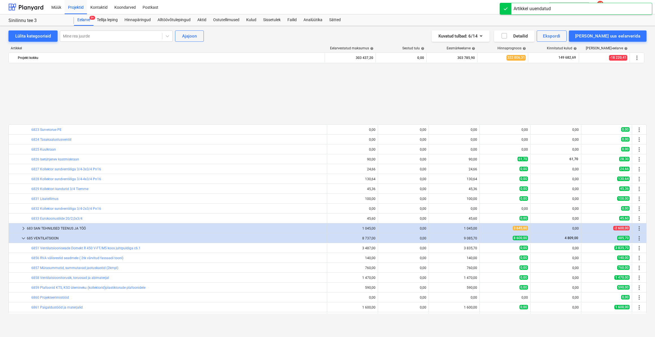
scroll to position [1727, 0]
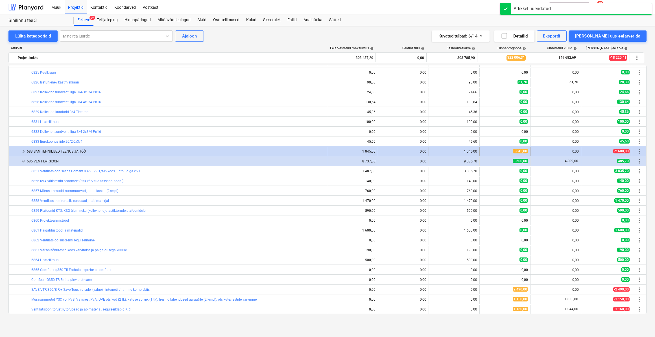
click at [21, 152] on span "keyboard_arrow_right" at bounding box center [23, 151] width 7 height 7
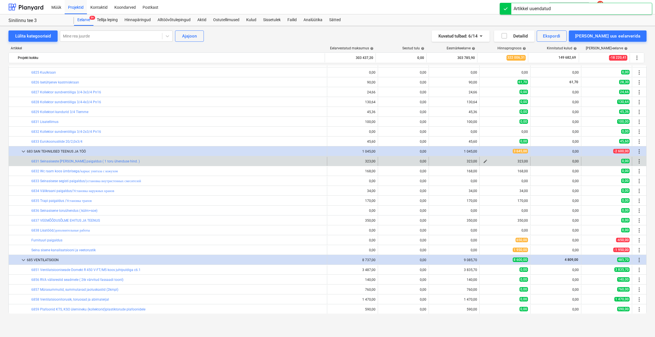
click at [485, 161] on span "edit" at bounding box center [485, 161] width 5 height 5
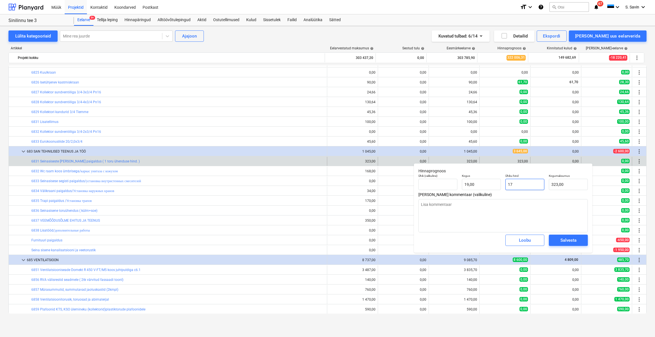
drag, startPoint x: 524, startPoint y: 188, endPoint x: 476, endPoint y: 194, distance: 47.8
click at [480, 193] on div "Hinnaprognoos Ühik (valikuline) Kogus 19,00 Ühiku hind 17 Kogumaksumus 323,00 […" at bounding box center [503, 207] width 178 height 89
click at [570, 241] on div "Salvesta" at bounding box center [568, 240] width 16 height 7
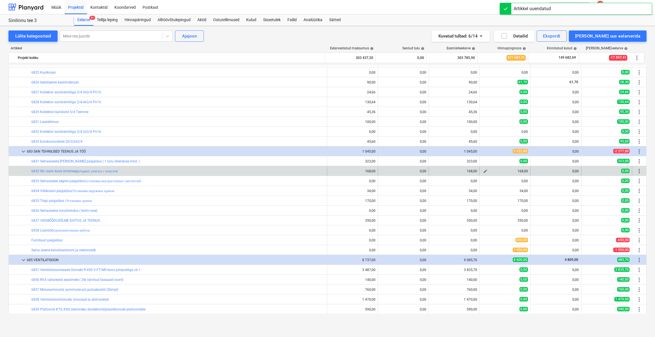
click at [485, 172] on span "edit" at bounding box center [485, 171] width 5 height 5
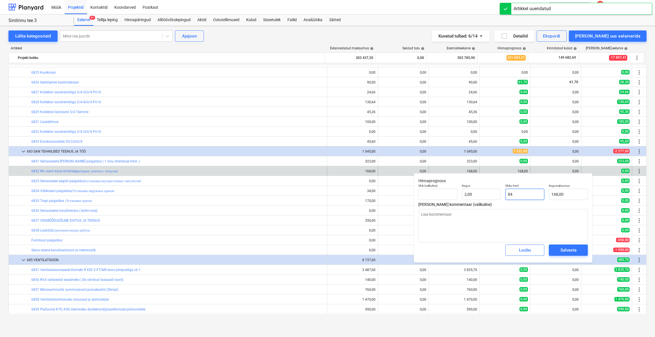
drag, startPoint x: 522, startPoint y: 195, endPoint x: 502, endPoint y: 202, distance: 21.3
click at [502, 202] on div "Ühik (valikuline) Kogus 2,00 Ühiku hind 84 Kogumaksumus 168,00" at bounding box center [503, 192] width 174 height 21
click at [568, 251] on div "Salvesta" at bounding box center [568, 250] width 16 height 7
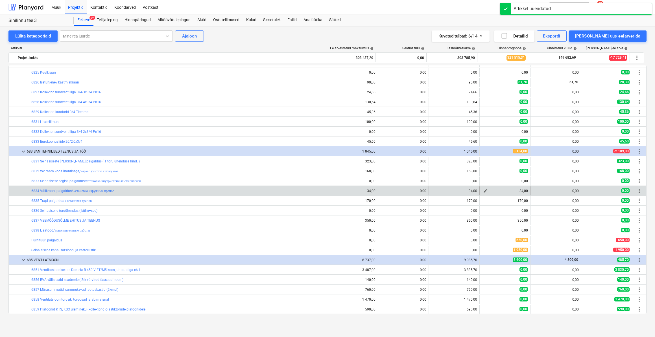
click at [485, 192] on span "edit" at bounding box center [485, 191] width 5 height 5
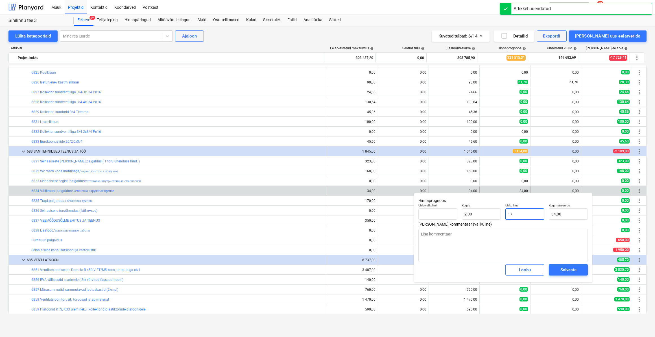
drag, startPoint x: 512, startPoint y: 220, endPoint x: 496, endPoint y: 221, distance: 16.4
click at [496, 221] on div "Ühik (valikuline) Kogus 2,00 Ühiku hind 17 Kogumaksumus 34,00" at bounding box center [503, 212] width 174 height 21
click at [575, 272] on div "Salvesta" at bounding box center [568, 270] width 16 height 7
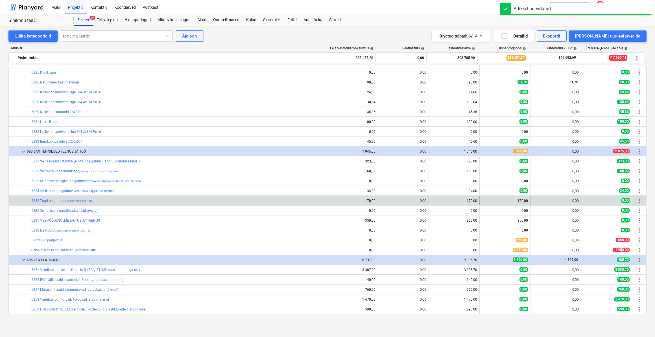
click at [480, 202] on div "edit 170,00" at bounding box center [505, 200] width 51 height 9
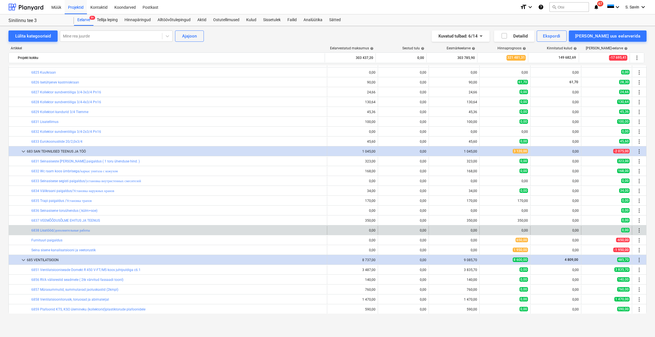
drag, startPoint x: 474, startPoint y: 215, endPoint x: 426, endPoint y: 232, distance: 50.8
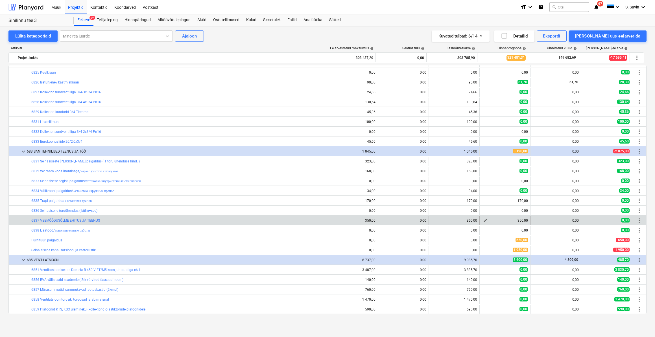
drag, startPoint x: 426, startPoint y: 232, endPoint x: 503, endPoint y: 219, distance: 77.8
click at [503, 219] on div "350,00" at bounding box center [505, 221] width 46 height 4
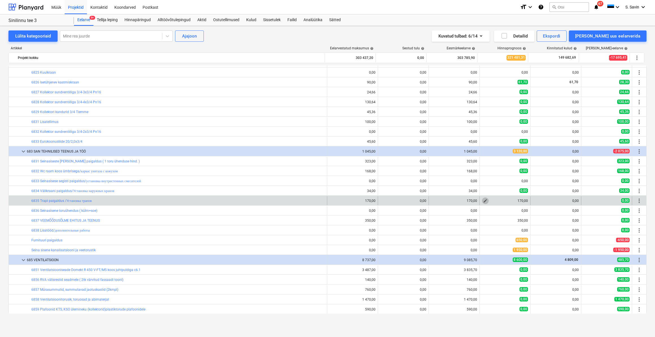
click at [485, 200] on span "edit" at bounding box center [485, 201] width 5 height 5
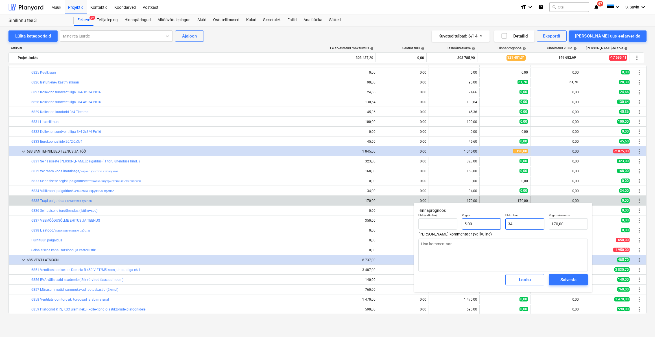
drag, startPoint x: 526, startPoint y: 221, endPoint x: 501, endPoint y: 228, distance: 26.0
click at [501, 228] on div "Ühik (valikuline) Kogus 5,00 Ühiku hind 34 Kogumaksumus 170,00" at bounding box center [503, 221] width 174 height 21
click at [573, 280] on div "Salvesta" at bounding box center [568, 279] width 16 height 7
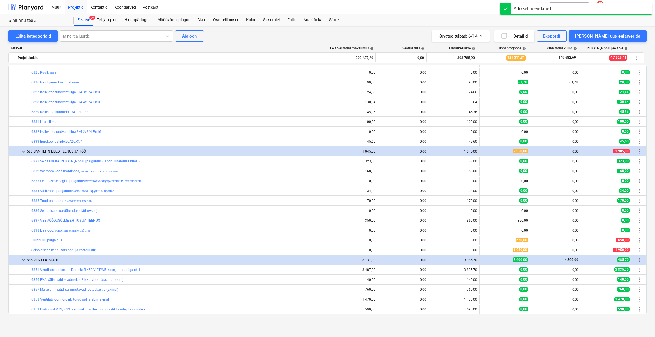
drag, startPoint x: 471, startPoint y: 251, endPoint x: 35, endPoint y: 348, distance: 446.8
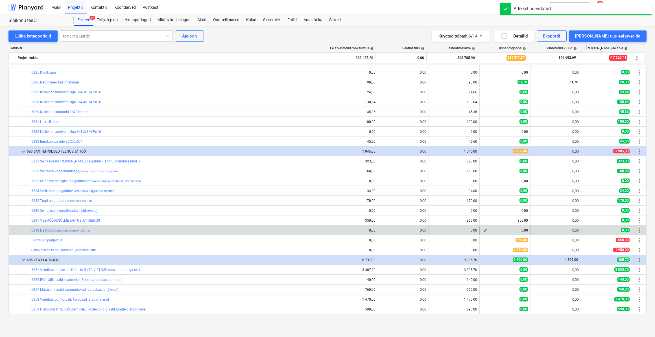
drag, startPoint x: 35, startPoint y: 348, endPoint x: 504, endPoint y: 230, distance: 483.8
click at [504, 230] on div "0,00" at bounding box center [505, 231] width 46 height 4
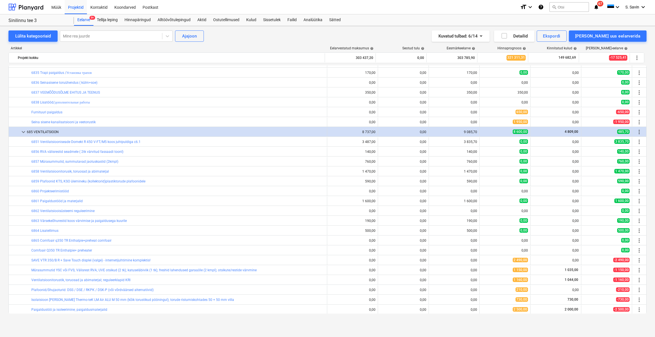
scroll to position [1830, 0]
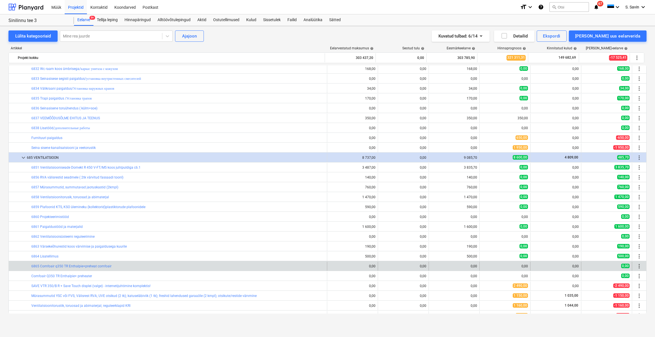
drag, startPoint x: 466, startPoint y: 217, endPoint x: 168, endPoint y: 261, distance: 301.4
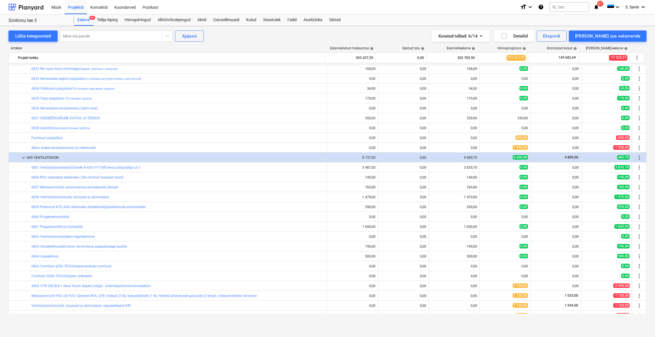
drag, startPoint x: 168, startPoint y: 261, endPoint x: -1, endPoint y: 313, distance: 176.8
drag, startPoint x: -1, startPoint y: 313, endPoint x: -1, endPoint y: 334, distance: 20.9
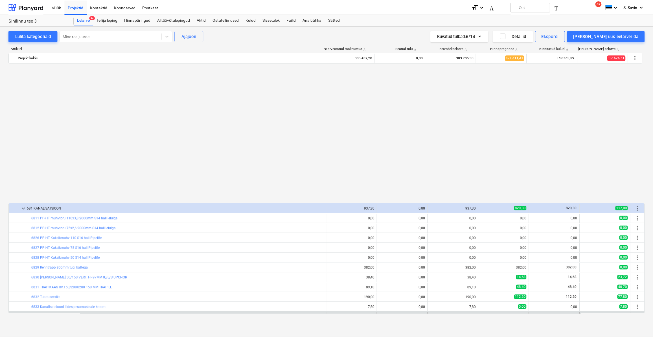
scroll to position [1548, 0]
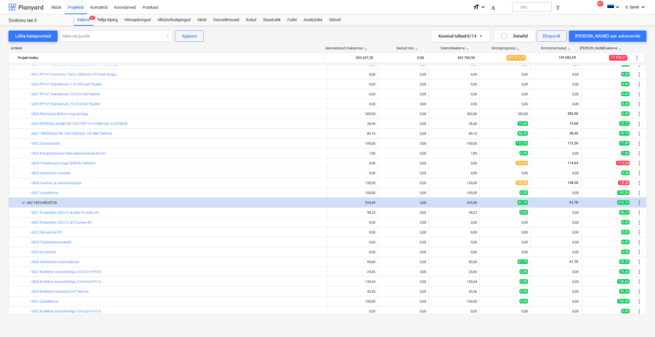
click at [27, 10] on div at bounding box center [25, 7] width 35 height 14
